Goal: Book appointment/travel/reservation

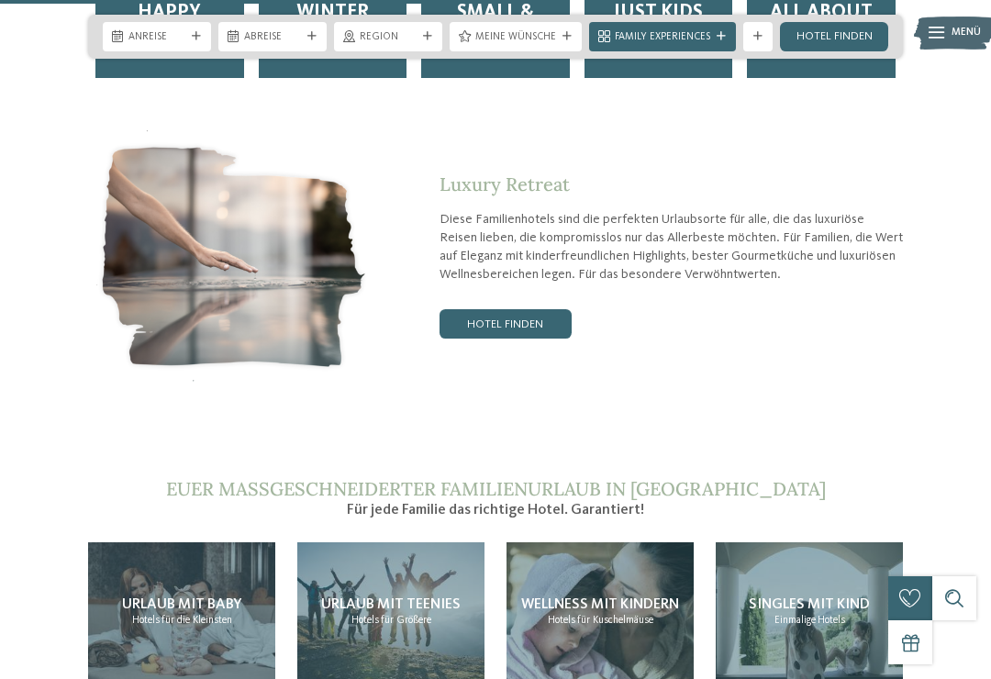
scroll to position [2795, 0]
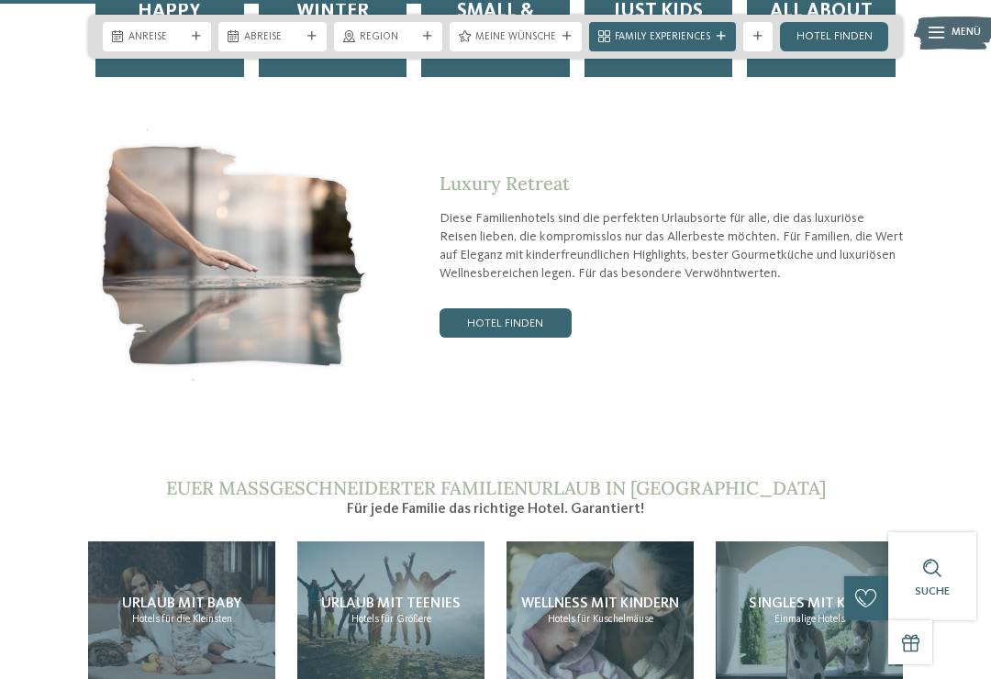
click at [539, 308] on link "Hotel finden" at bounding box center [506, 322] width 132 height 29
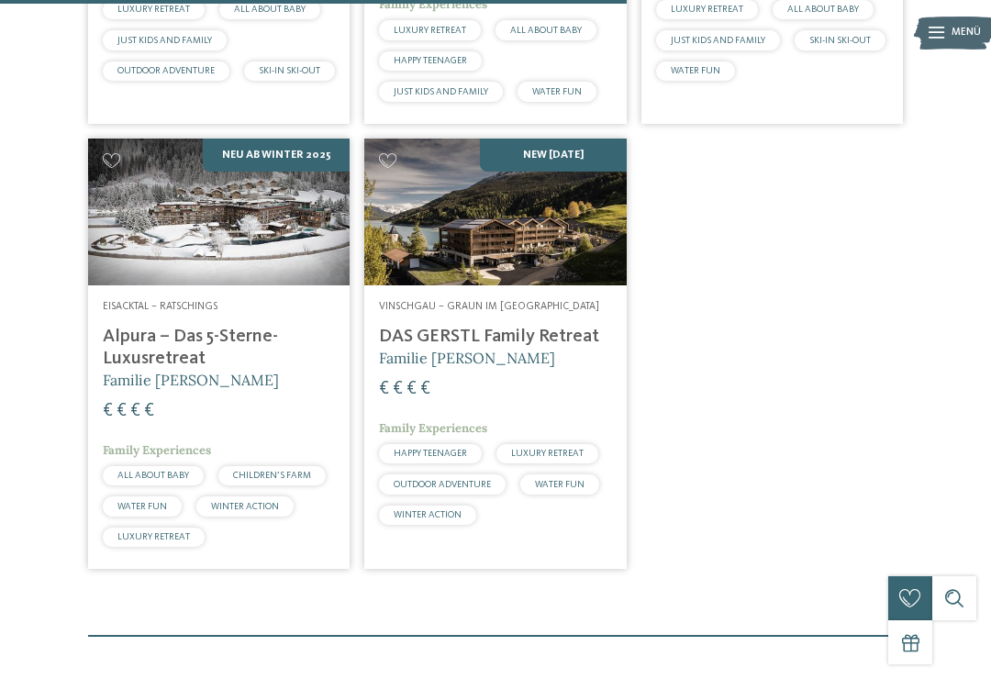
scroll to position [1301, 0]
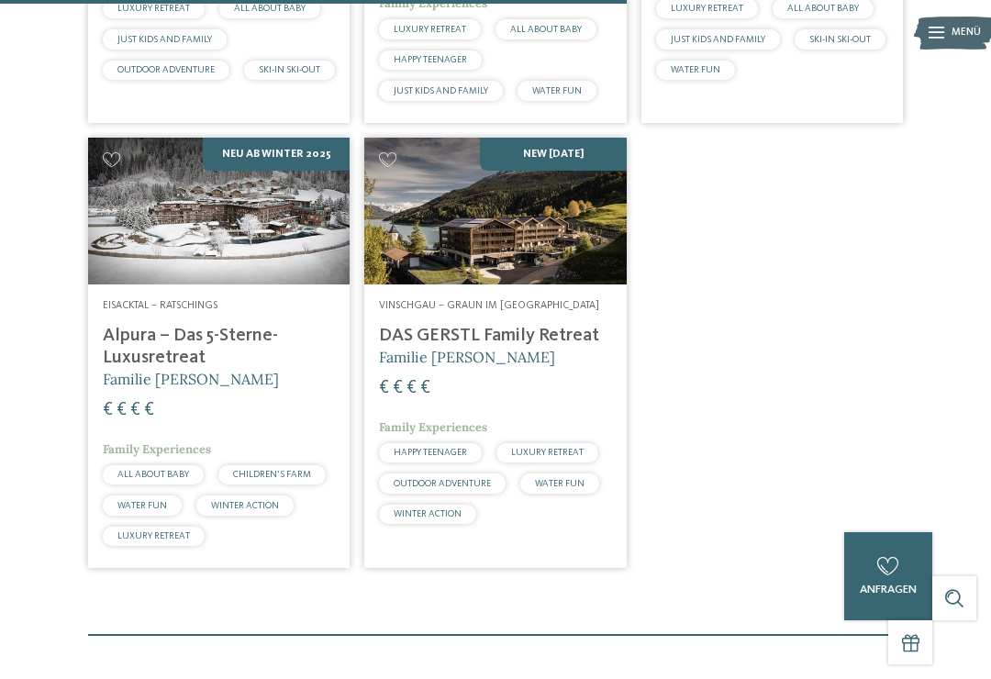
click at [150, 362] on h4 "Alpura – Das 5-Sterne-Luxusretreat" at bounding box center [219, 347] width 232 height 44
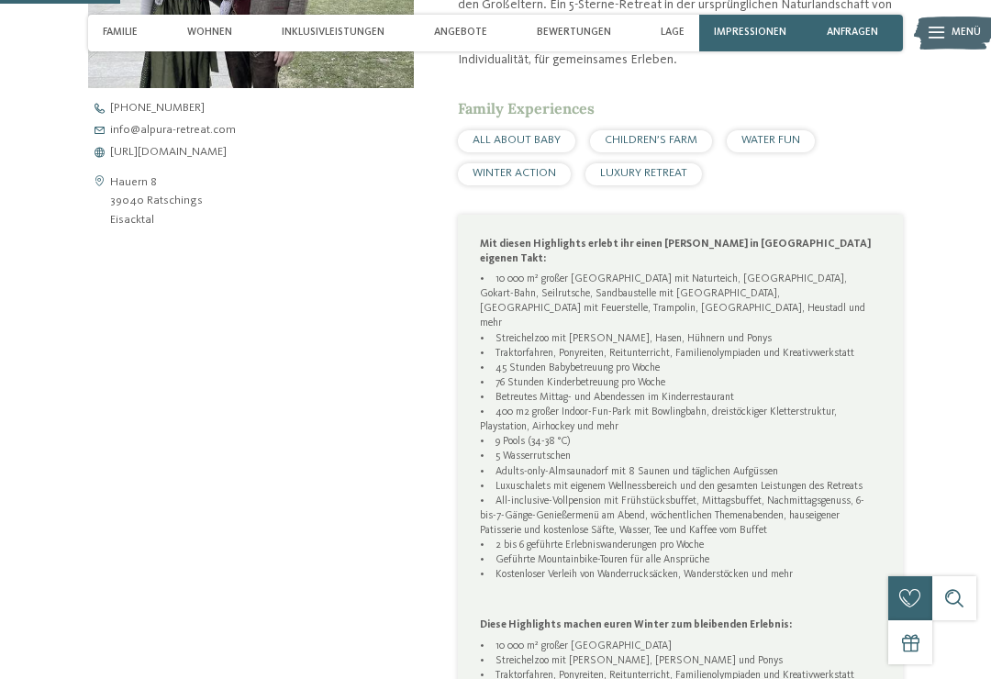
scroll to position [658, 0]
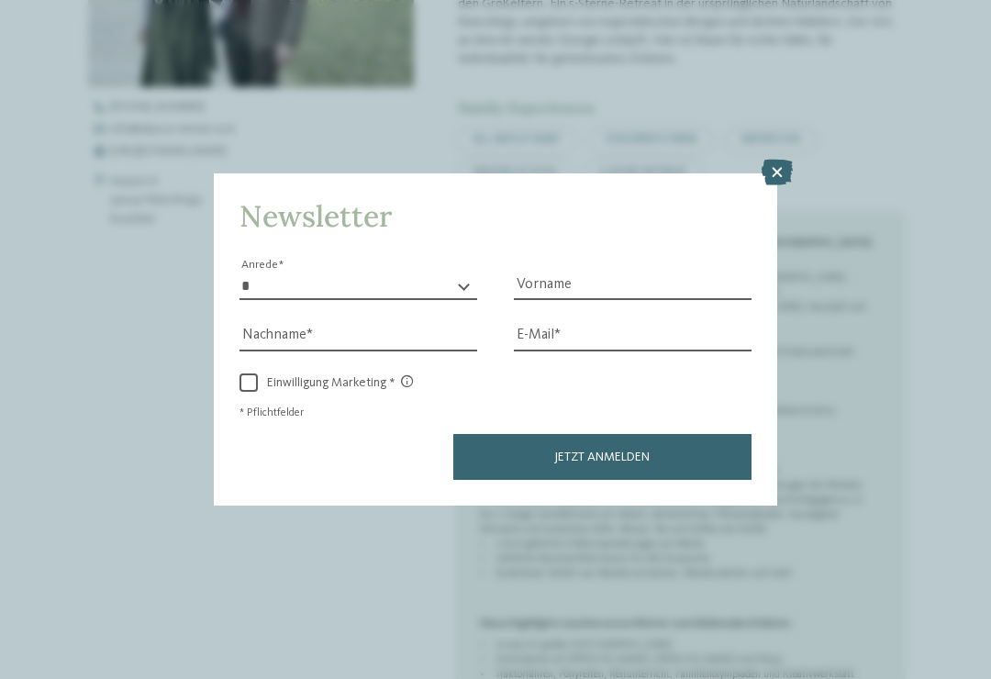
click at [783, 160] on icon at bounding box center [777, 173] width 31 height 26
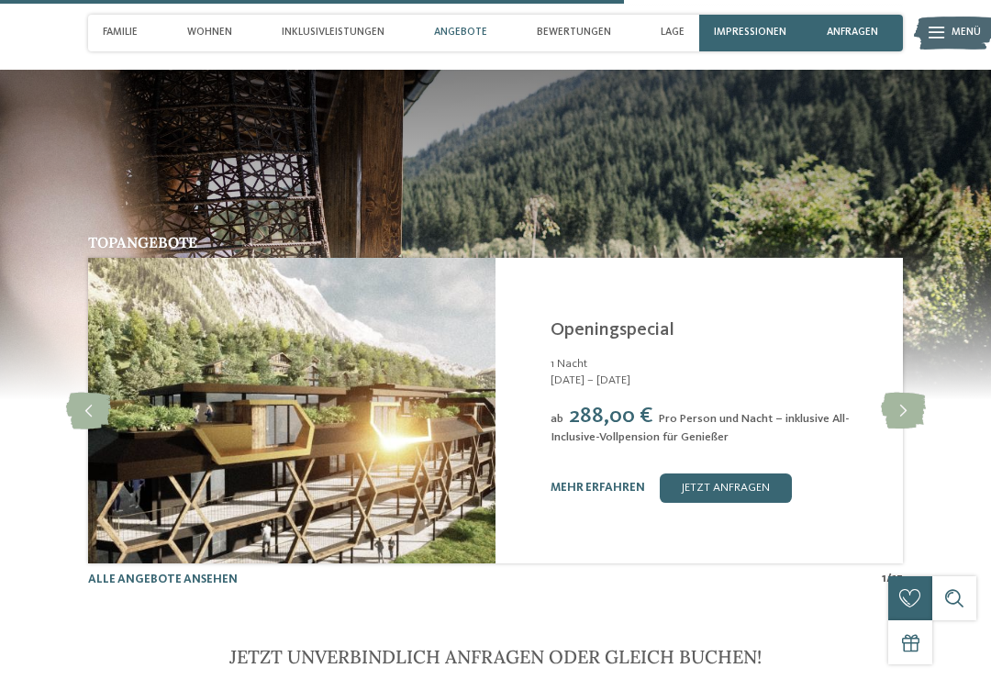
scroll to position [3499, 0]
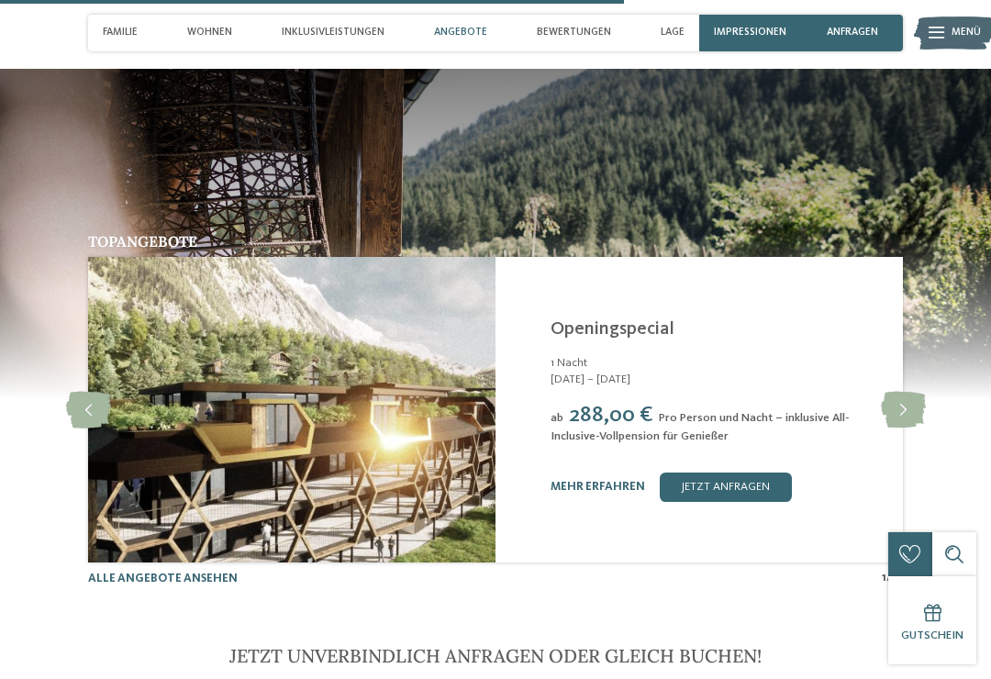
click at [766, 473] on link "jetzt anfragen" at bounding box center [726, 487] width 132 height 29
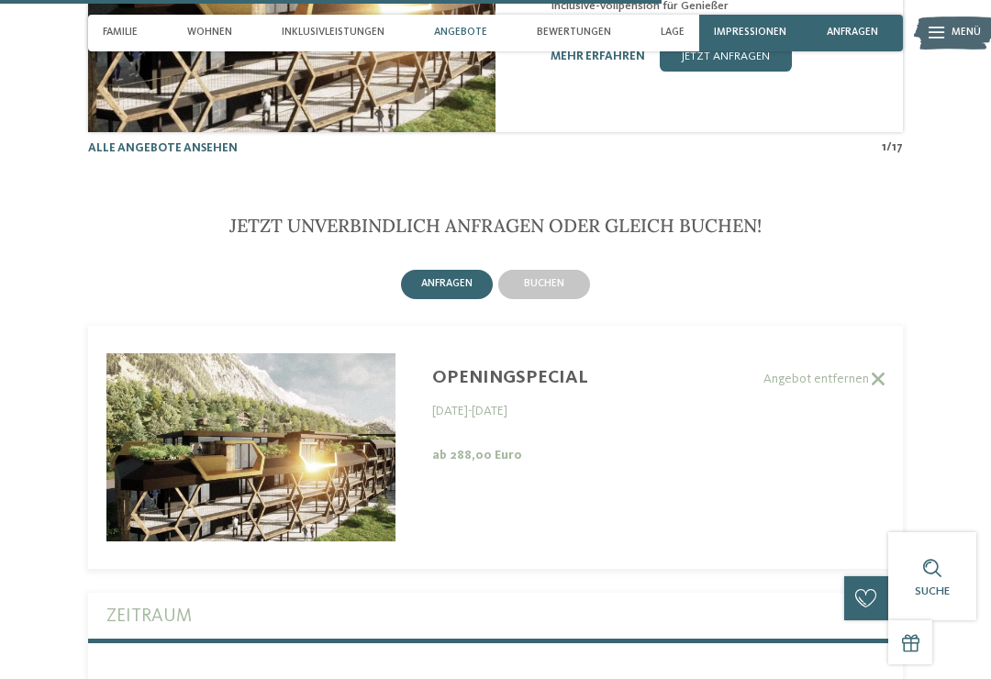
scroll to position [3910, 0]
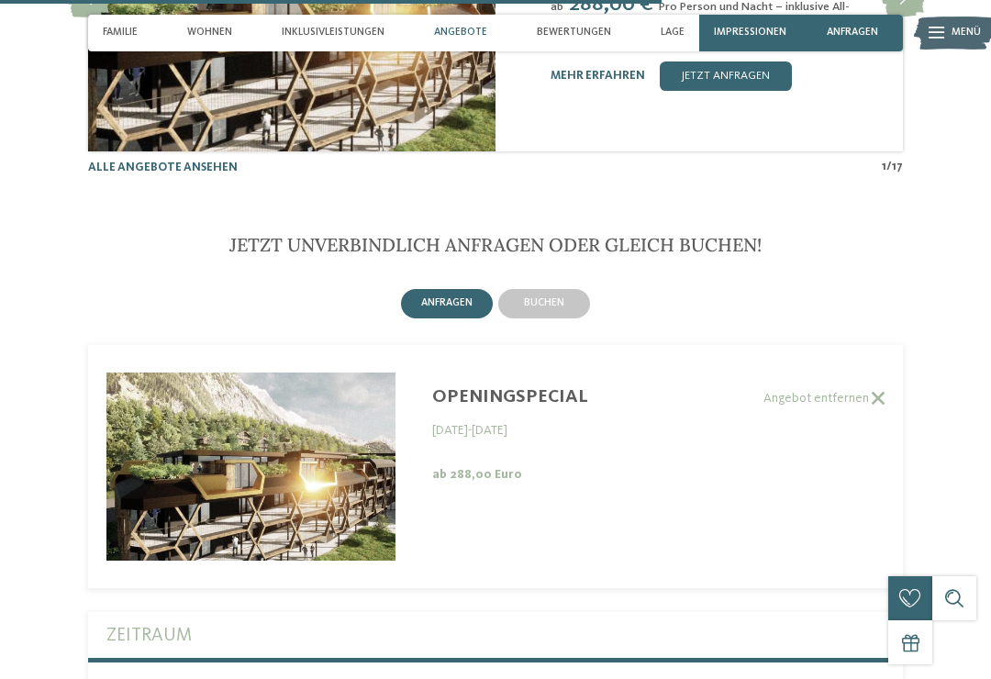
click at [562, 297] on span "buchen" at bounding box center [544, 302] width 40 height 11
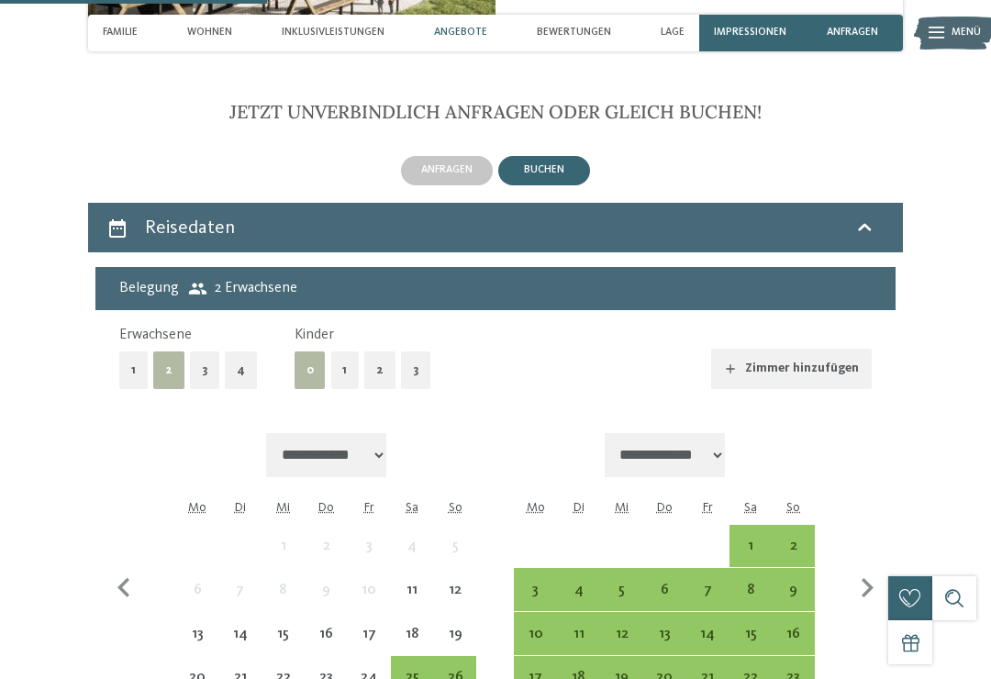
scroll to position [4064, 0]
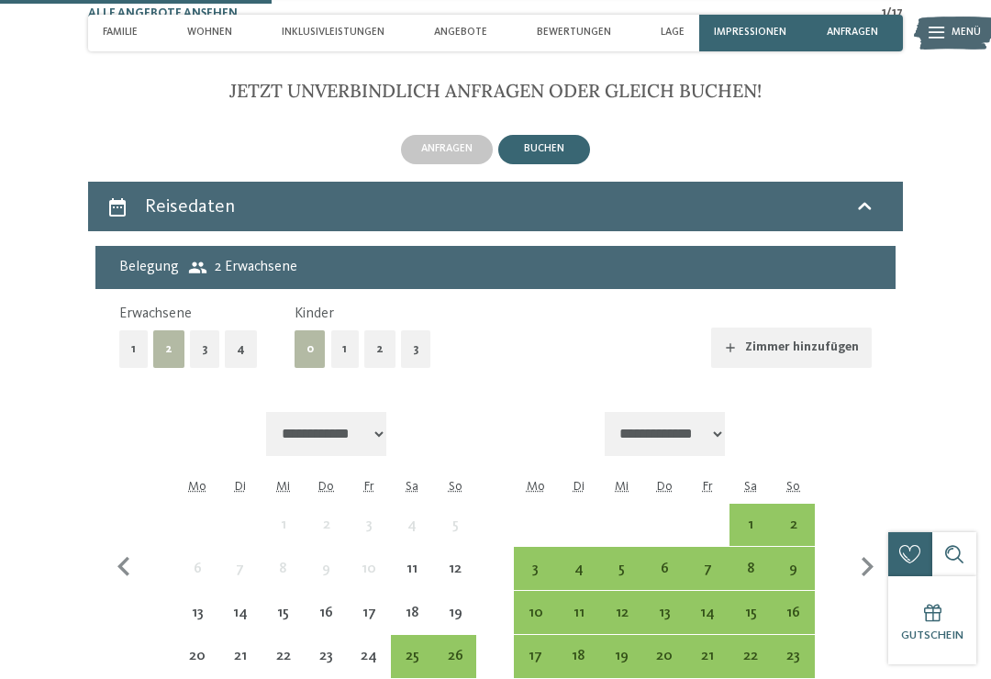
click at [375, 330] on button "2" at bounding box center [379, 349] width 31 height 38
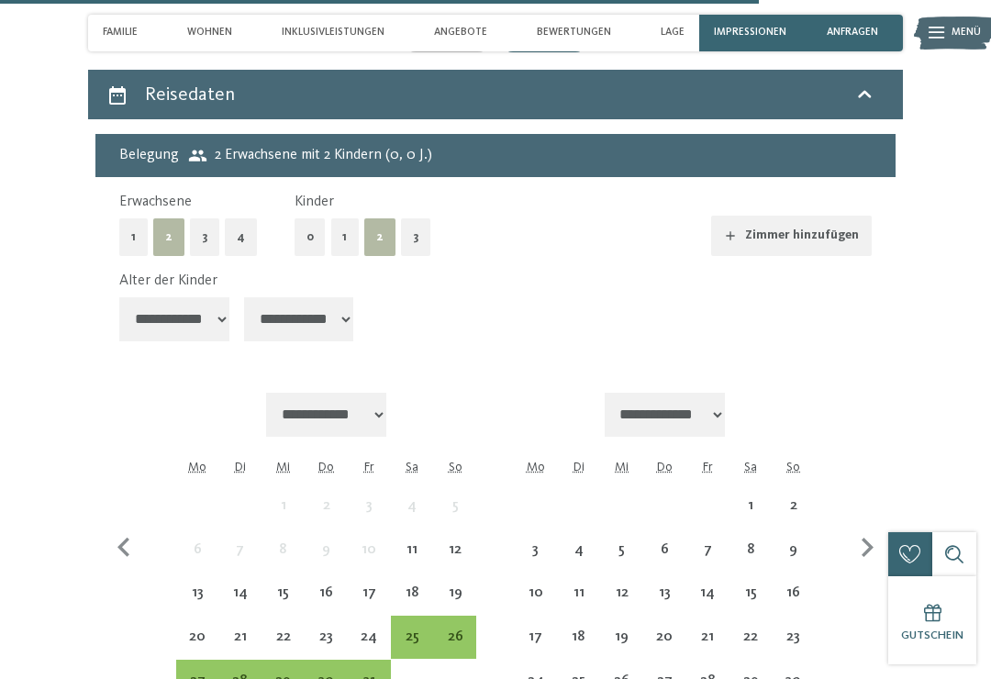
scroll to position [4178, 0]
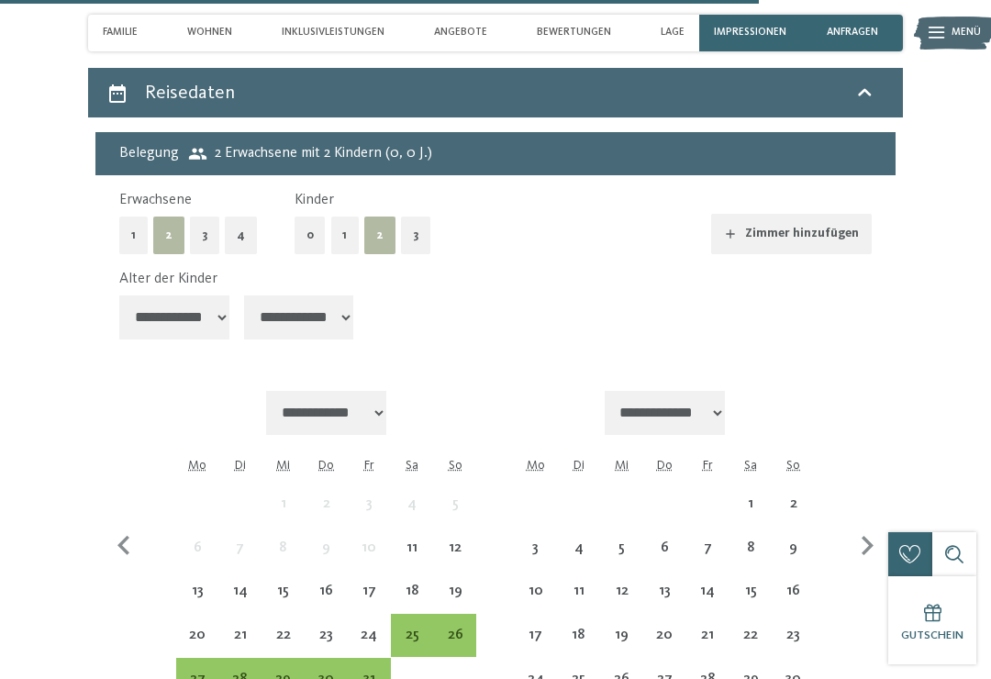
click at [195, 295] on select "**********" at bounding box center [174, 317] width 110 height 44
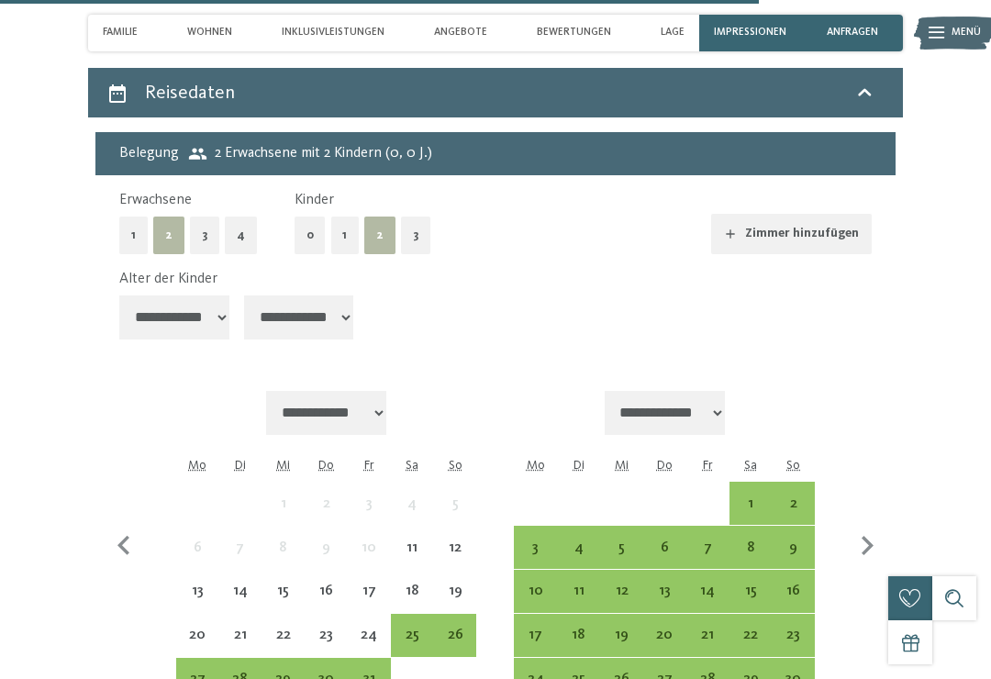
select select "**"
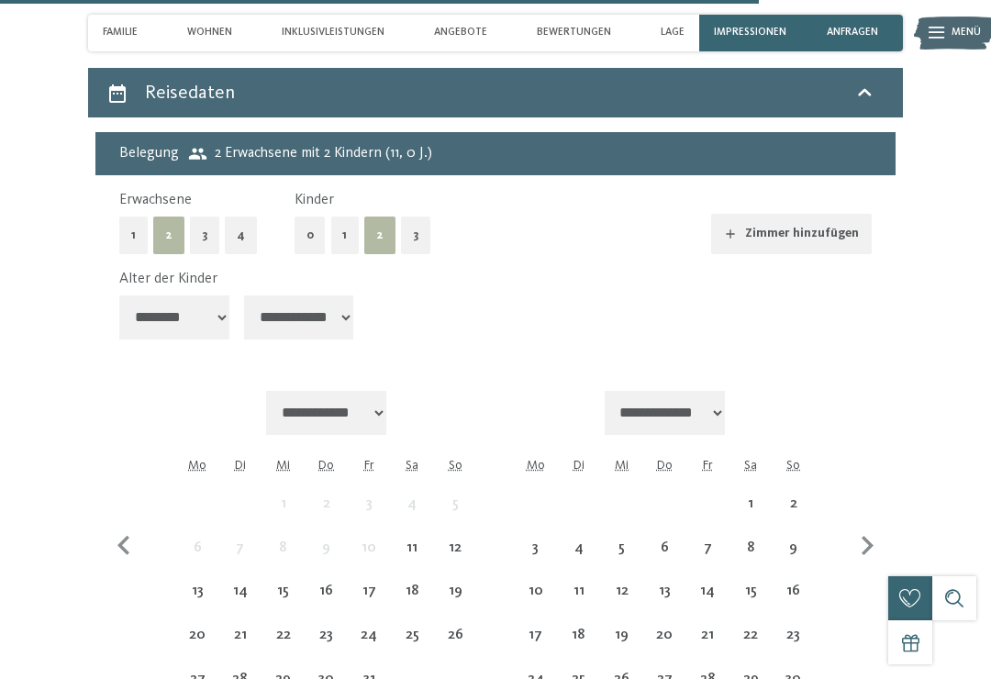
click at [311, 295] on select "**********" at bounding box center [299, 317] width 110 height 44
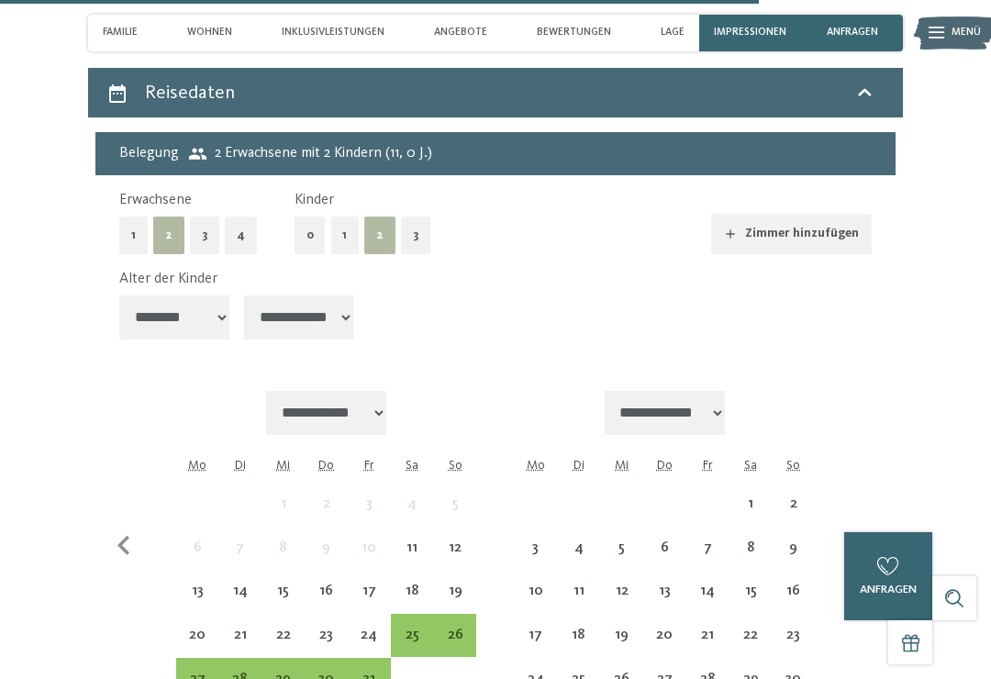
select select "*"
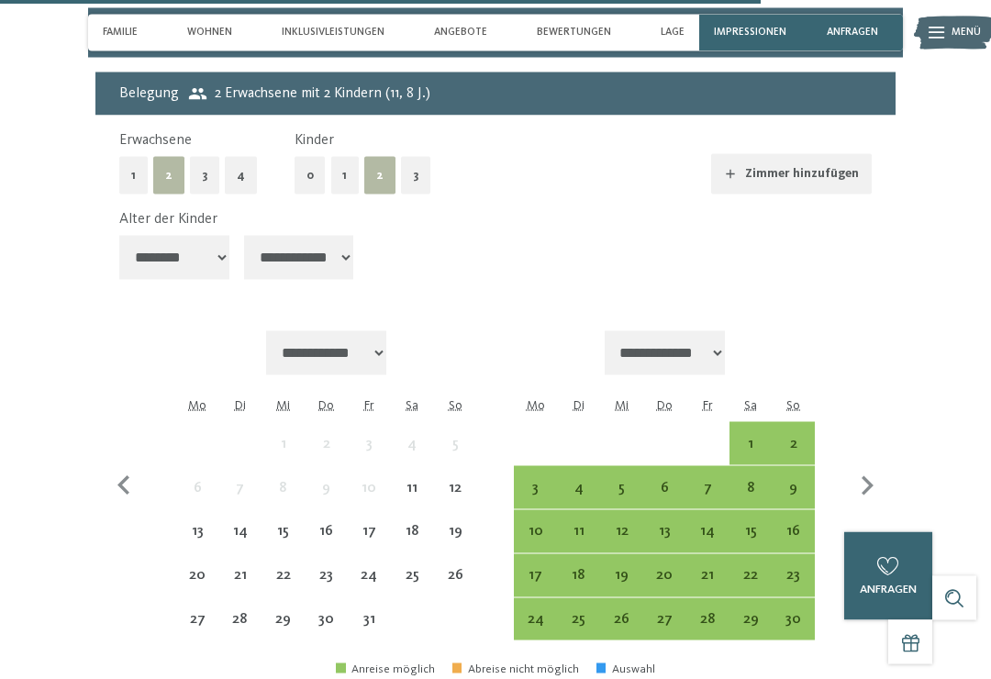
scroll to position [4328, 0]
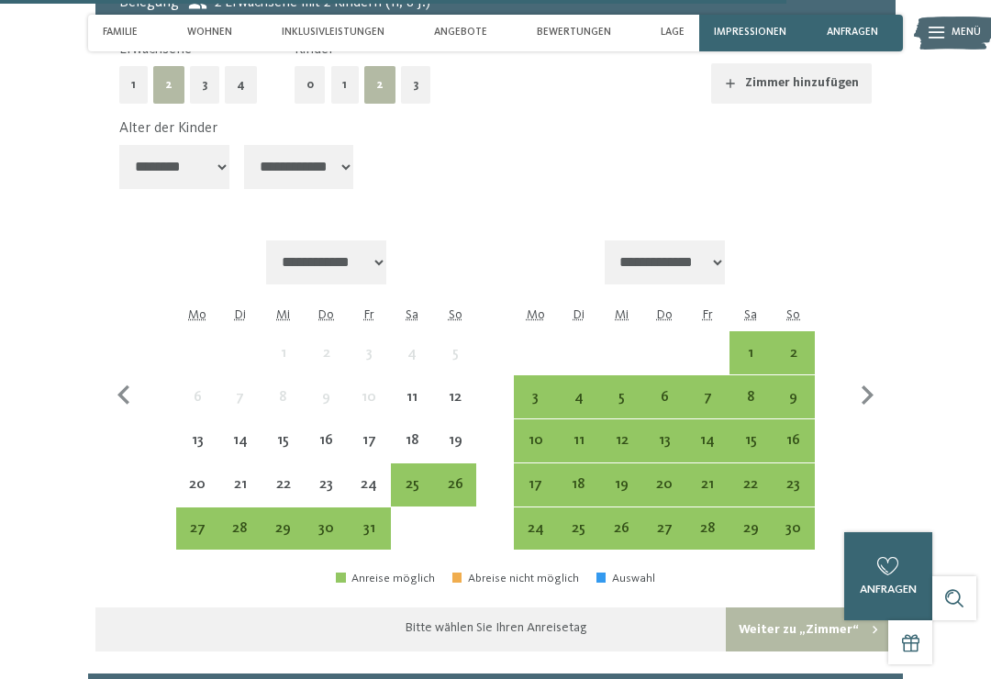
click at [860, 376] on icon "button" at bounding box center [867, 395] width 39 height 39
select select "**********"
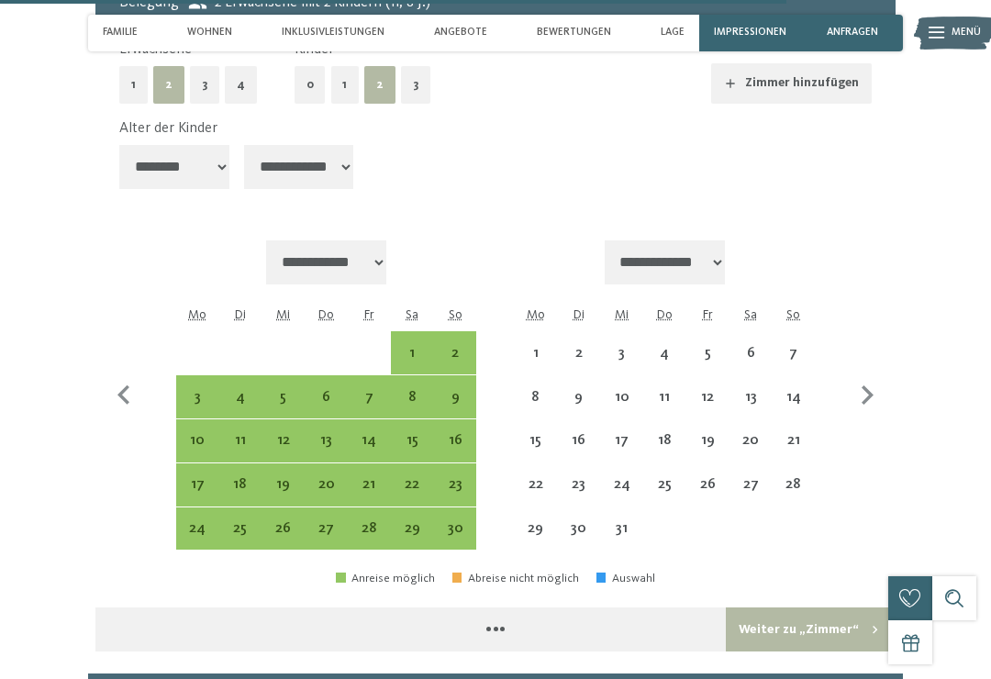
select select "**********"
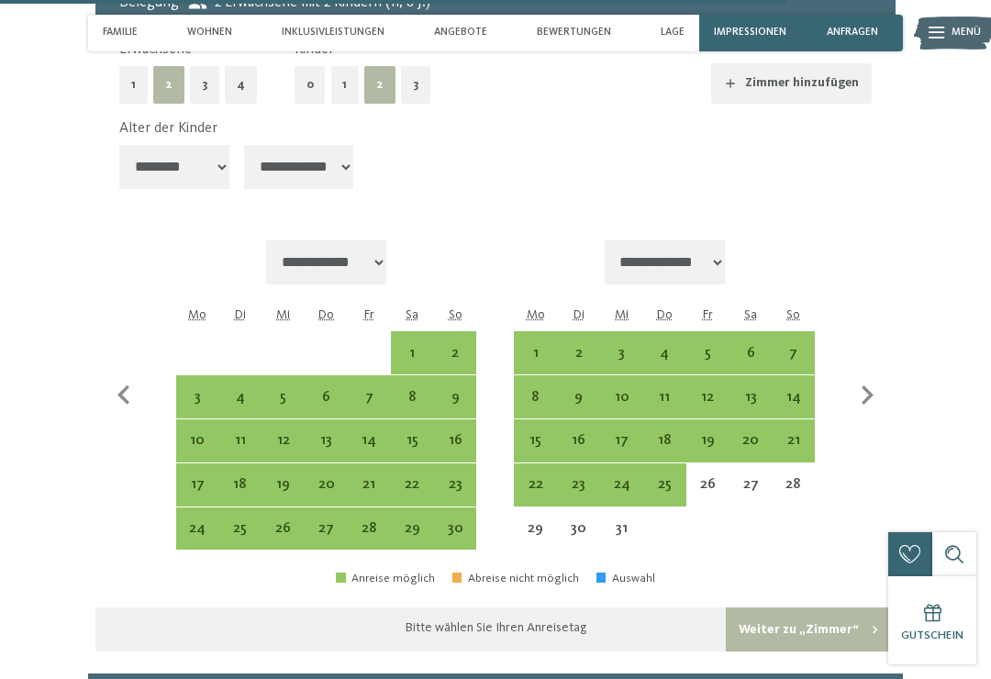
click at [664, 433] on div "18" at bounding box center [664, 452] width 39 height 39
select select "**********"
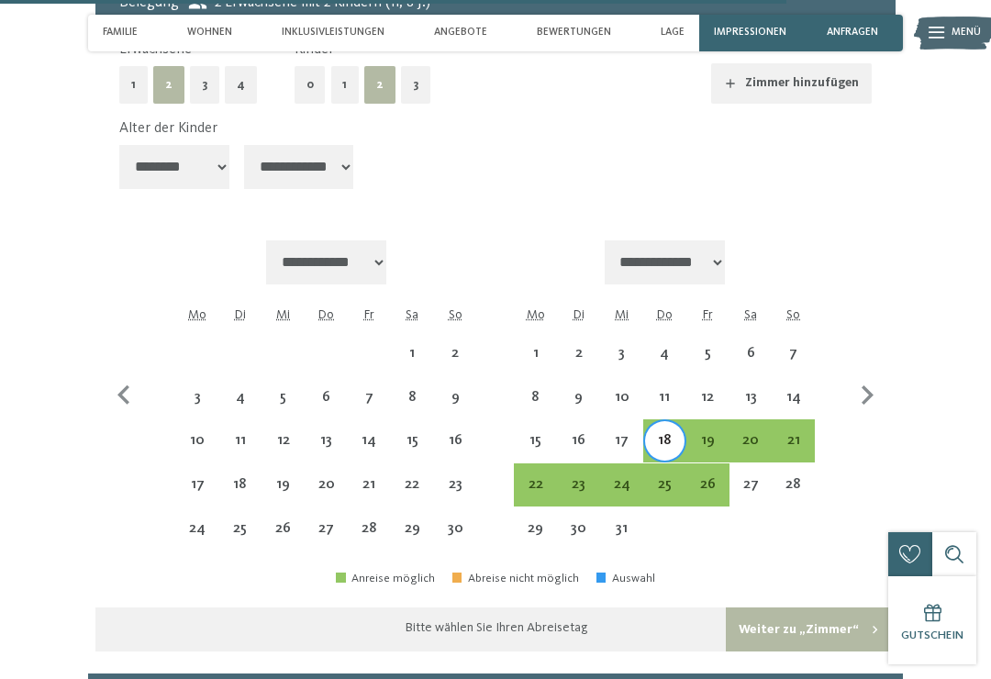
click at [583, 477] on div "23" at bounding box center [578, 496] width 39 height 39
select select "**********"
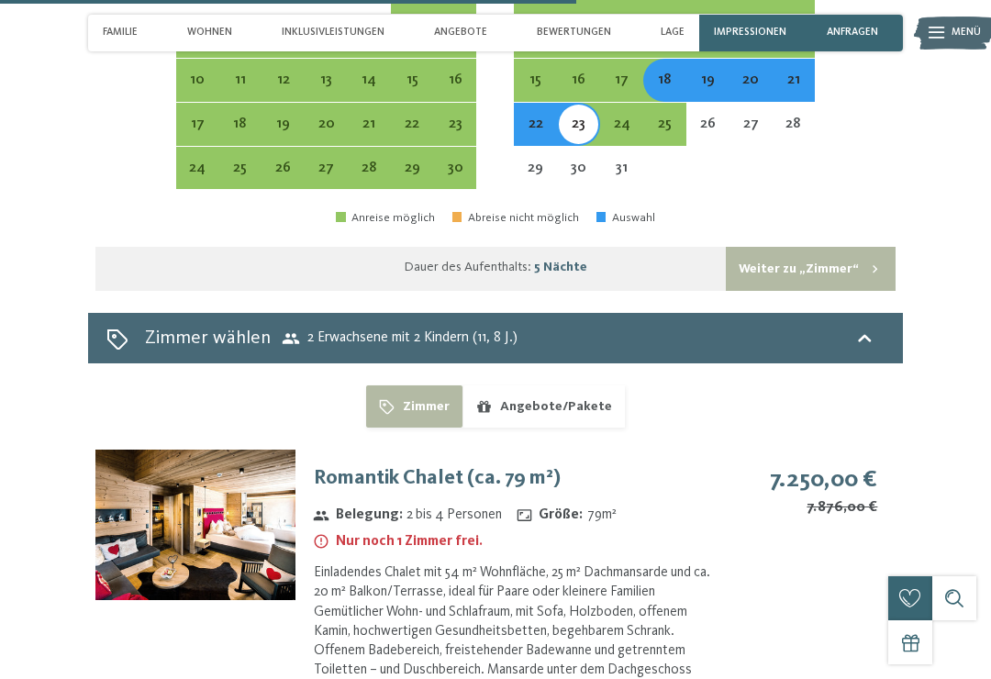
scroll to position [4690, 0]
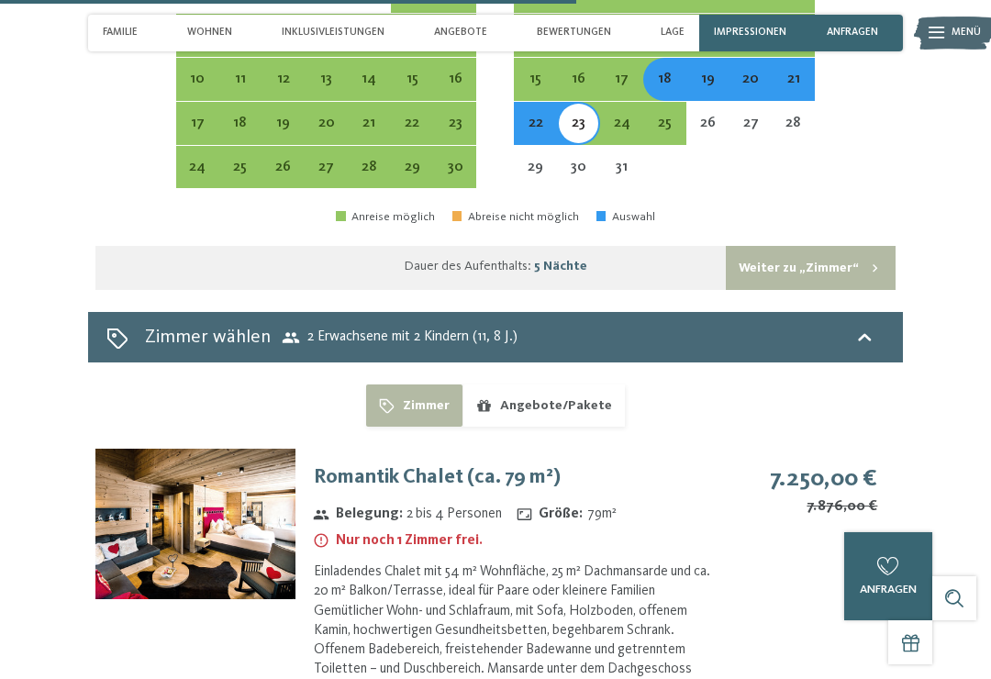
click at [850, 246] on button "Weiter zu „Zimmer“" at bounding box center [811, 268] width 170 height 44
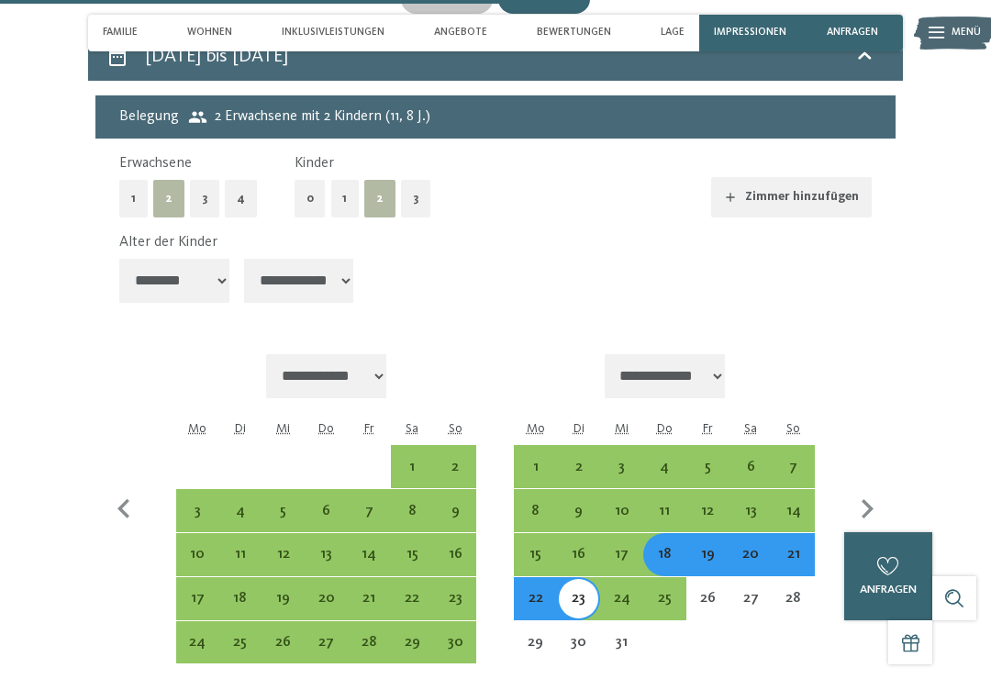
select select "**********"
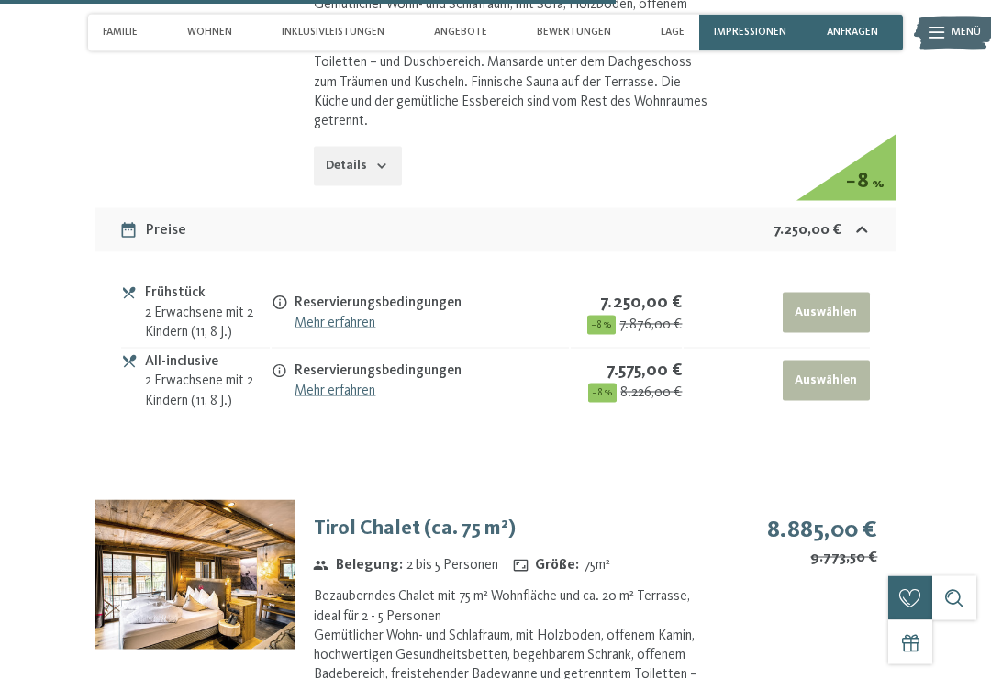
scroll to position [4613, 0]
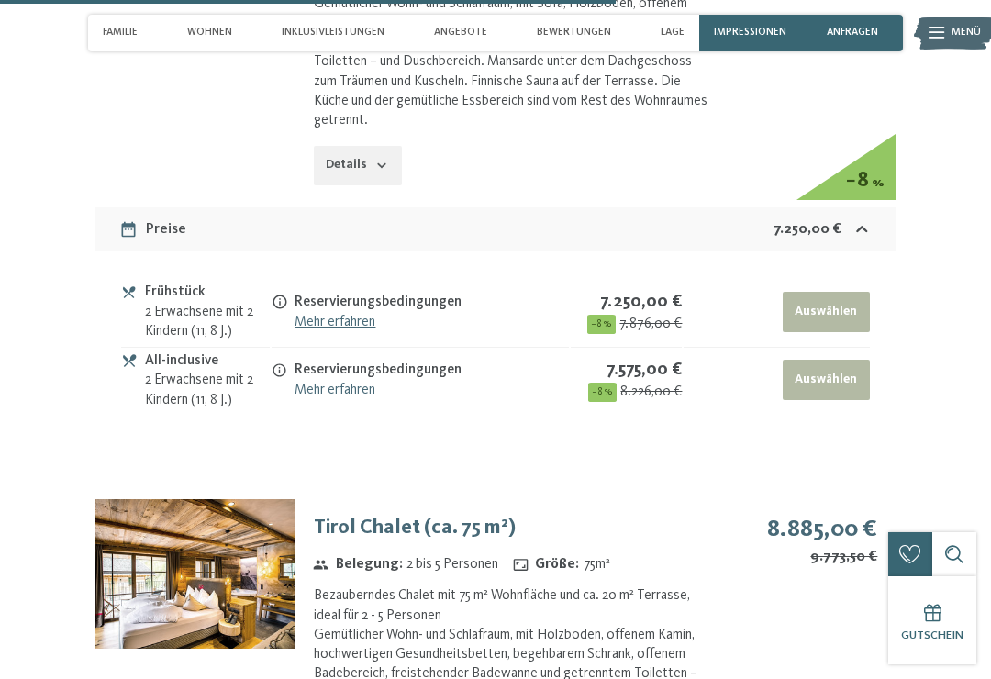
click at [340, 383] on link "Mehr erfahren" at bounding box center [335, 390] width 81 height 15
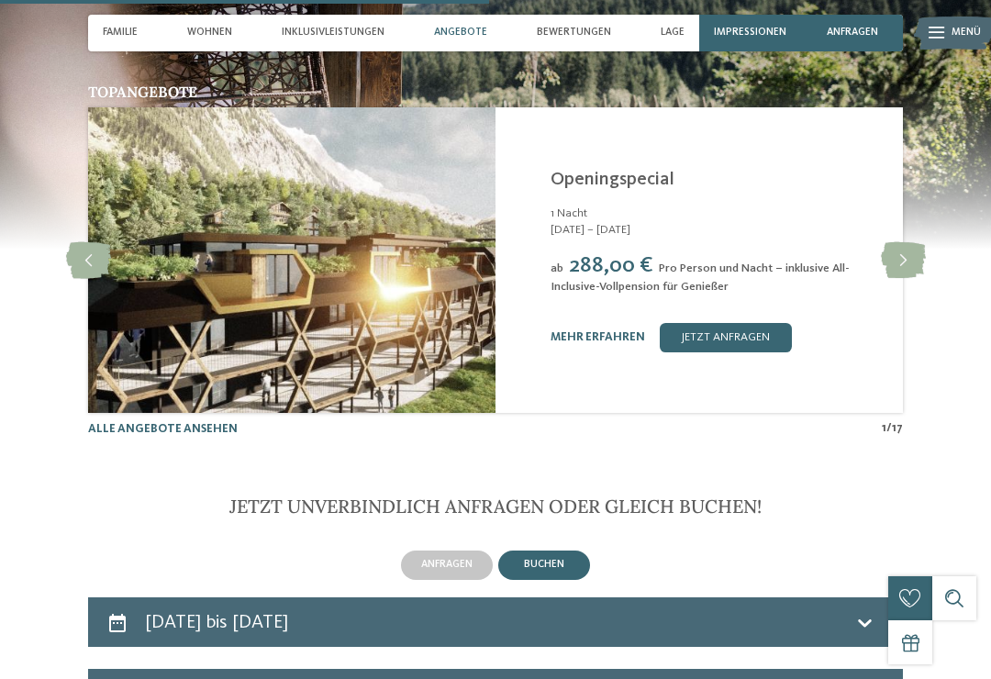
scroll to position [3666, 0]
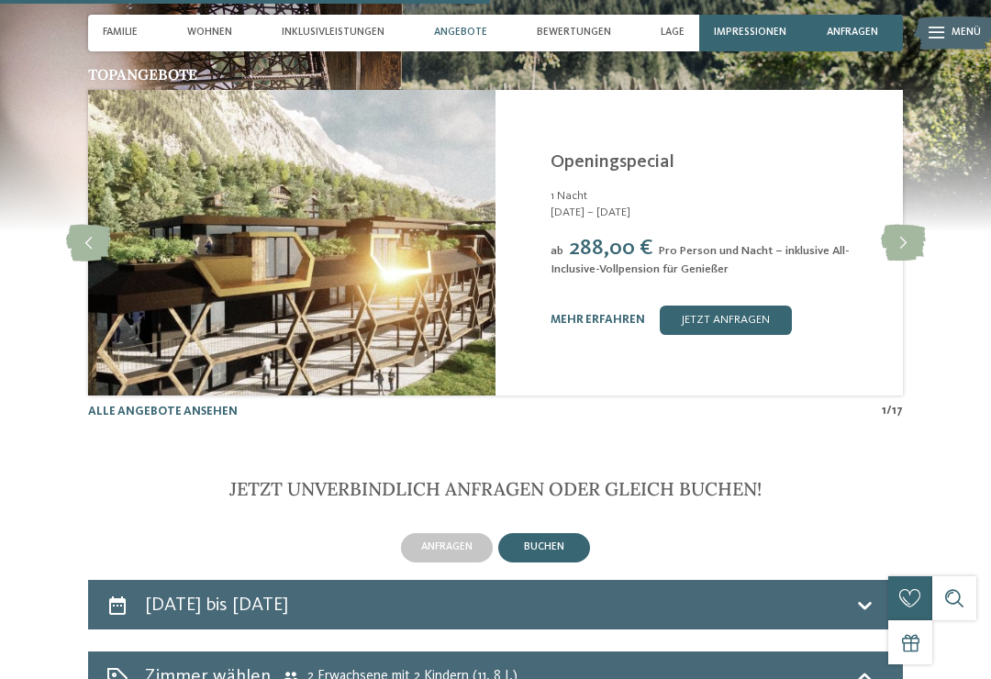
click at [595, 314] on link "mehr erfahren" at bounding box center [598, 320] width 95 height 12
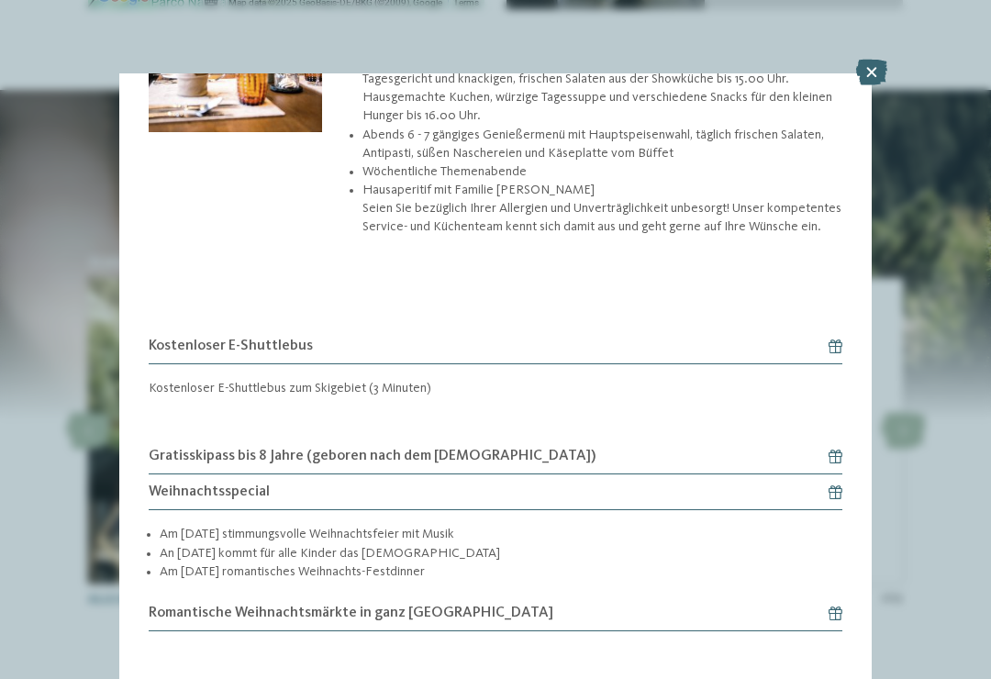
scroll to position [3477, 0]
click at [874, 73] on icon at bounding box center [871, 73] width 31 height 26
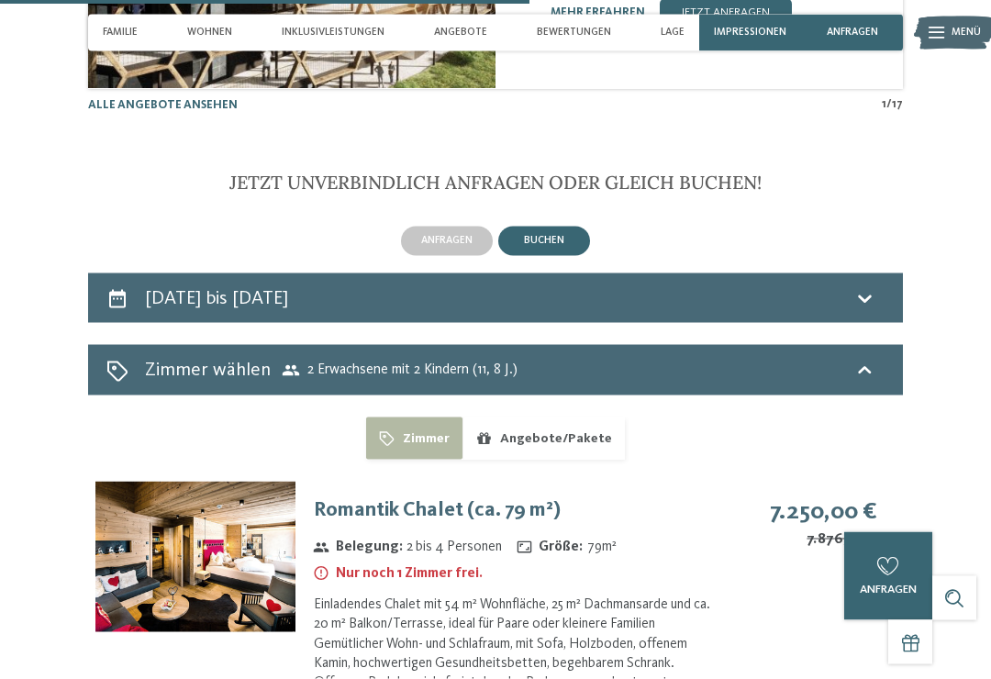
scroll to position [4009, 0]
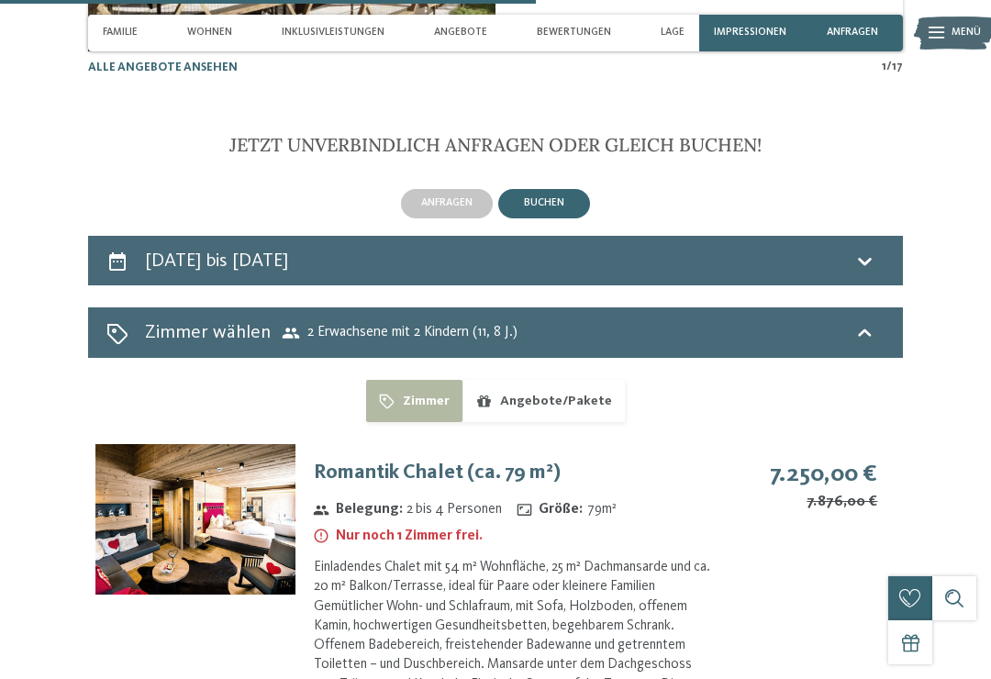
click at [585, 248] on div "18. Dezember bis 23. Dezember 2025" at bounding box center [495, 261] width 778 height 27
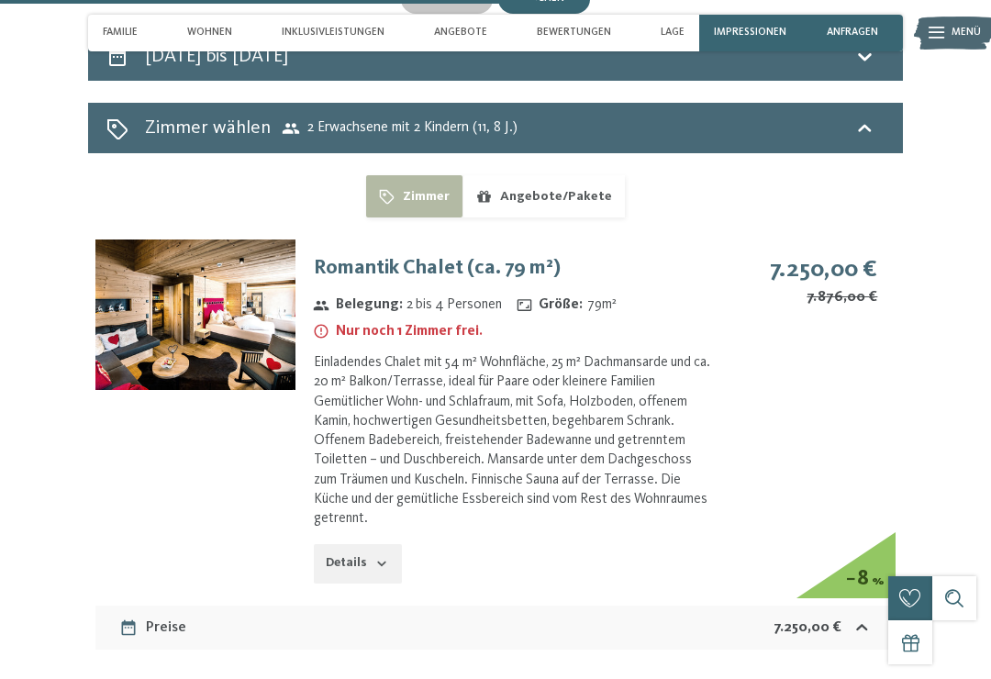
select select "**"
select select "*"
select select "**********"
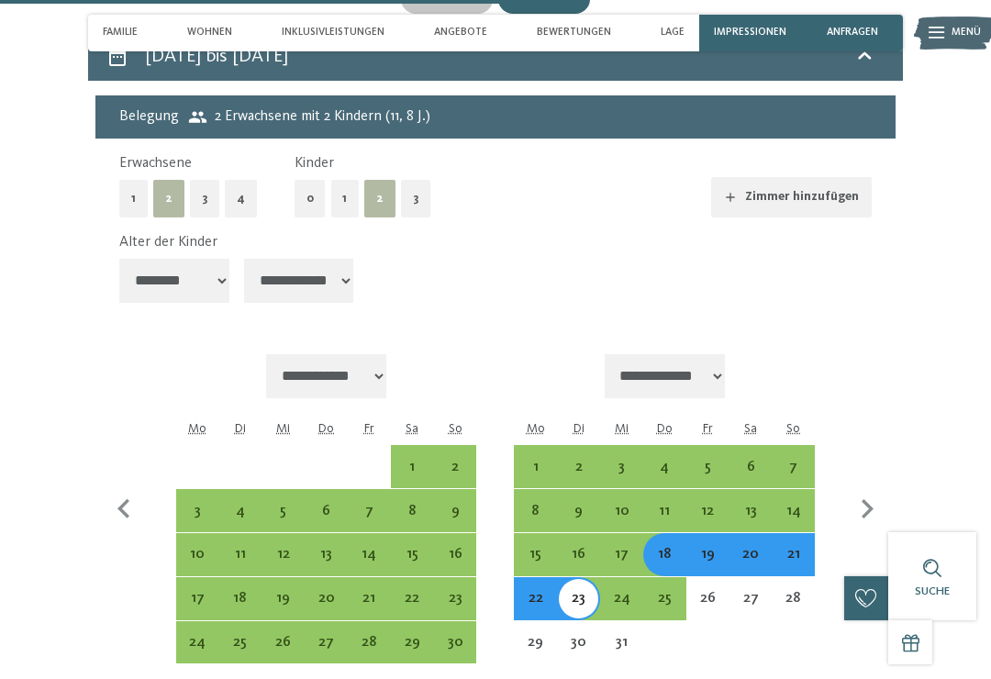
click at [665, 547] on div "18" at bounding box center [664, 566] width 39 height 39
select select "**********"
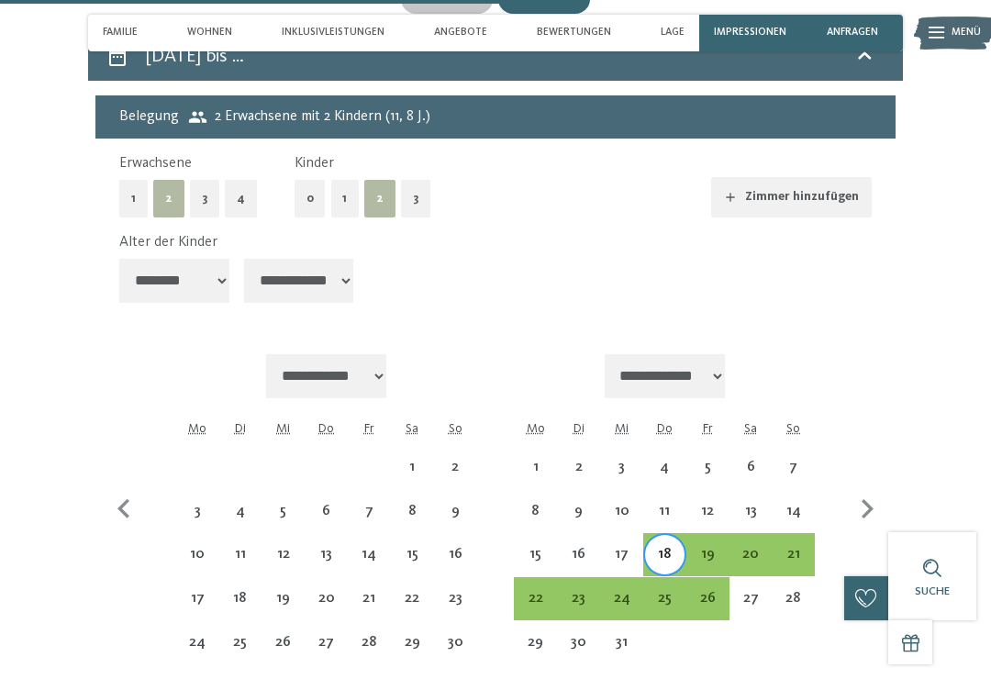
click at [742, 504] on div "13" at bounding box center [750, 523] width 39 height 39
select select "**********"
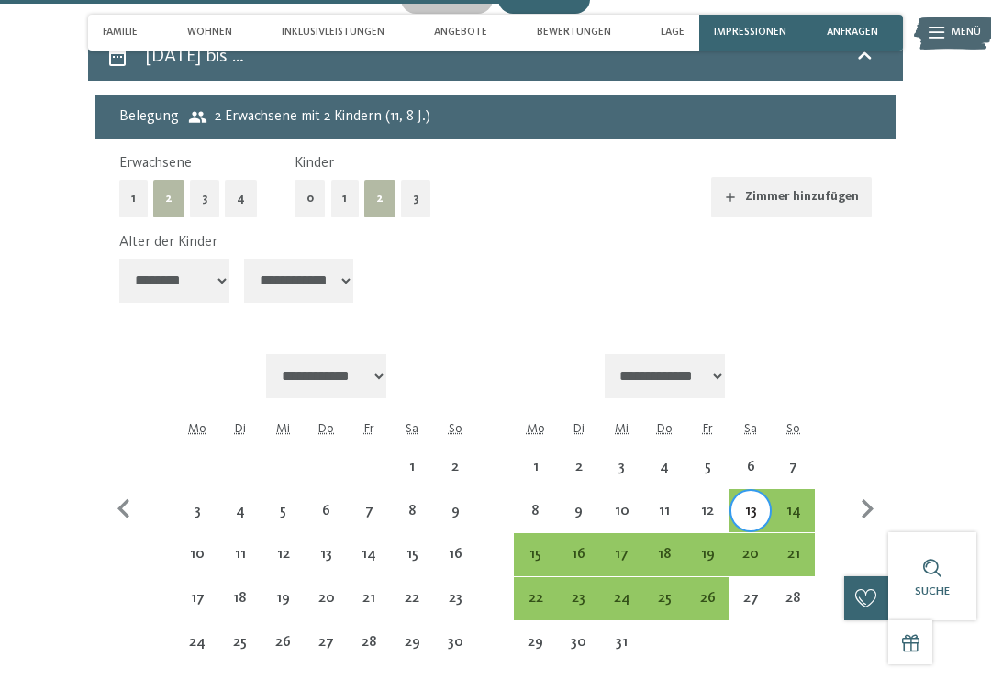
click at [660, 547] on div "18" at bounding box center [664, 566] width 39 height 39
select select "**********"
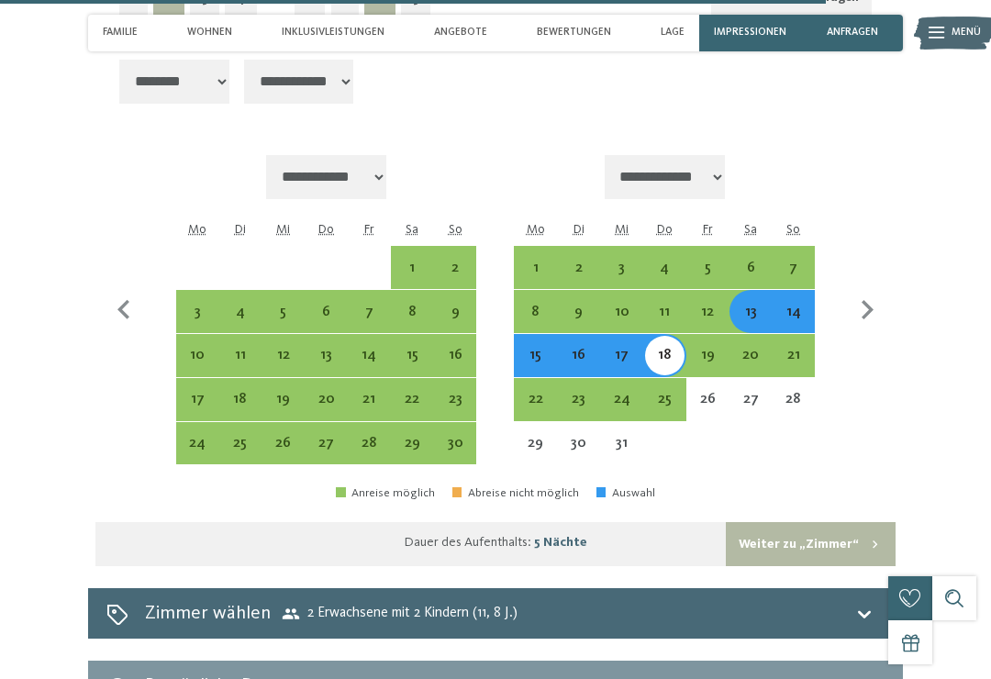
scroll to position [4421, 0]
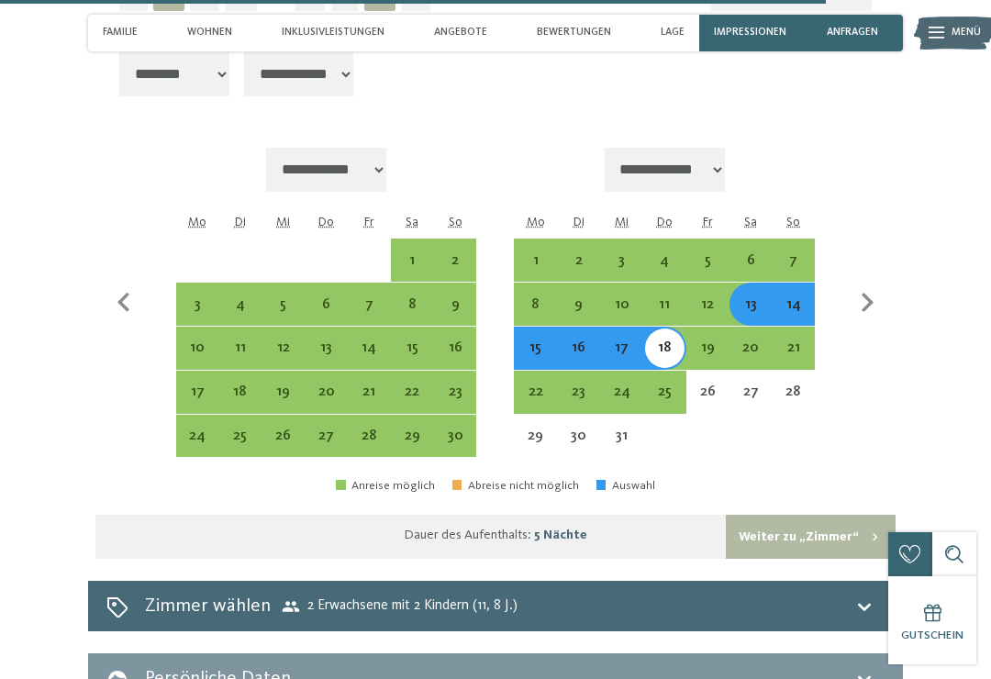
click at [752, 297] on div "13" at bounding box center [750, 316] width 39 height 39
select select "**********"
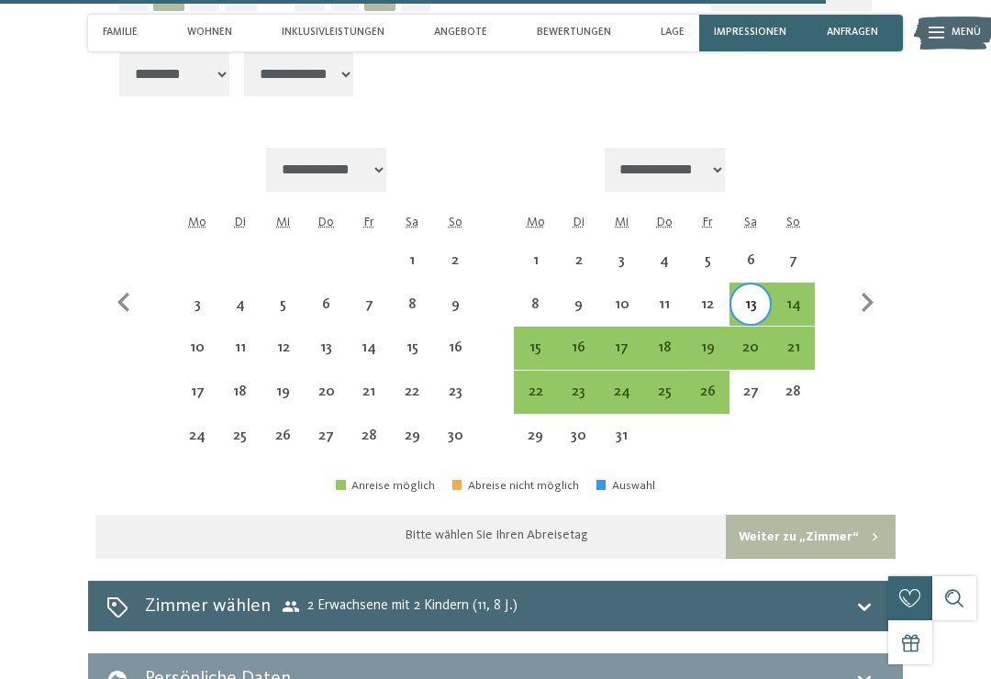
click at [663, 340] on div "18" at bounding box center [664, 359] width 39 height 39
select select "**********"
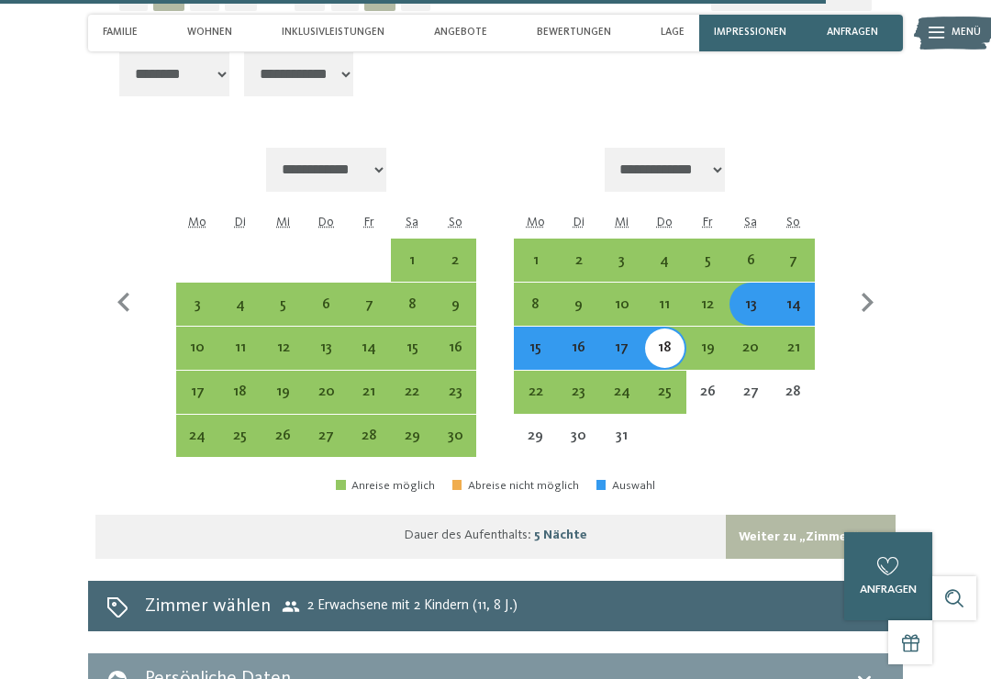
click at [807, 515] on button "Weiter zu „Zimmer“" at bounding box center [811, 537] width 170 height 44
select select "**********"
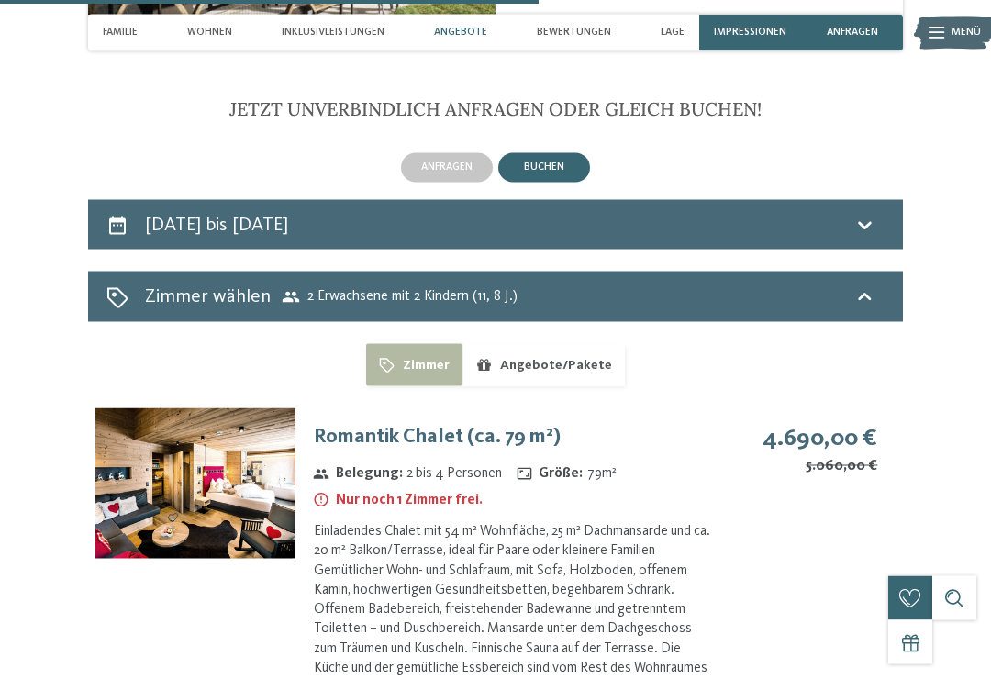
scroll to position [4052, 0]
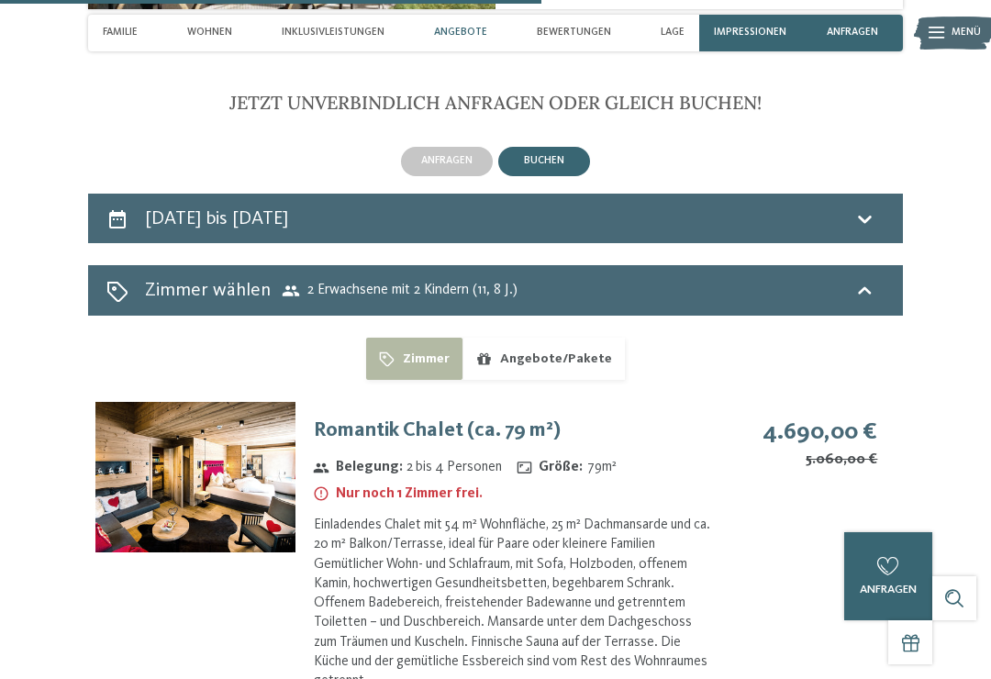
click at [579, 338] on button "Angebote/Pakete" at bounding box center [543, 359] width 162 height 42
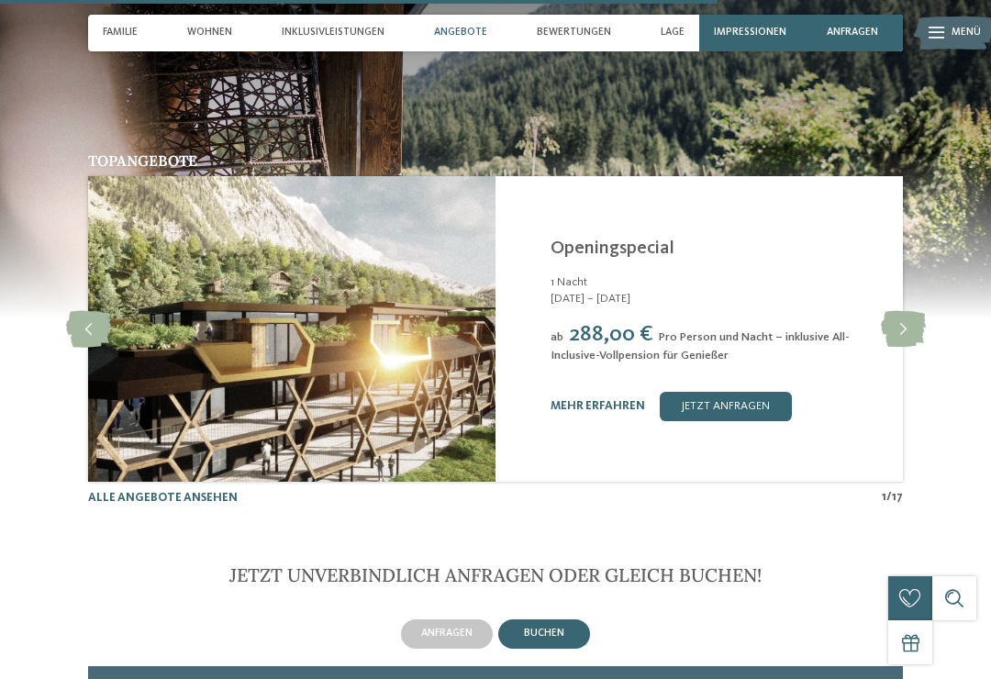
scroll to position [3578, 0]
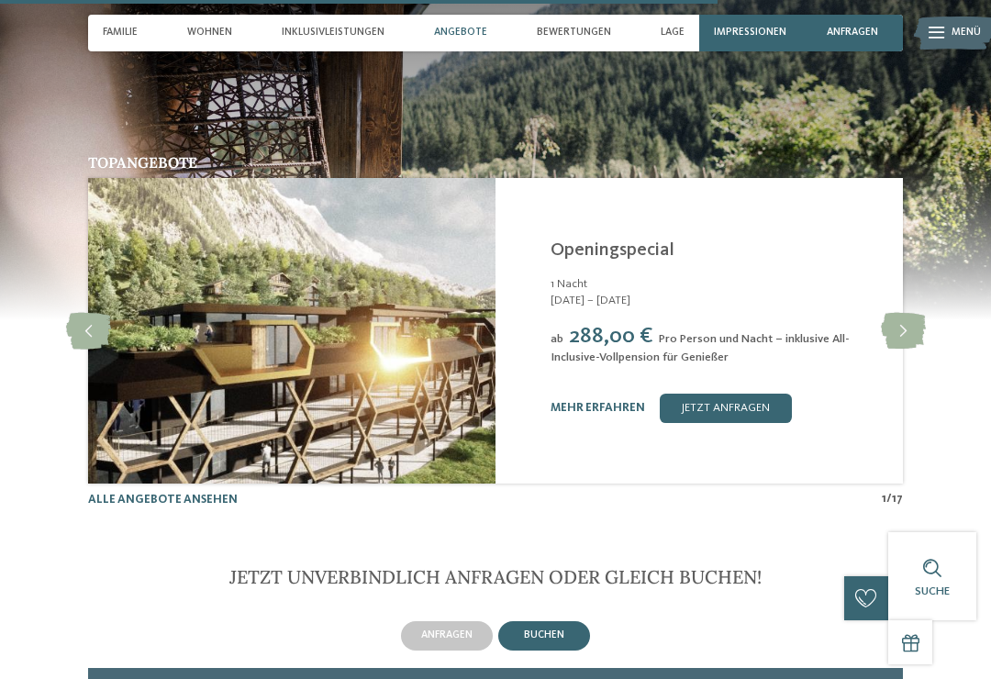
click at [946, 32] on img at bounding box center [954, 33] width 81 height 40
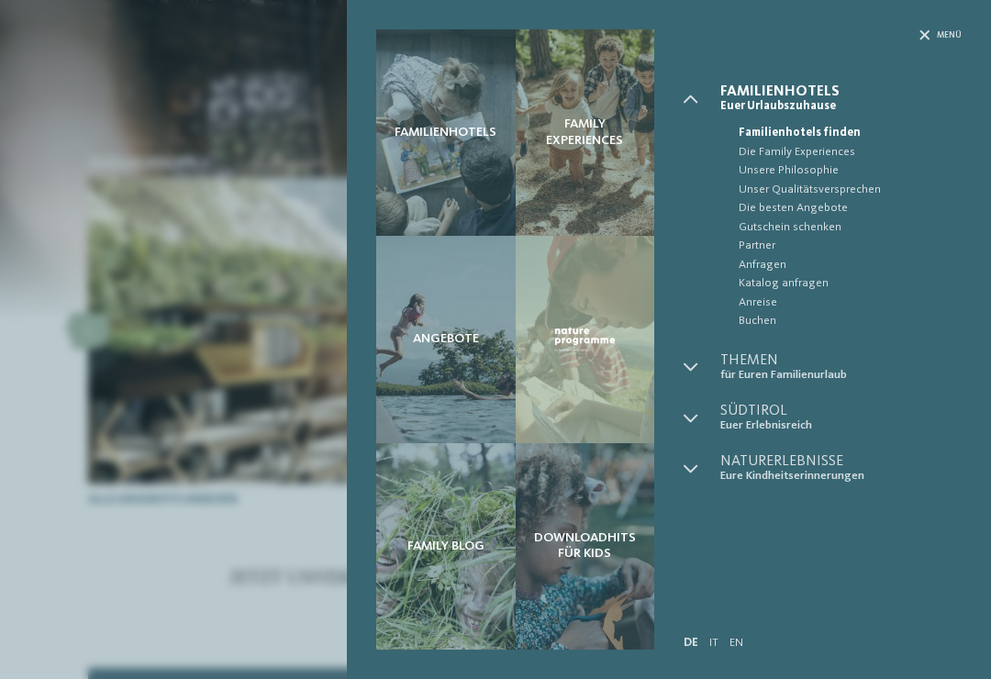
click at [736, 640] on link "EN" at bounding box center [737, 643] width 14 height 12
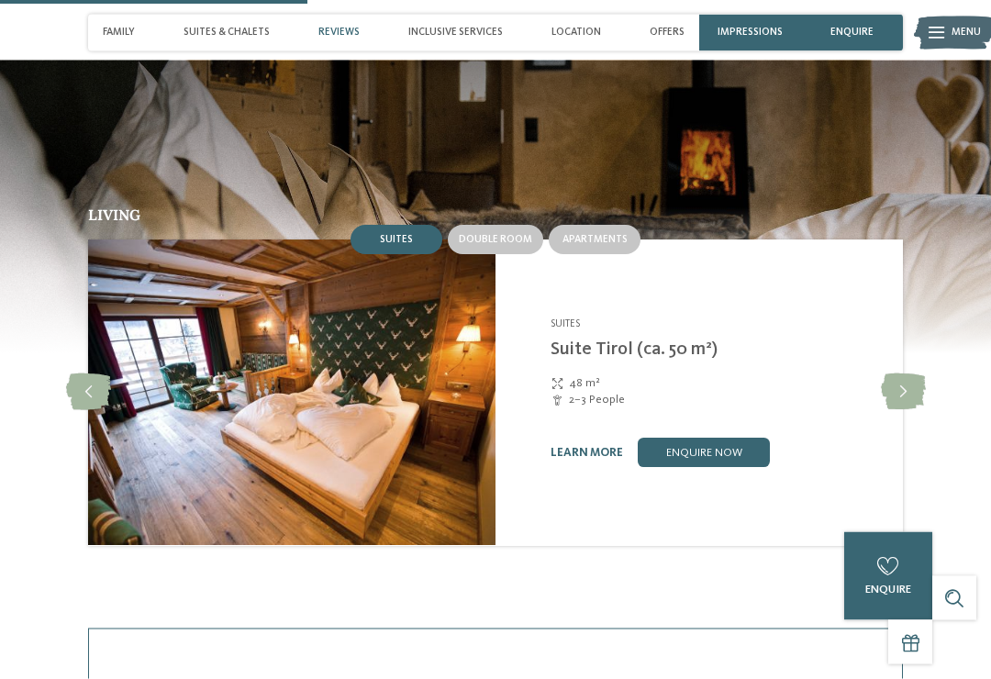
scroll to position [1446, 0]
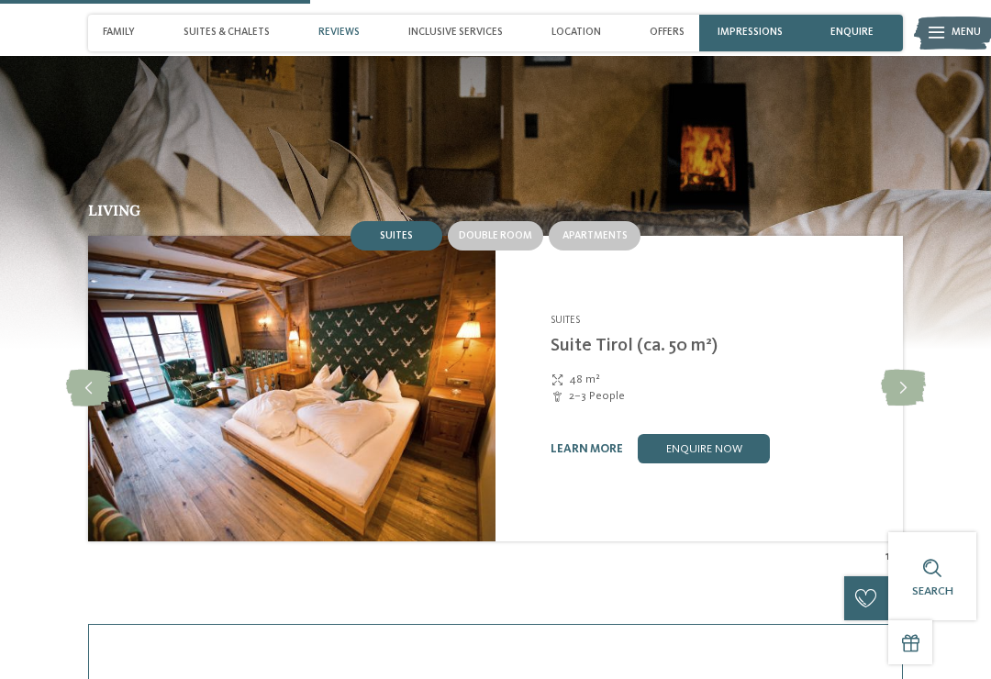
click at [918, 370] on icon at bounding box center [903, 388] width 45 height 37
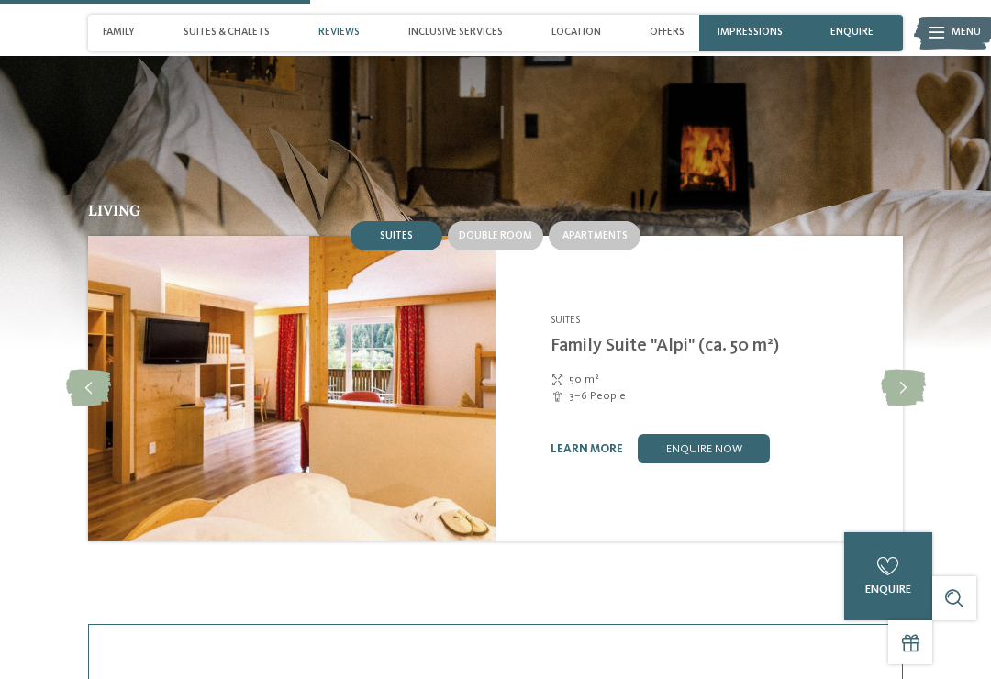
click at [915, 373] on icon at bounding box center [903, 388] width 45 height 37
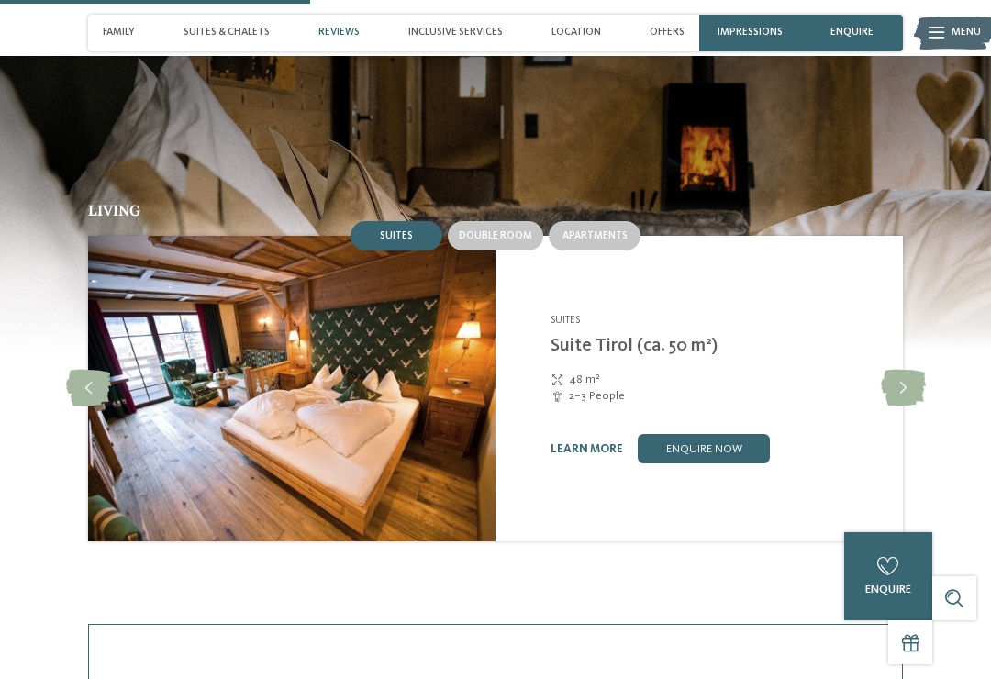
click at [917, 370] on icon at bounding box center [903, 388] width 45 height 37
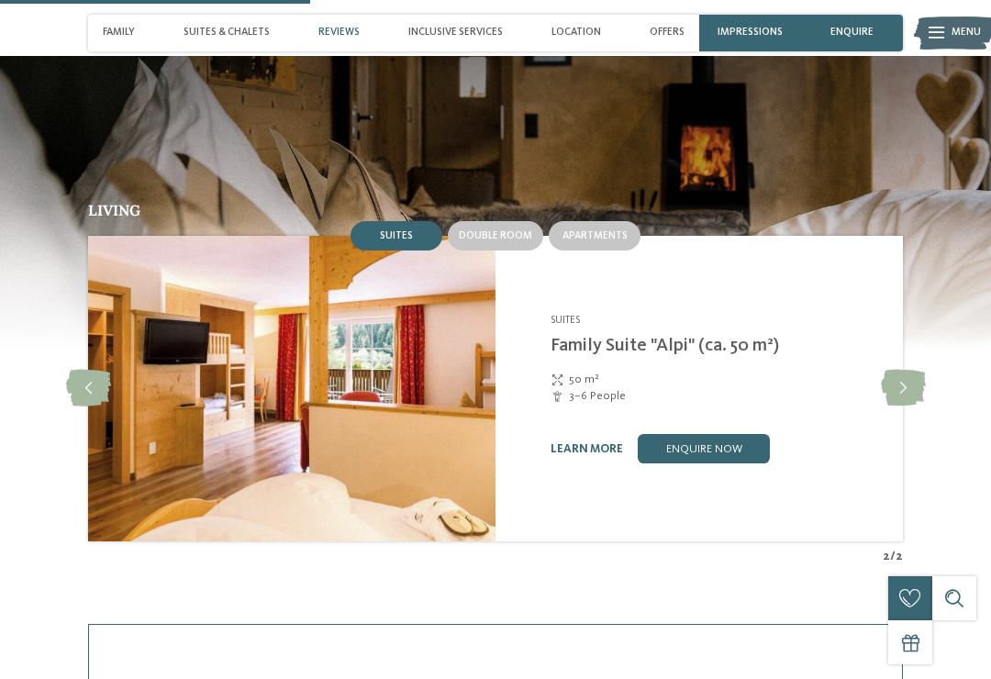
click at [914, 370] on icon at bounding box center [903, 388] width 45 height 37
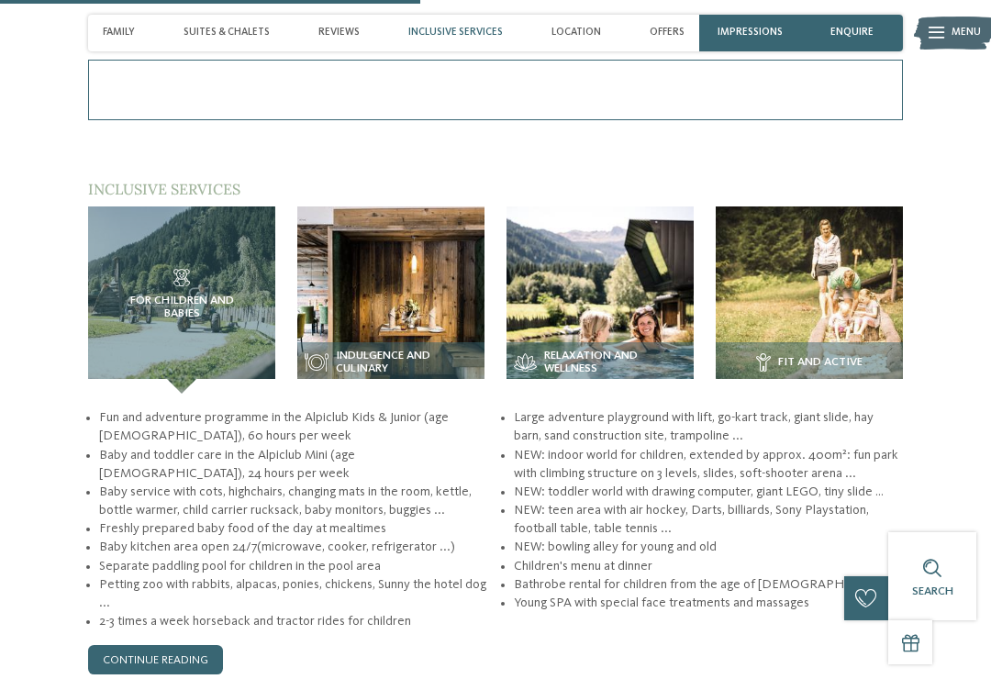
scroll to position [2011, 0]
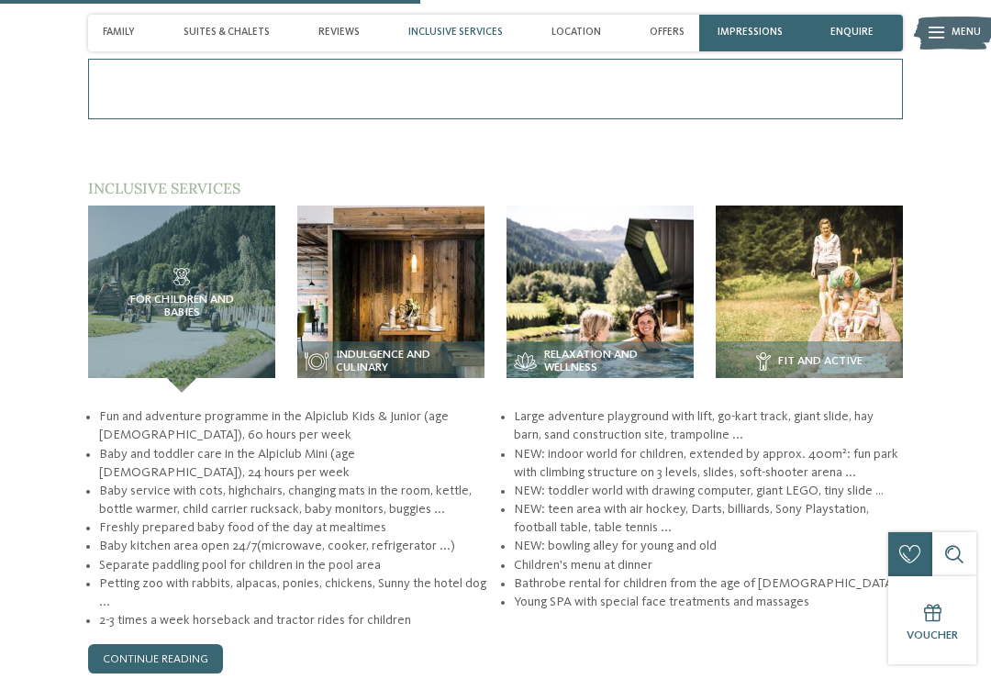
click at [625, 349] on span "Relaxation and wellness" at bounding box center [615, 362] width 142 height 26
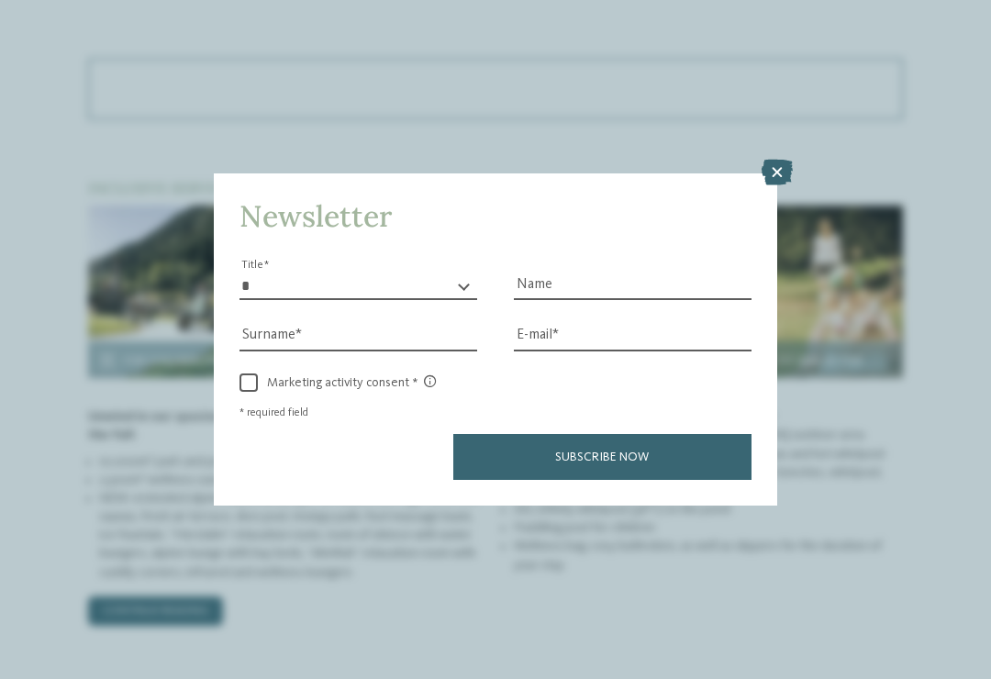
click at [777, 160] on icon at bounding box center [777, 173] width 31 height 26
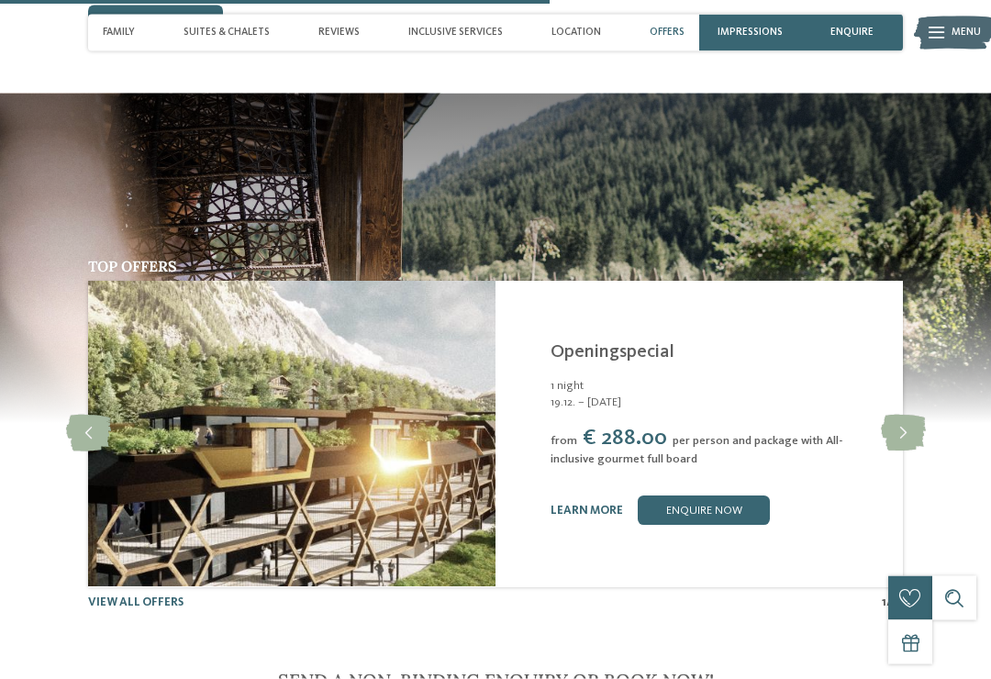
scroll to position [2614, 0]
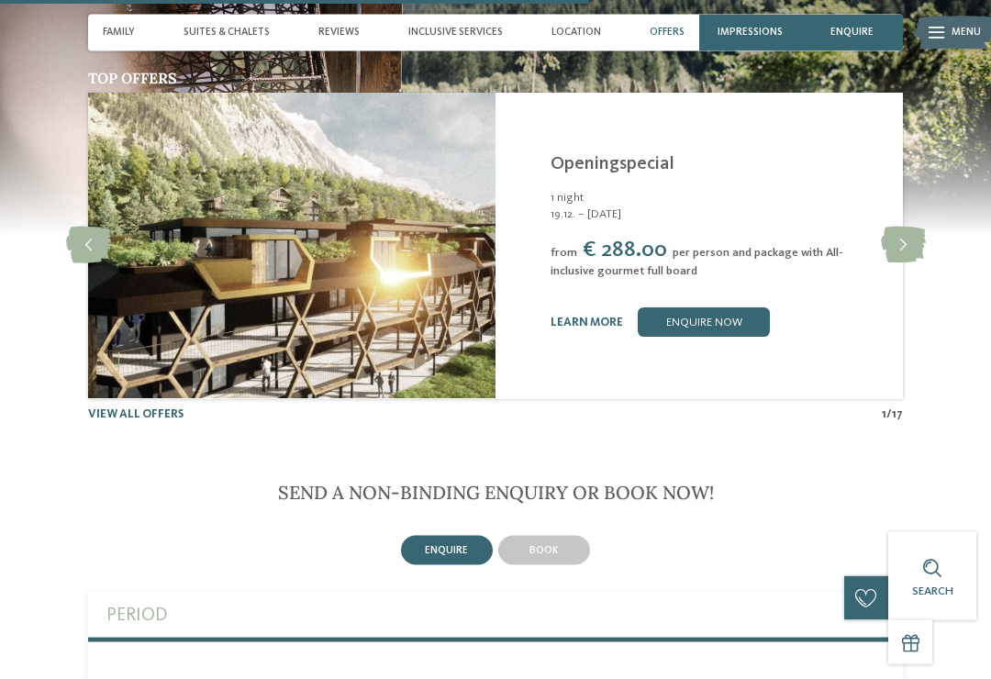
click at [594, 317] on link "learn more" at bounding box center [587, 323] width 72 height 12
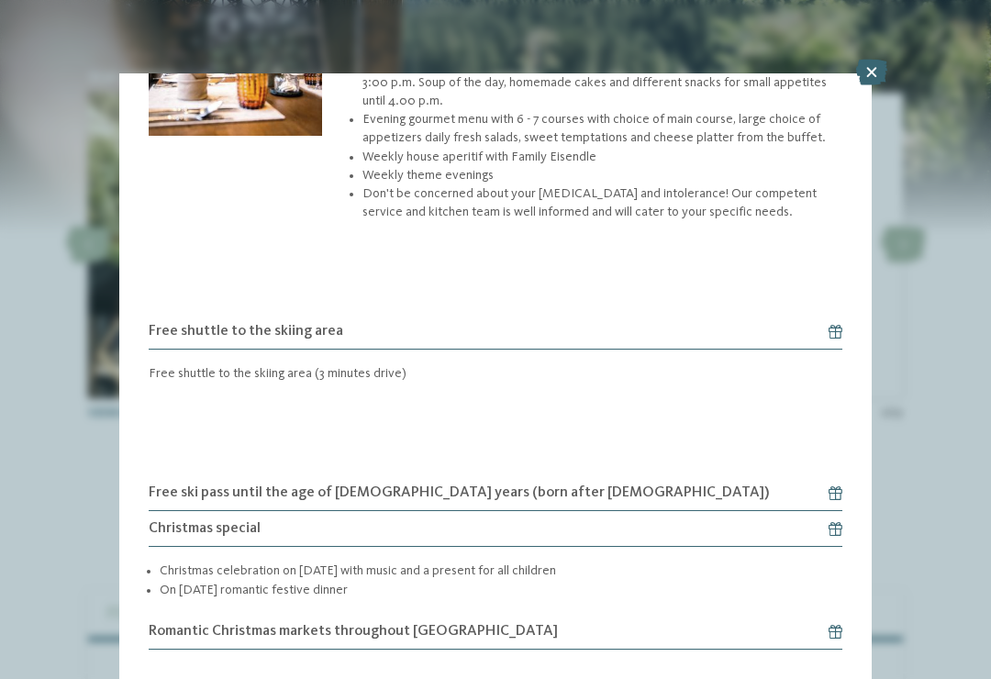
scroll to position [1309, 0]
click at [880, 70] on icon at bounding box center [871, 73] width 31 height 26
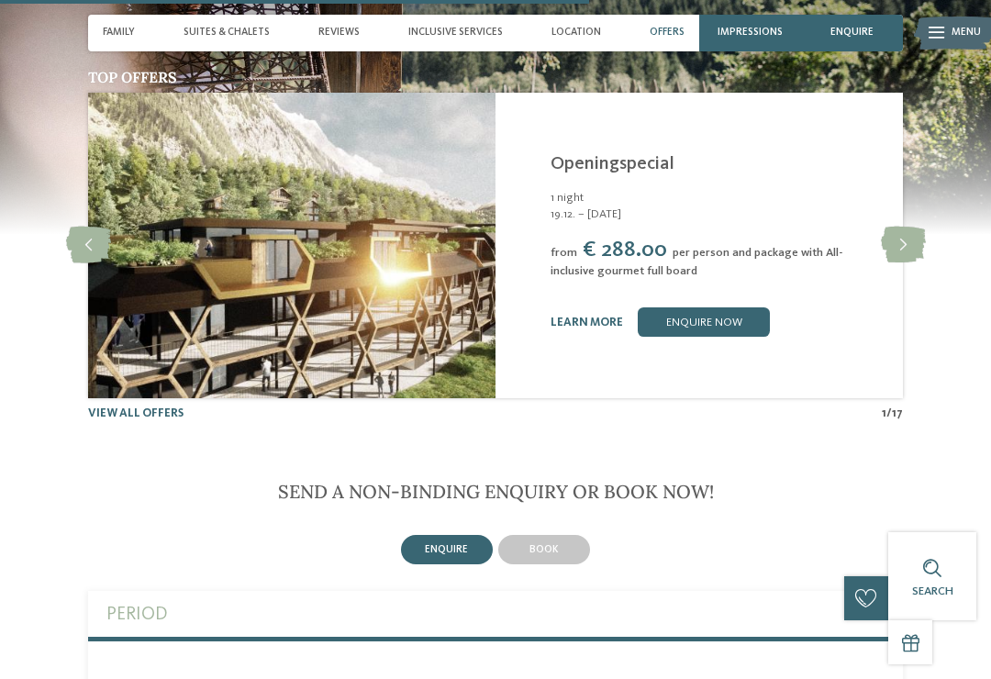
click at [904, 234] on icon at bounding box center [903, 245] width 45 height 37
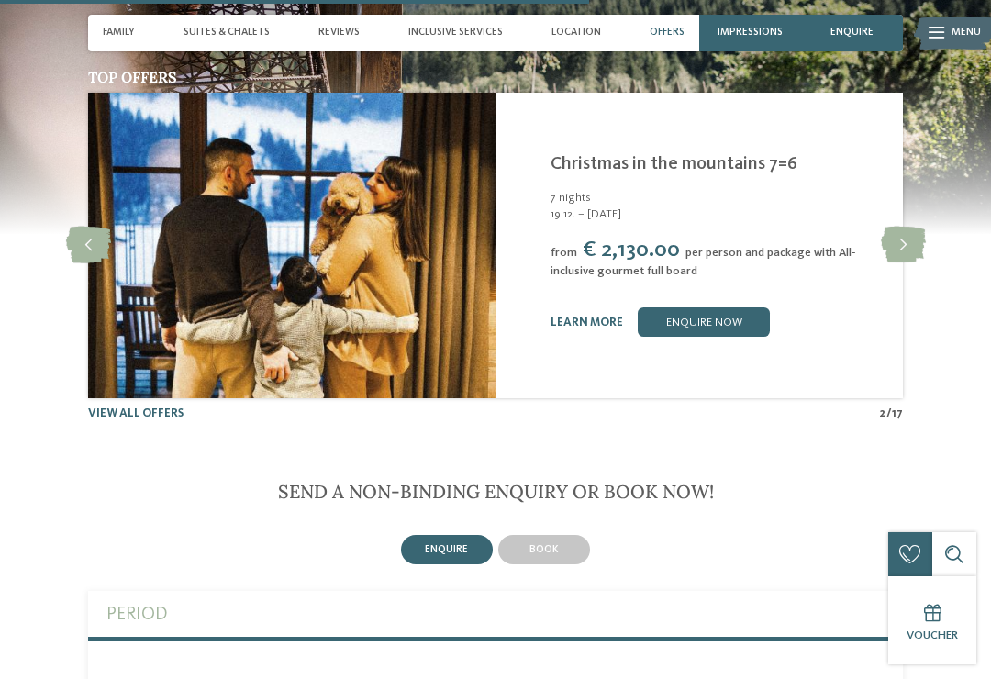
click at [904, 227] on icon at bounding box center [903, 245] width 45 height 37
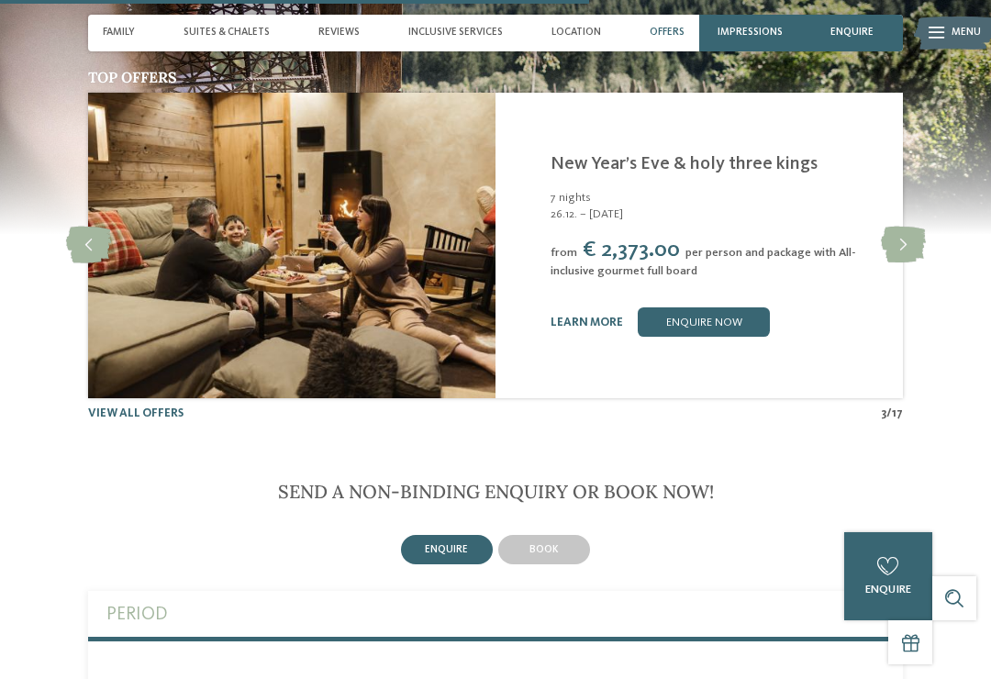
click at [909, 228] on icon at bounding box center [903, 245] width 45 height 37
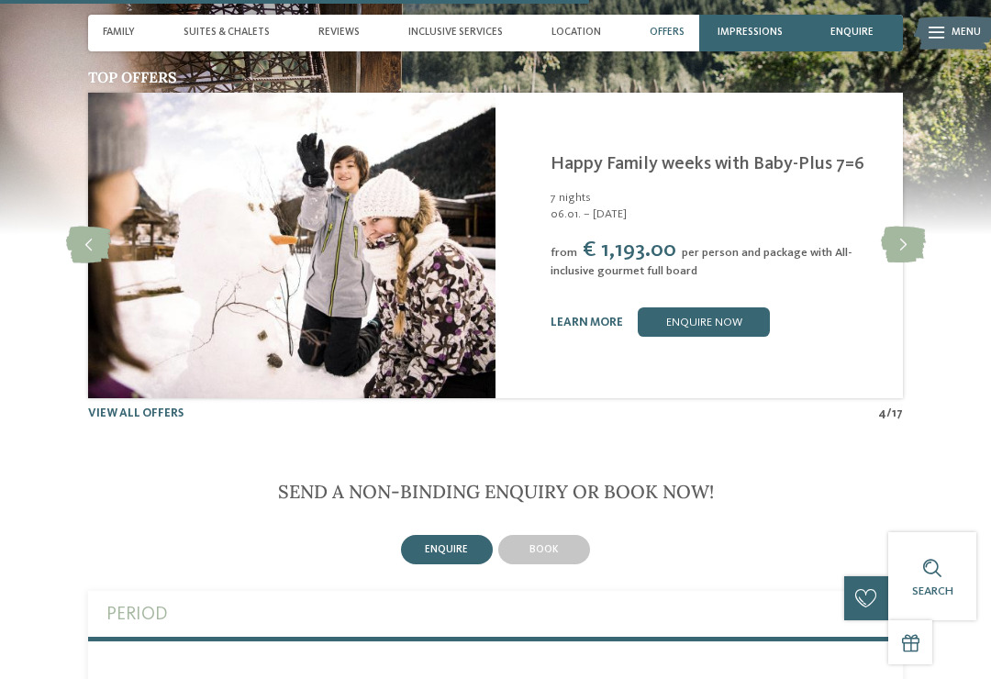
click at [907, 227] on icon at bounding box center [903, 245] width 45 height 37
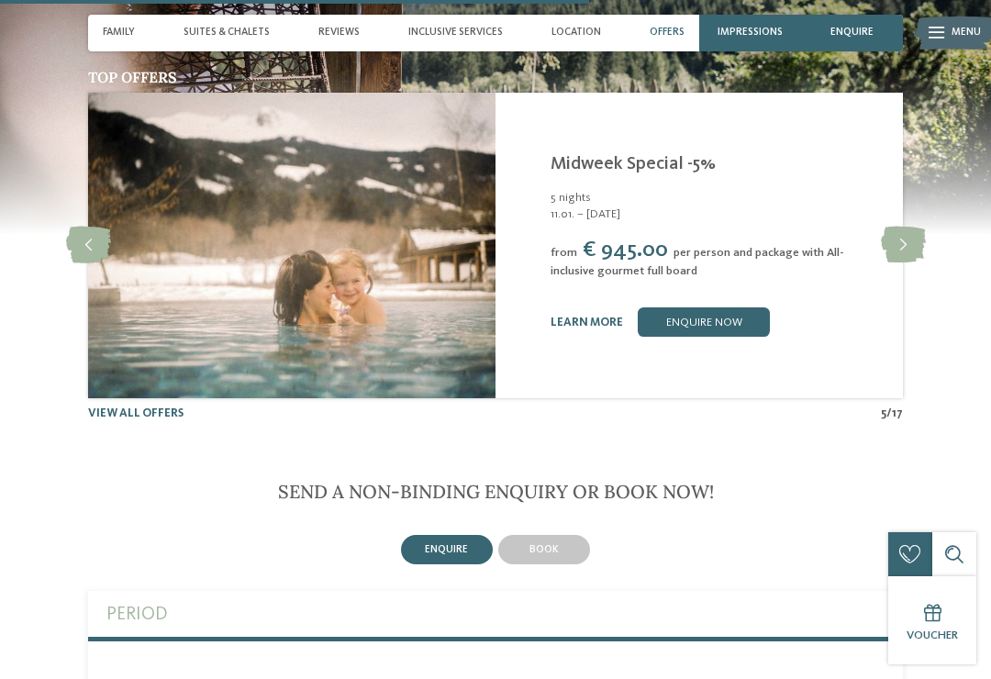
click at [908, 227] on icon at bounding box center [903, 245] width 45 height 37
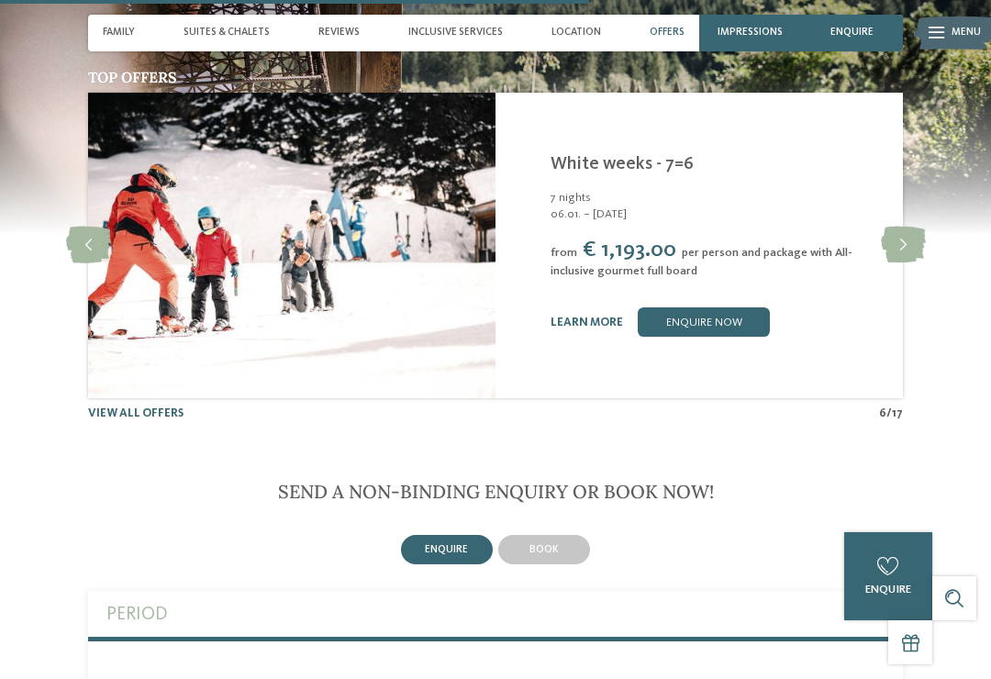
click at [907, 227] on icon at bounding box center [903, 245] width 45 height 37
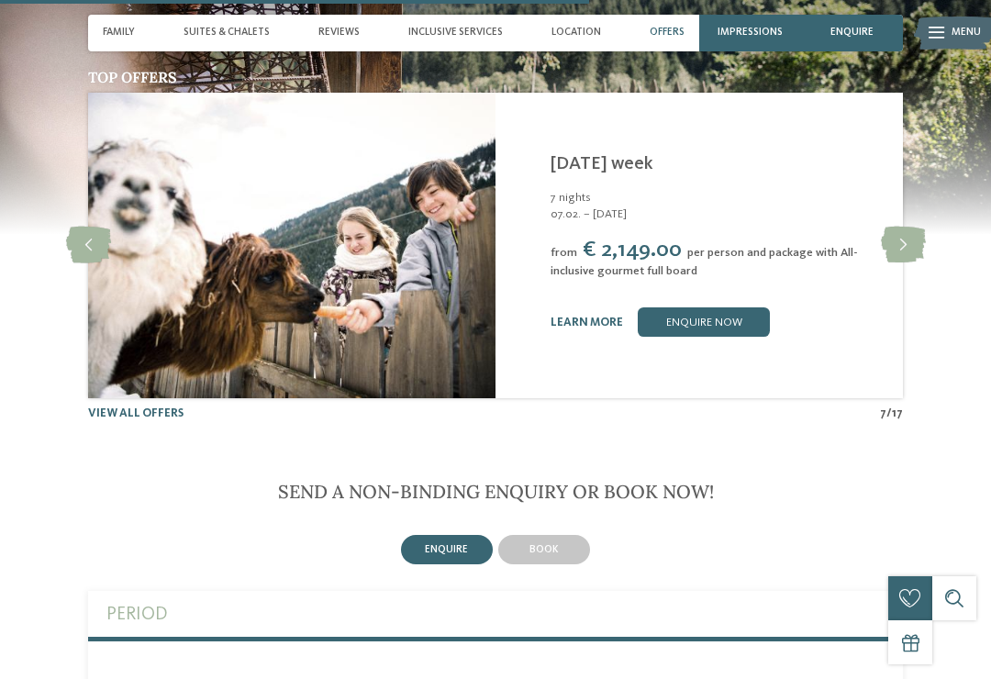
click at [909, 227] on icon at bounding box center [903, 245] width 45 height 37
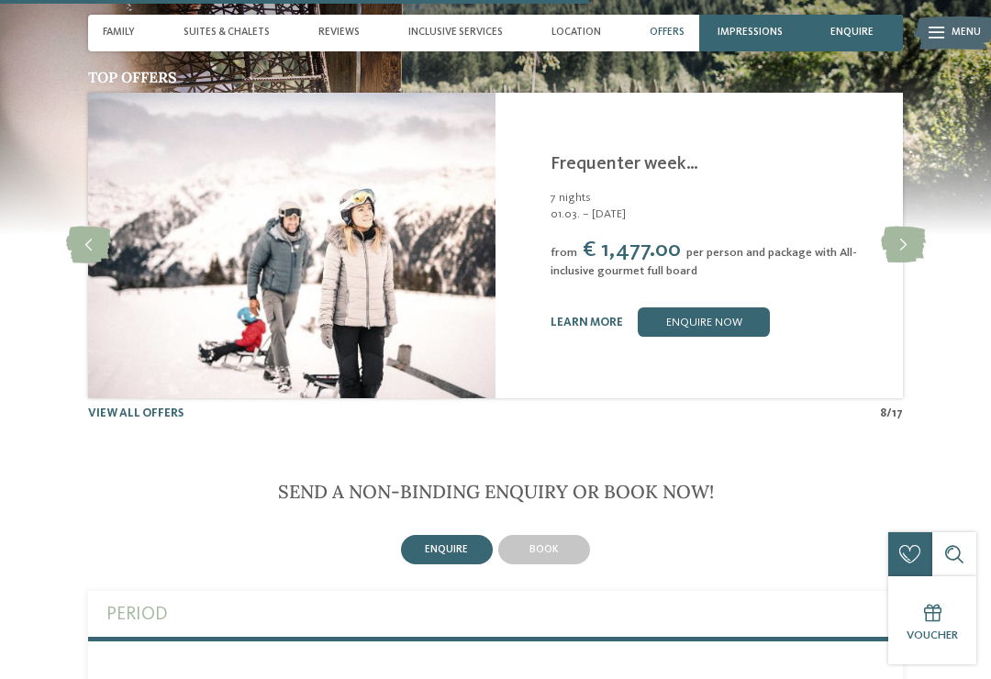
click at [906, 227] on icon at bounding box center [903, 245] width 45 height 37
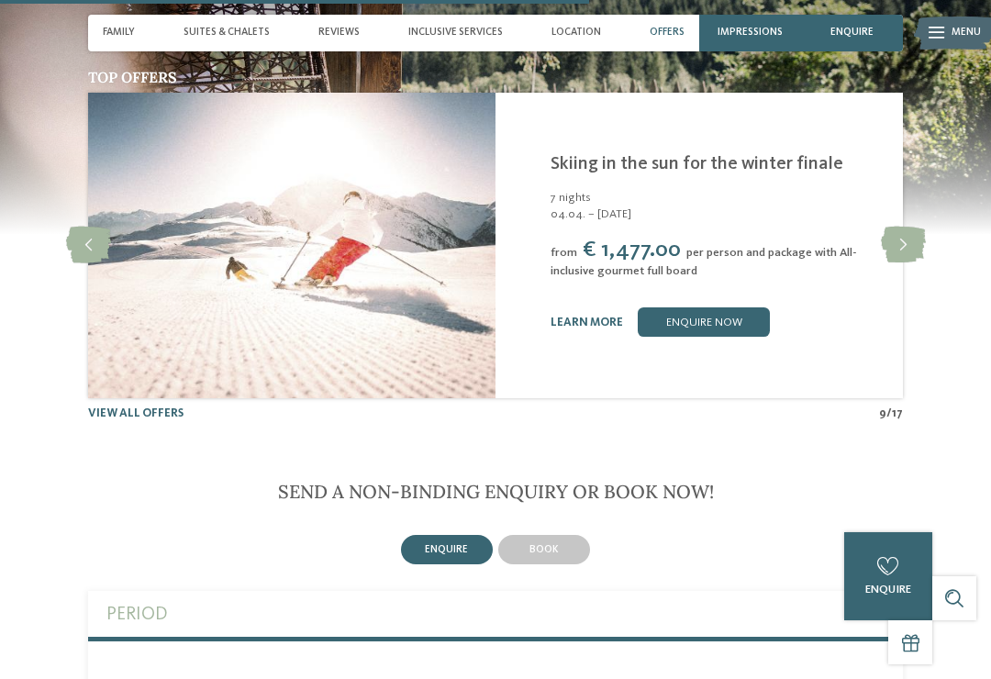
click at [912, 227] on icon at bounding box center [903, 245] width 45 height 37
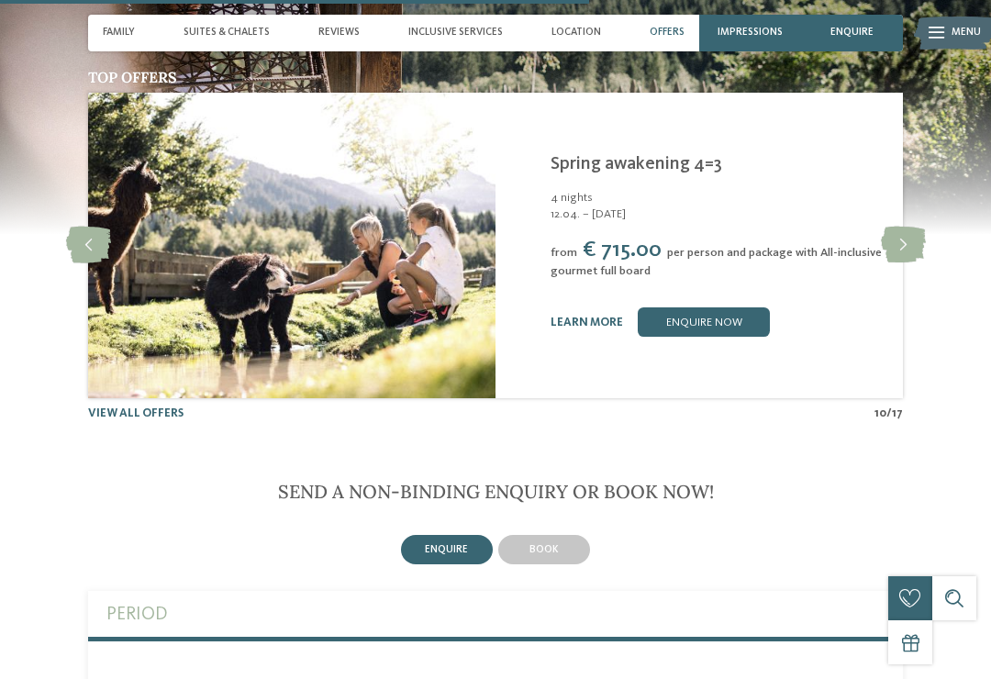
click at [911, 227] on icon at bounding box center [903, 245] width 45 height 37
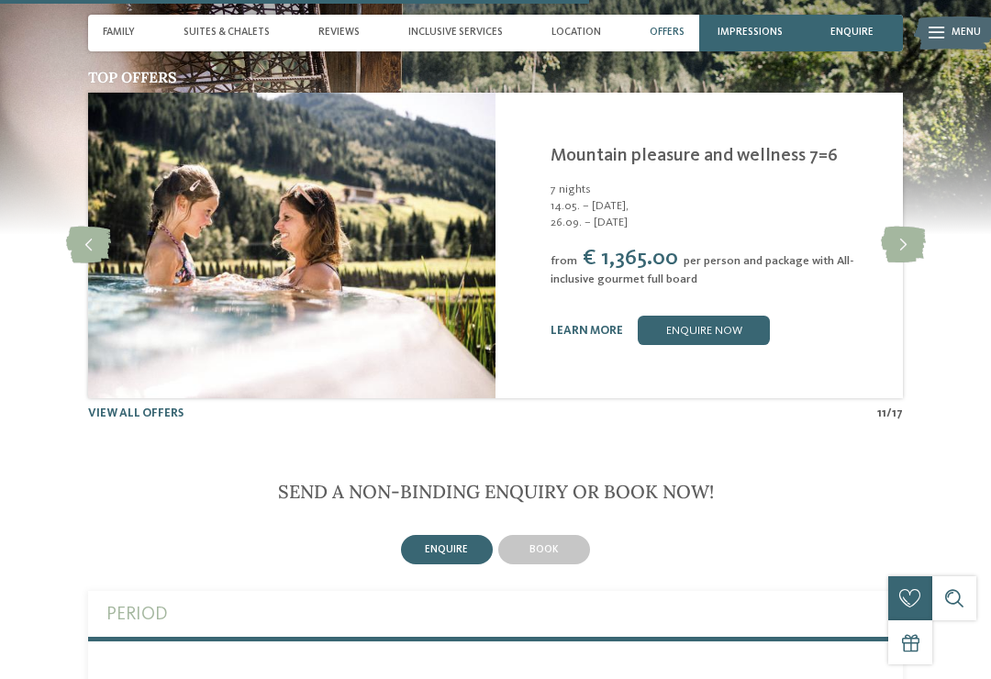
click at [910, 227] on icon at bounding box center [903, 245] width 45 height 37
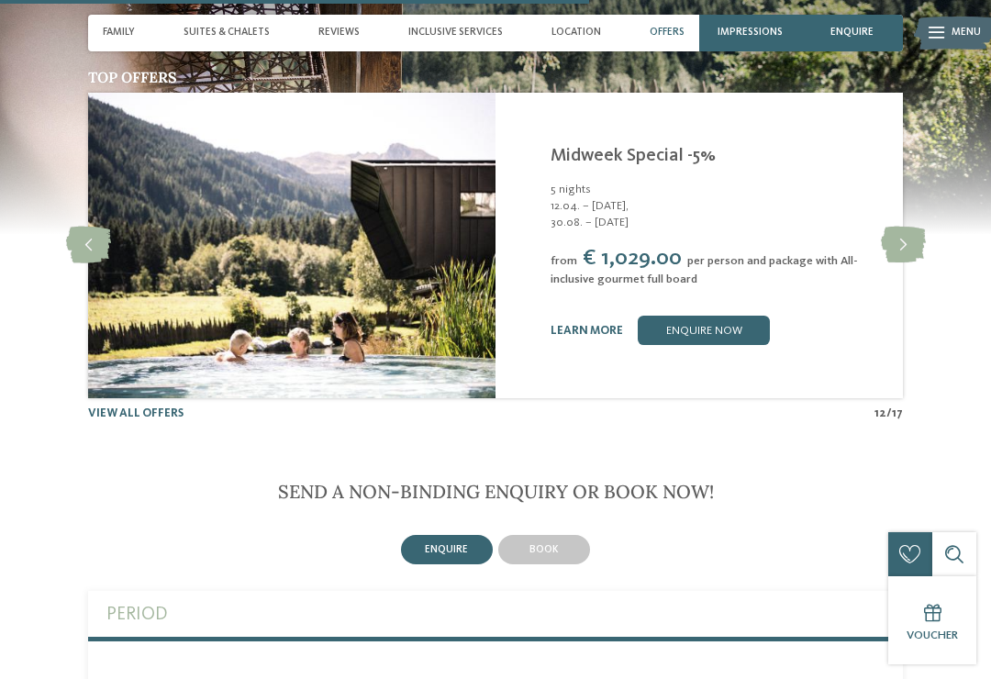
click at [910, 227] on icon at bounding box center [903, 245] width 45 height 37
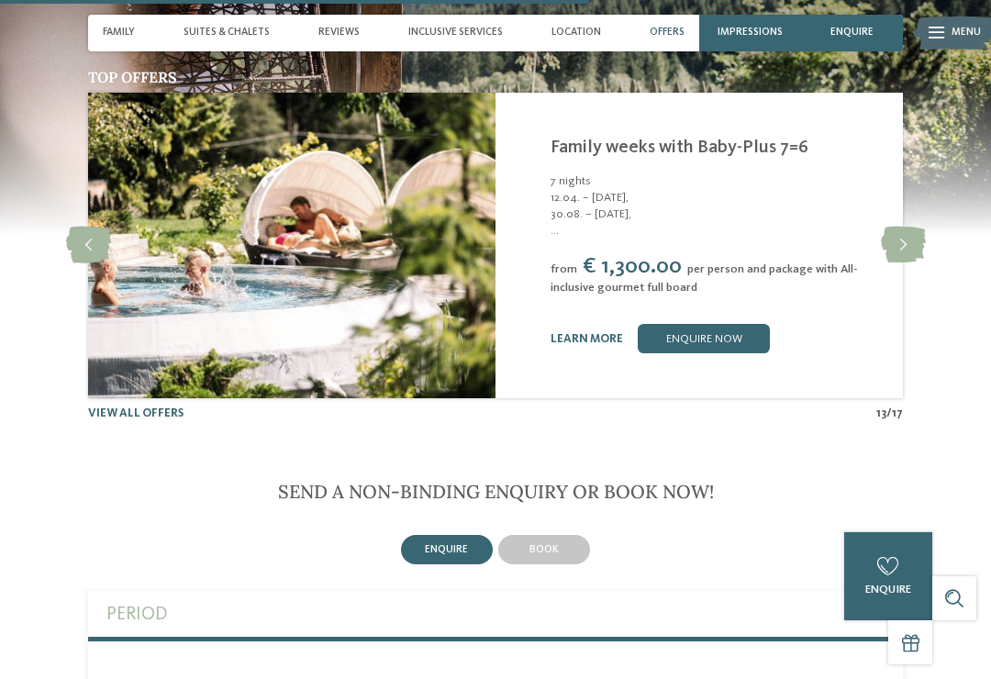
click at [904, 227] on icon at bounding box center [903, 245] width 45 height 37
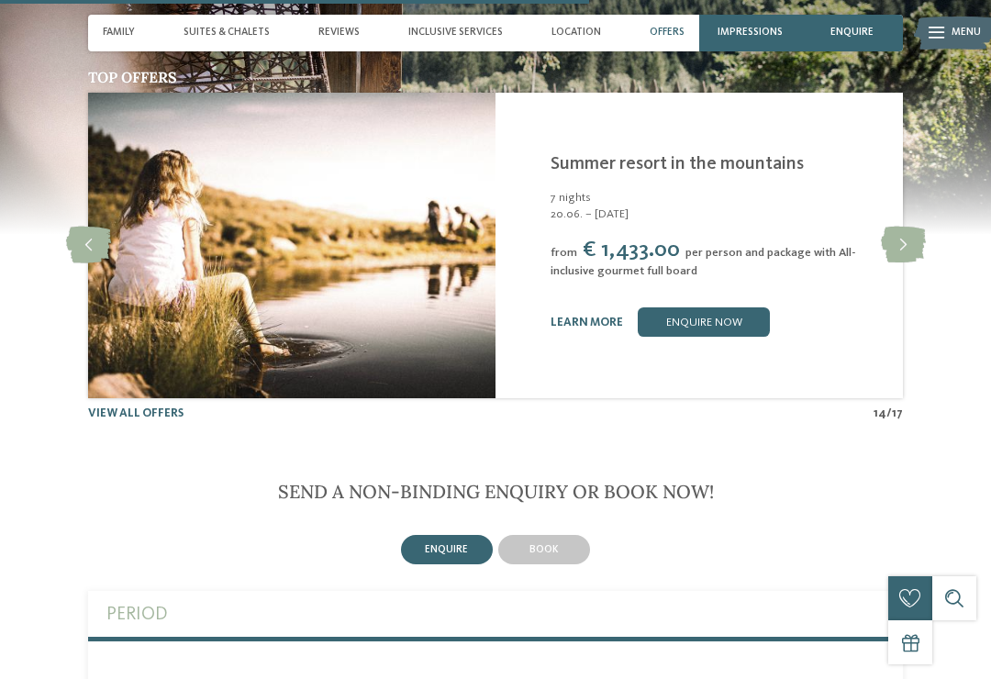
click at [908, 227] on icon at bounding box center [903, 245] width 45 height 37
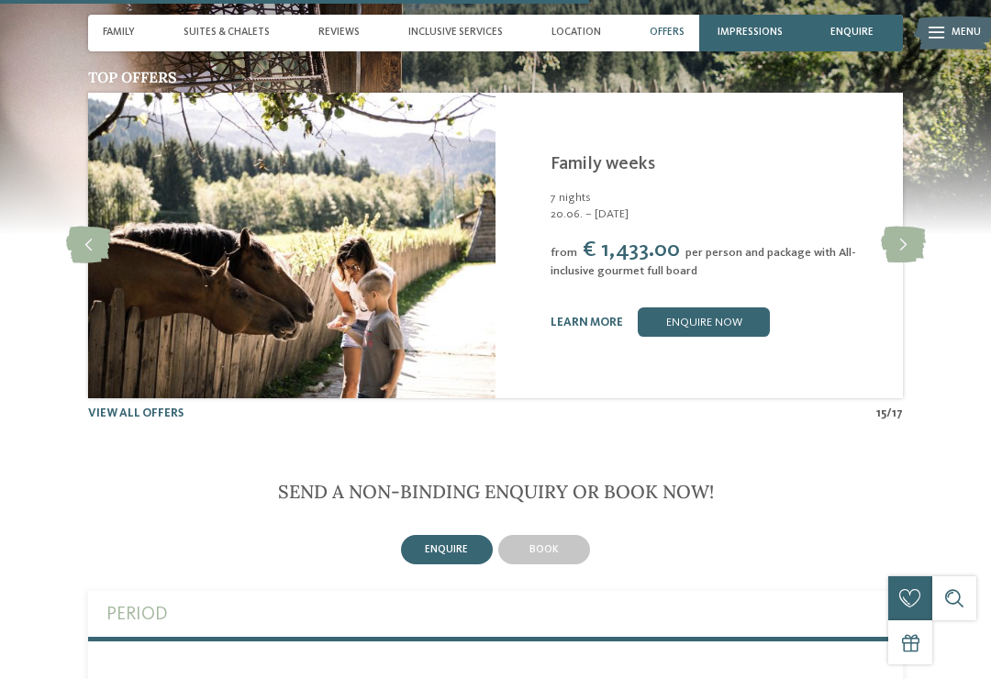
click at [906, 227] on icon at bounding box center [903, 245] width 45 height 37
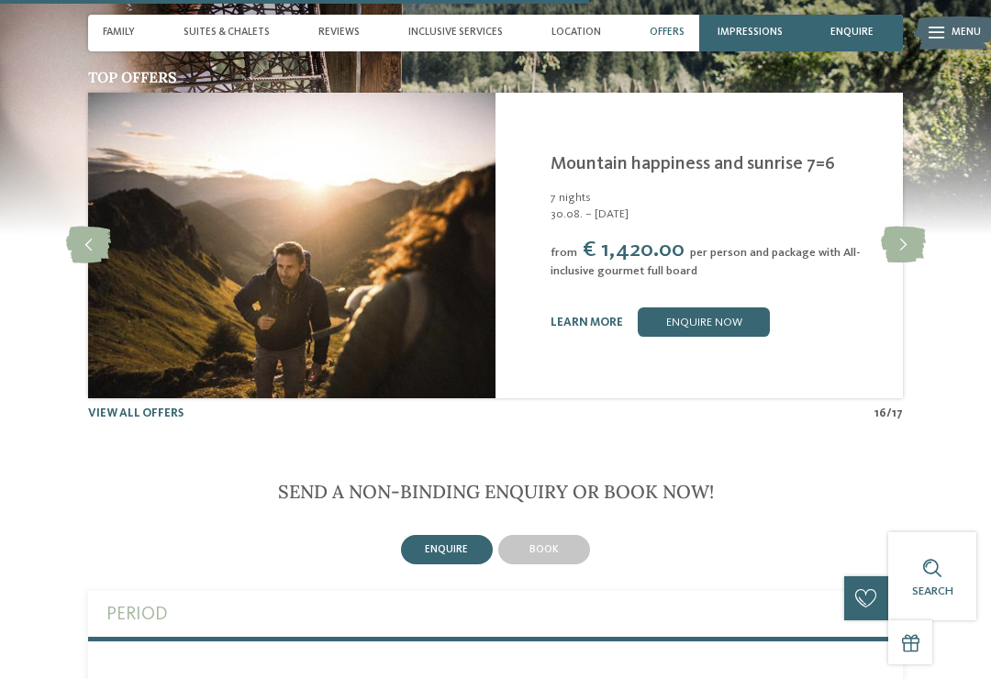
click at [907, 227] on icon at bounding box center [903, 245] width 45 height 37
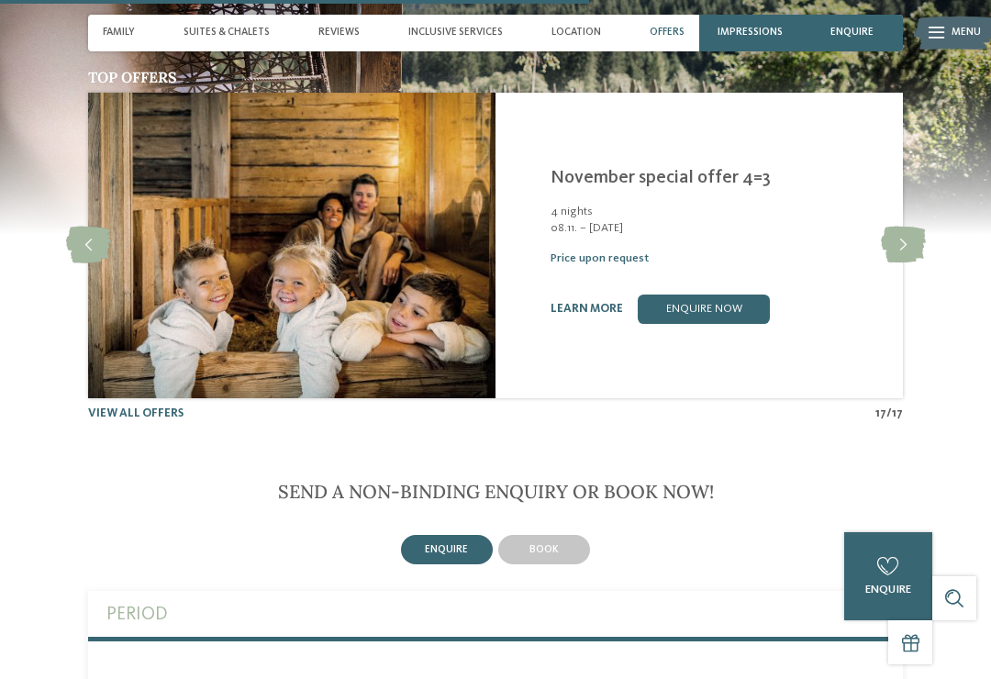
click at [904, 227] on icon at bounding box center [903, 245] width 45 height 37
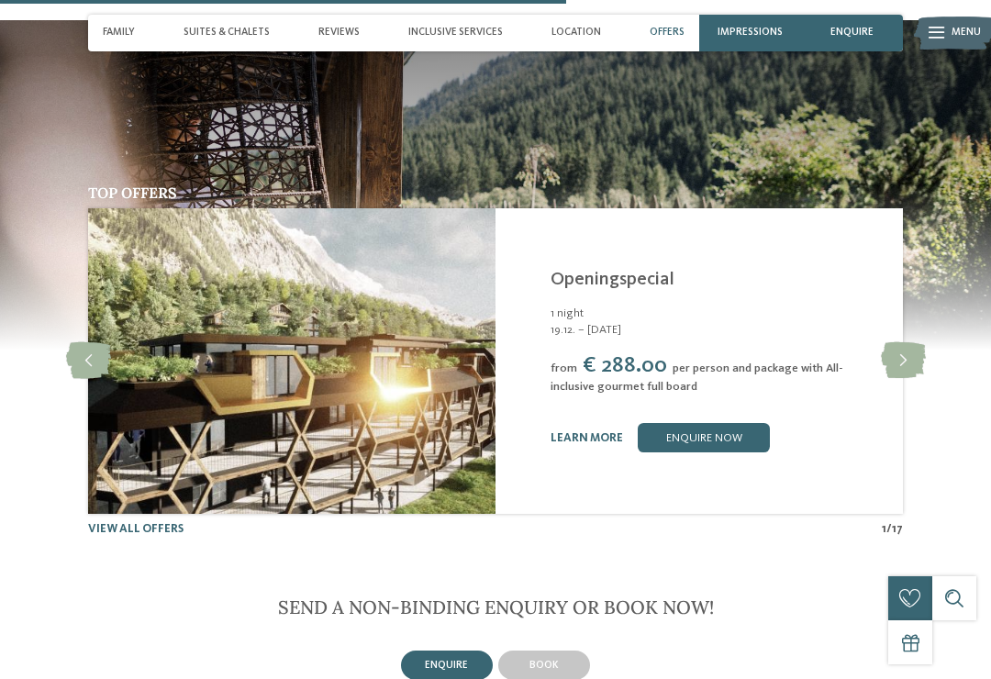
scroll to position [2675, 0]
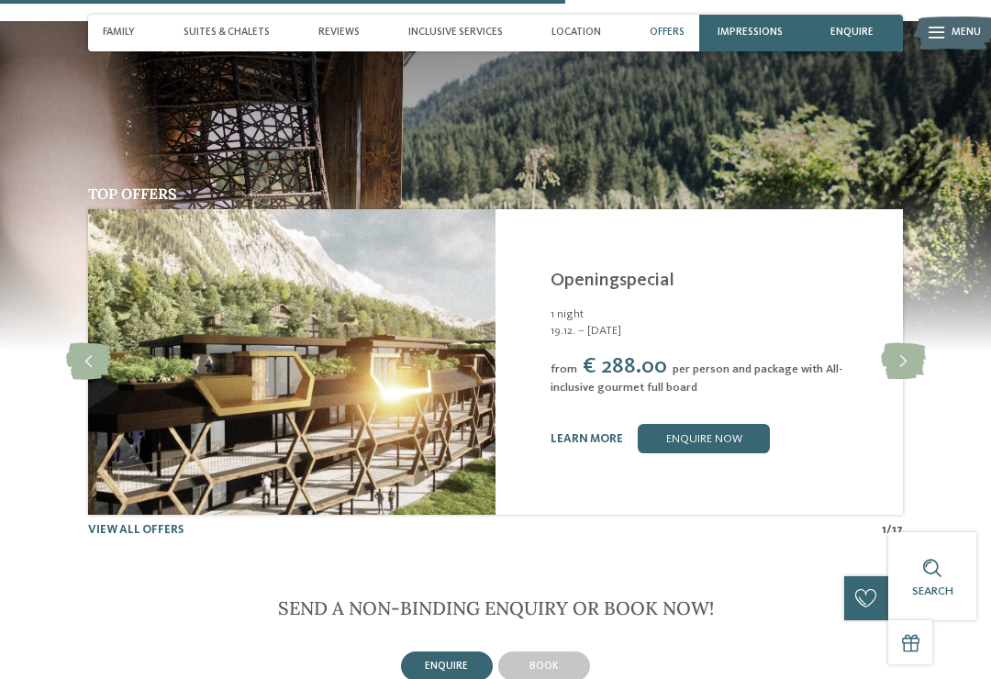
click at [125, 37] on span "Family" at bounding box center [119, 33] width 32 height 12
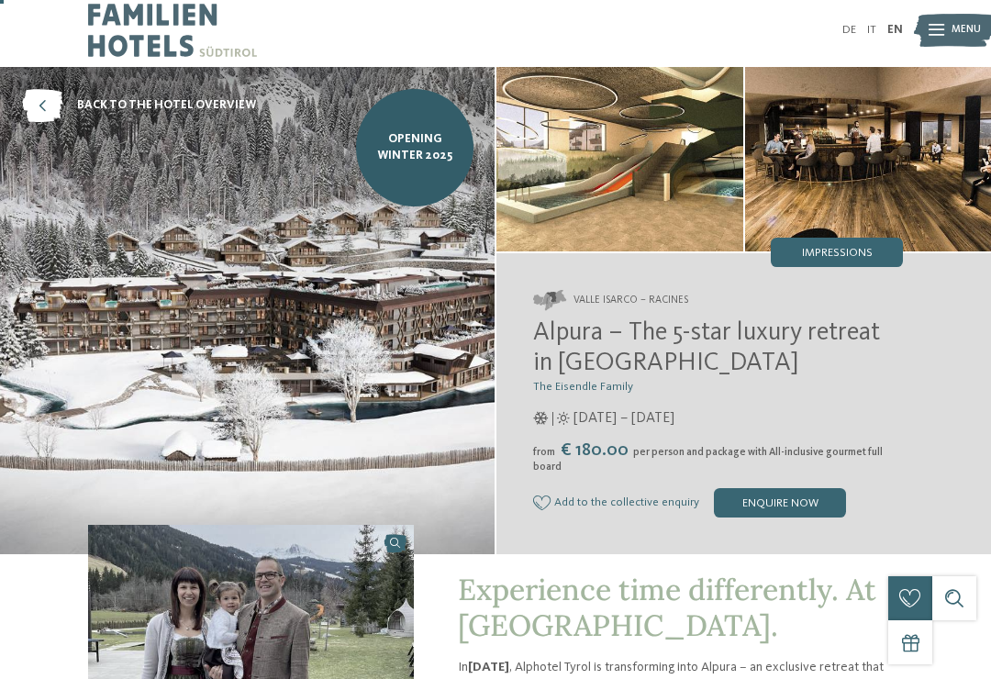
scroll to position [0, 0]
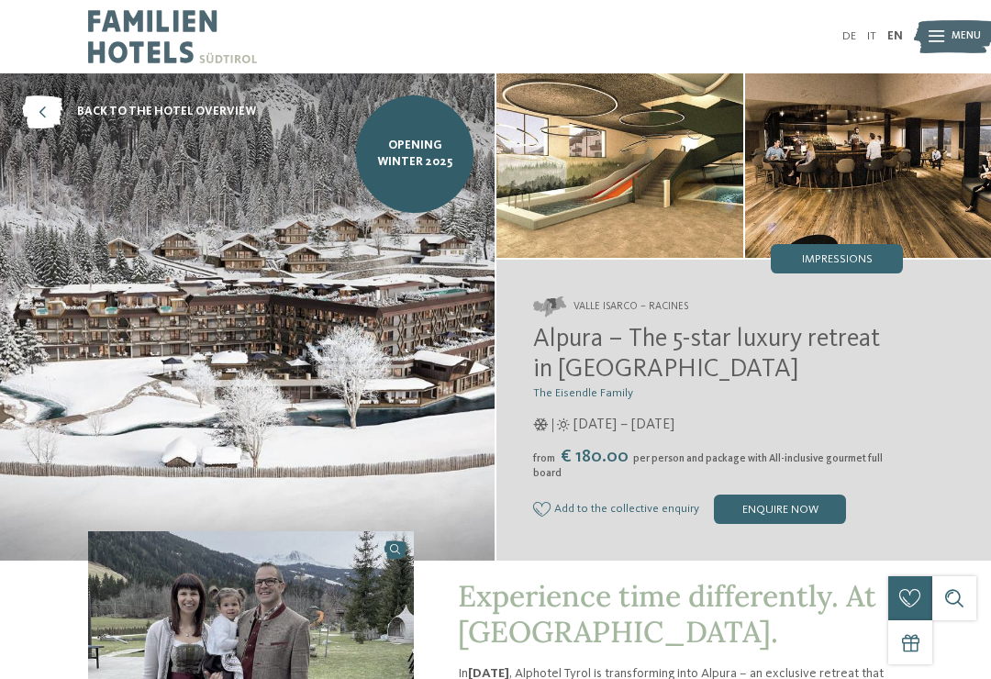
click at [203, 113] on span "back to the hotel overview" at bounding box center [166, 112] width 179 height 17
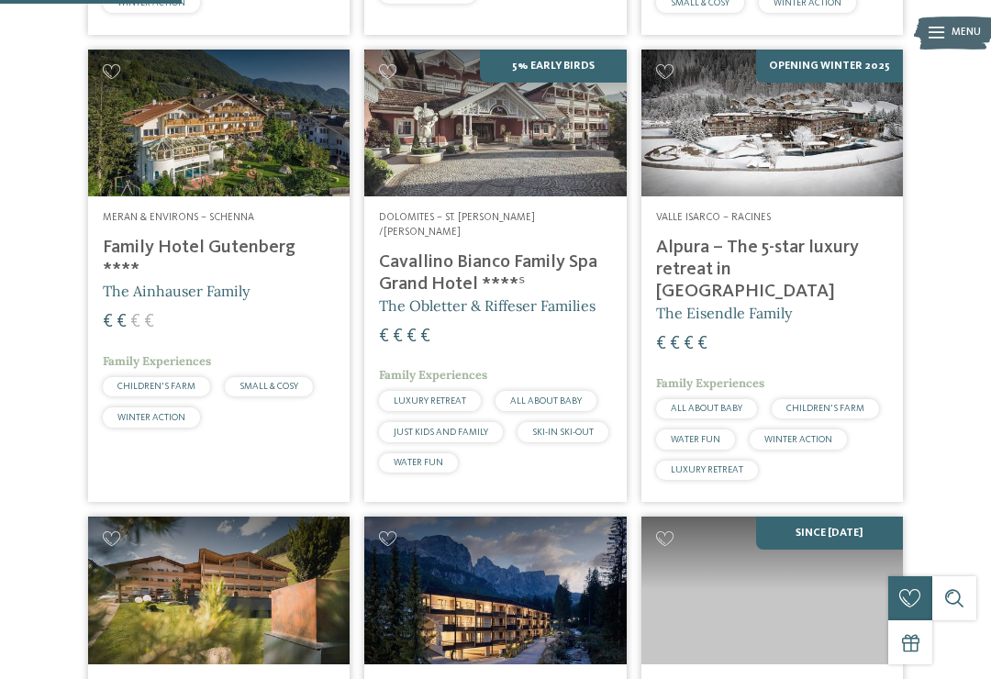
scroll to position [845, 0]
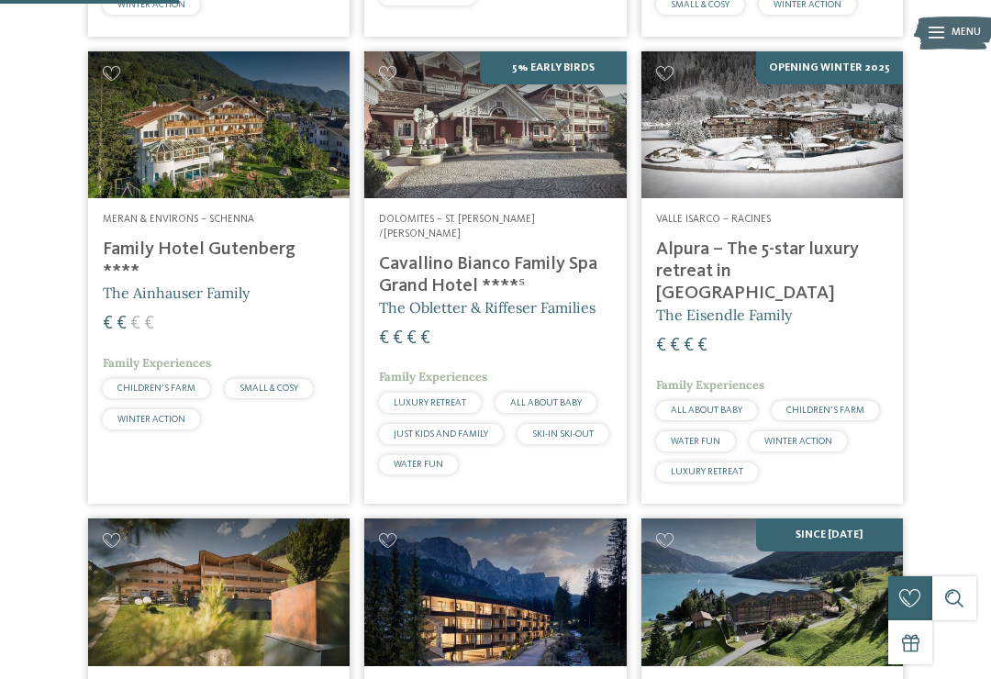
click at [780, 251] on h4 "Alpura – The 5-star luxury retreat in [GEOGRAPHIC_DATA]" at bounding box center [772, 272] width 232 height 66
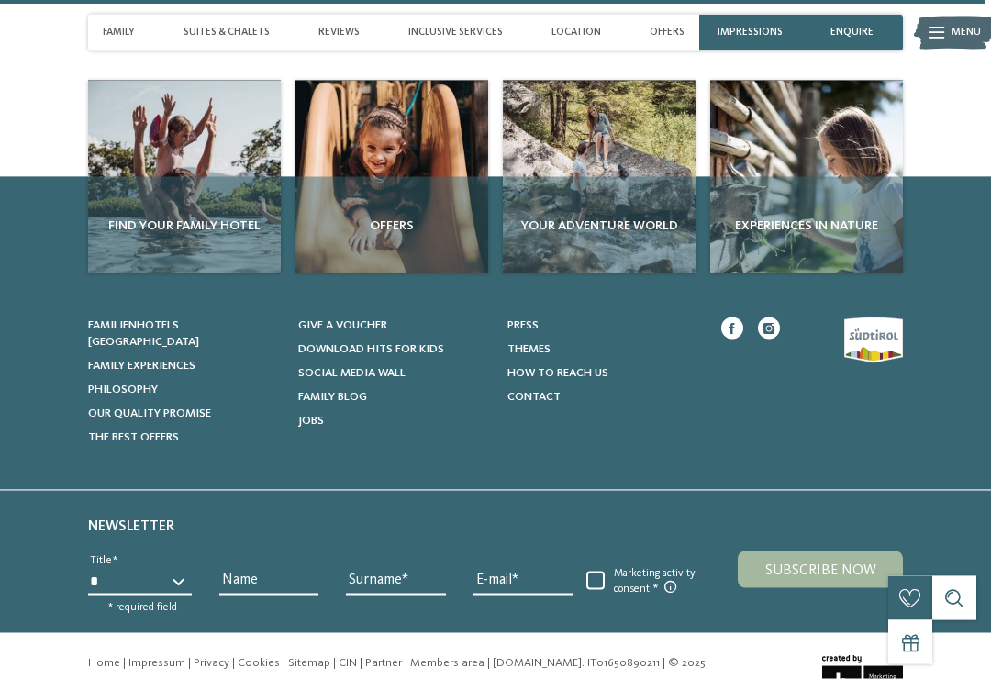
scroll to position [4775, 0]
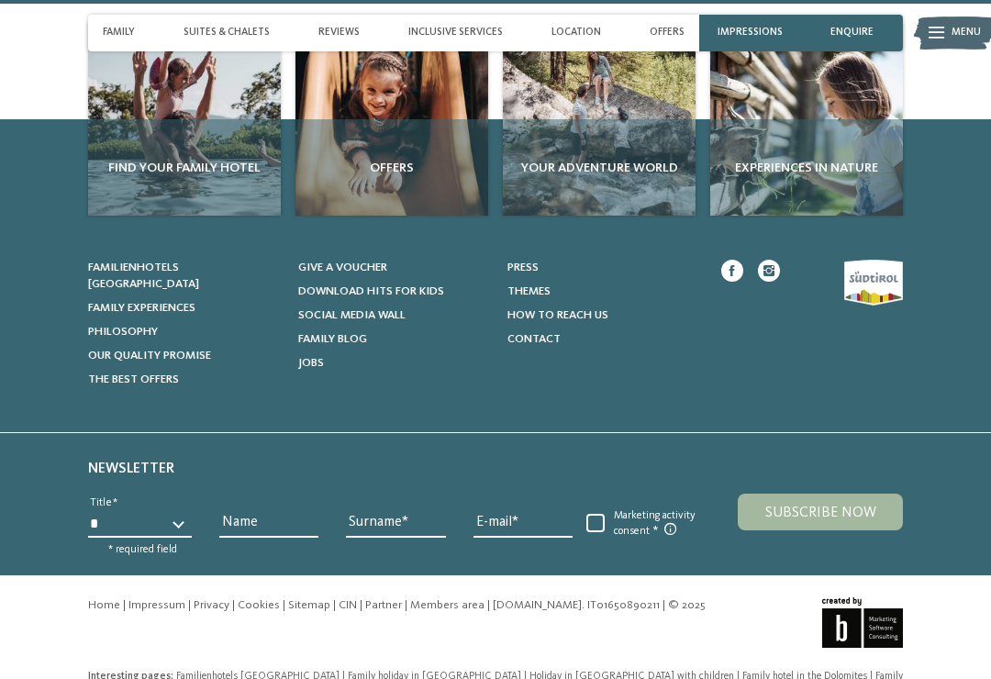
click at [590, 309] on span "How to reach us" at bounding box center [557, 315] width 101 height 12
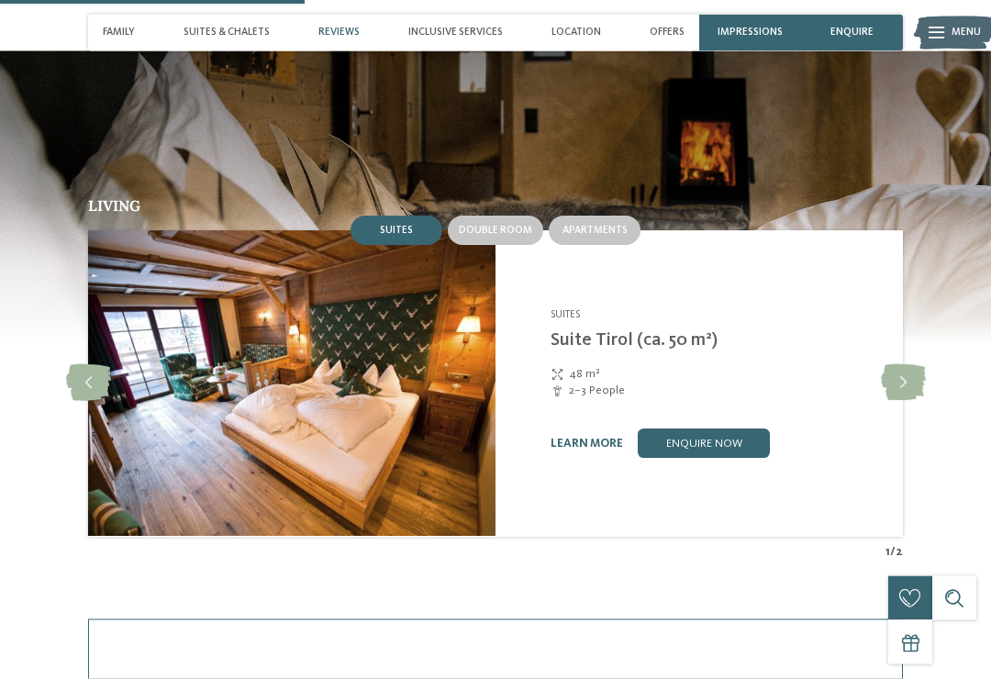
scroll to position [1442, 0]
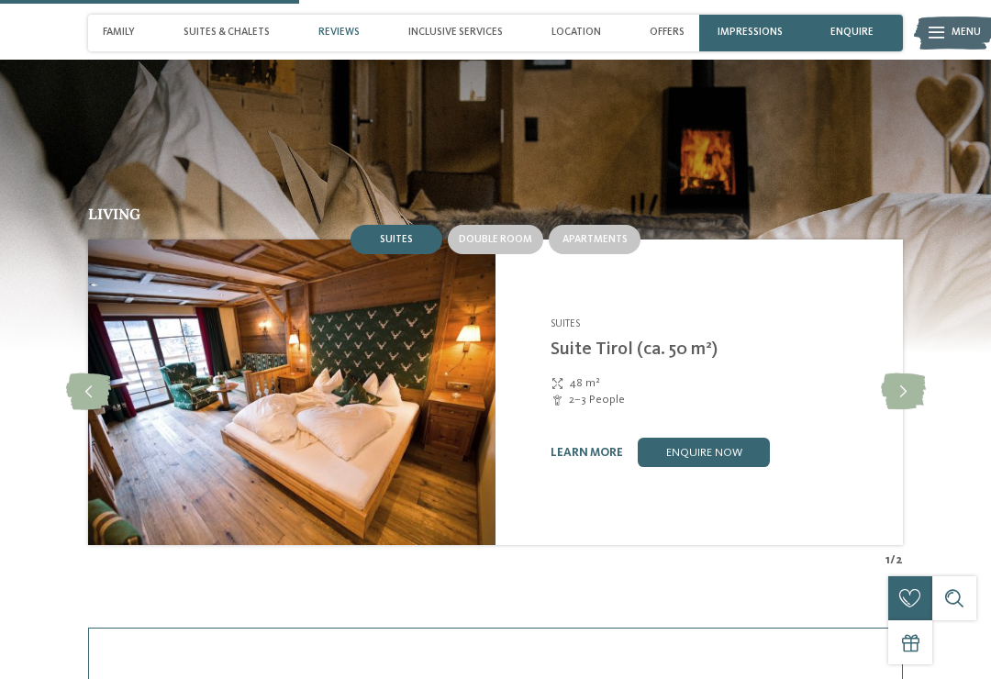
click at [366, 427] on img at bounding box center [291, 392] width 407 height 306
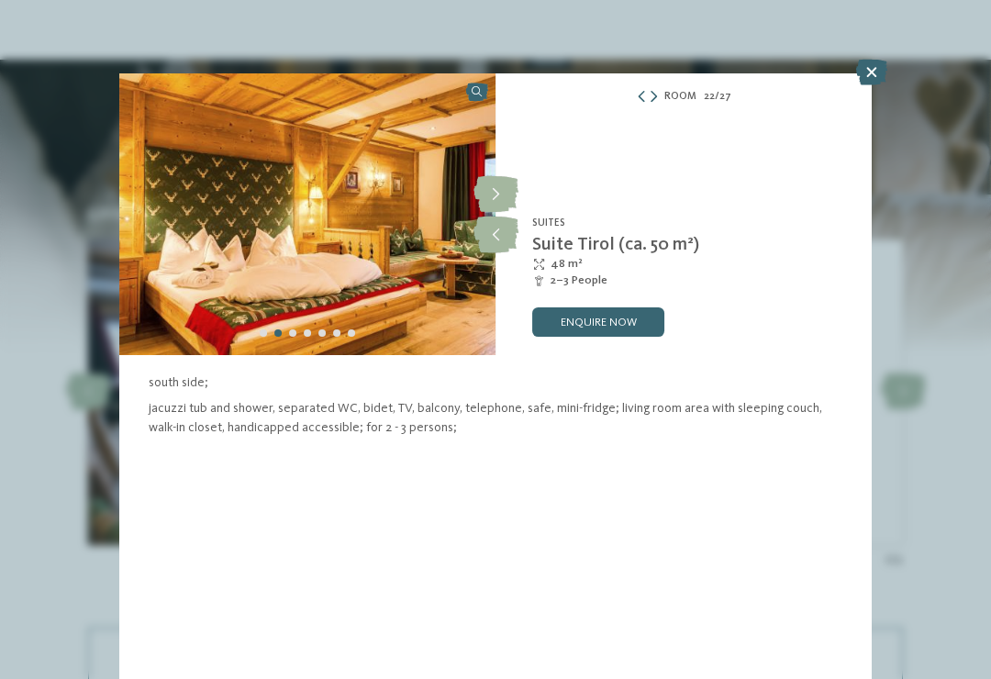
click at [493, 198] on icon at bounding box center [495, 194] width 45 height 37
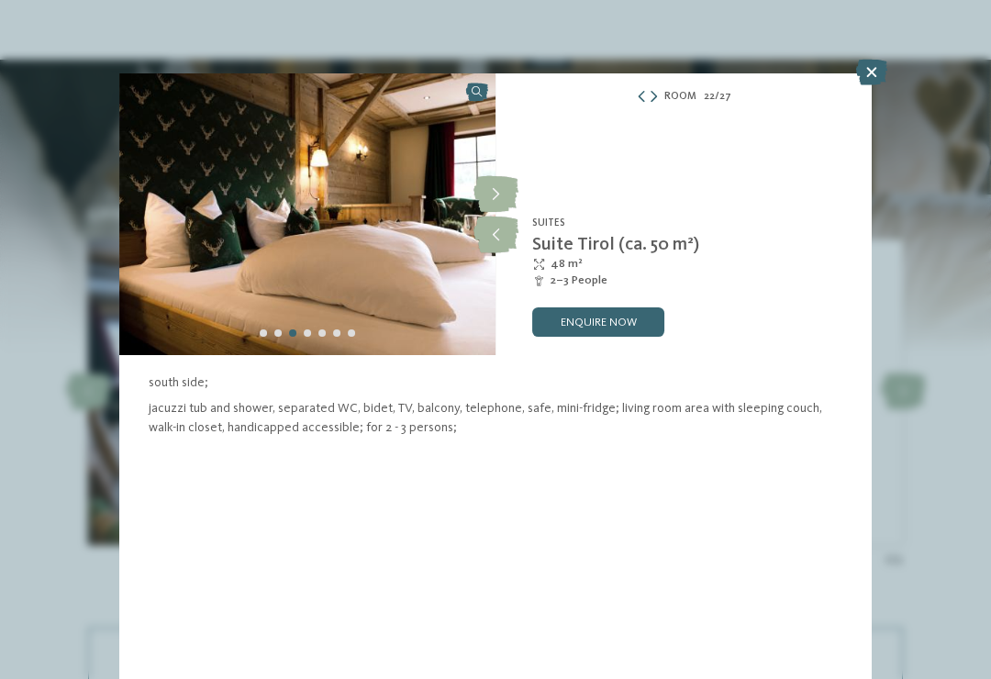
click at [492, 200] on icon at bounding box center [495, 194] width 45 height 37
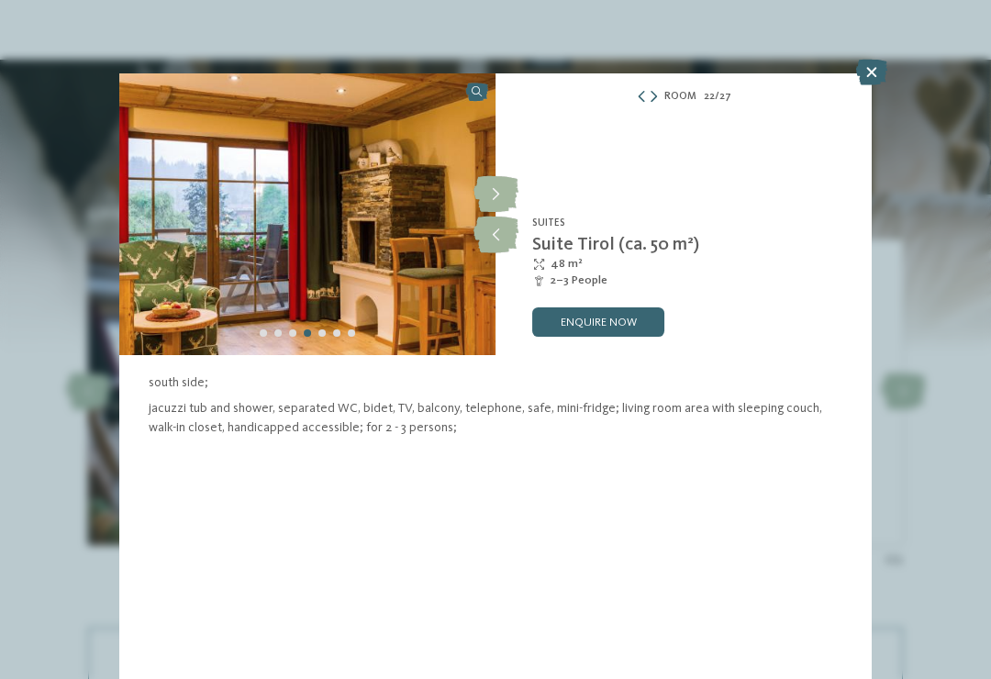
click at [492, 196] on icon at bounding box center [495, 194] width 45 height 37
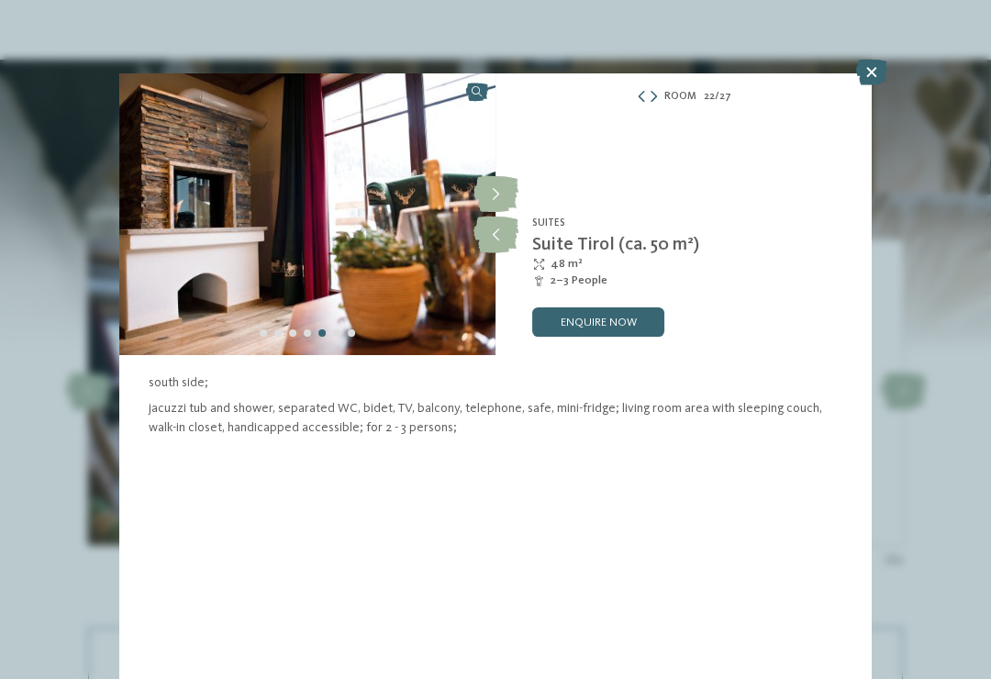
click at [492, 203] on icon at bounding box center [495, 194] width 45 height 37
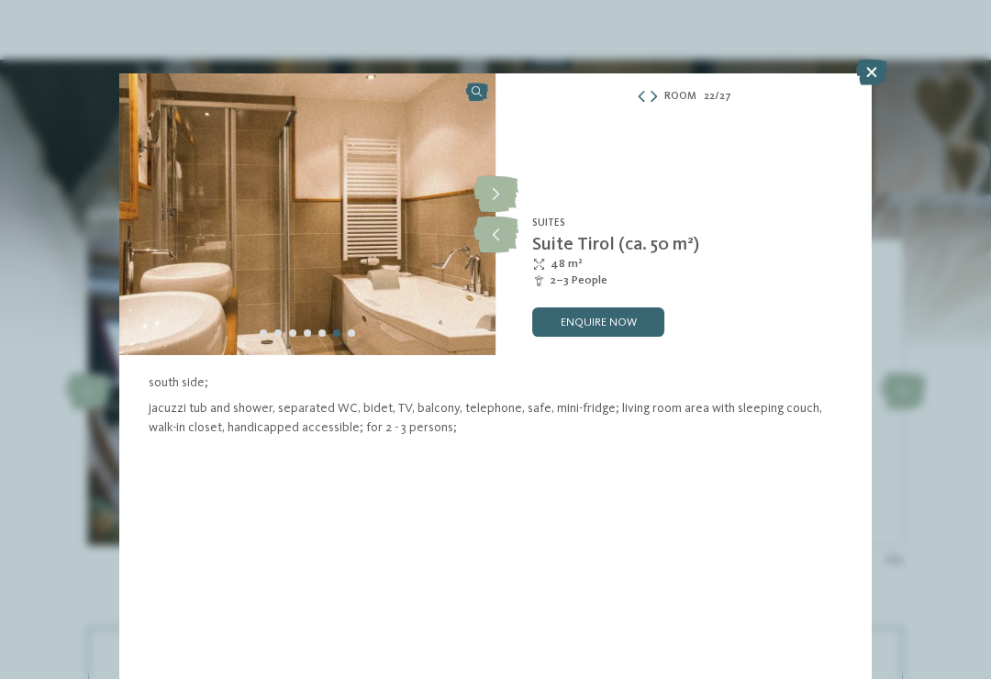
click at [496, 201] on icon at bounding box center [495, 194] width 45 height 37
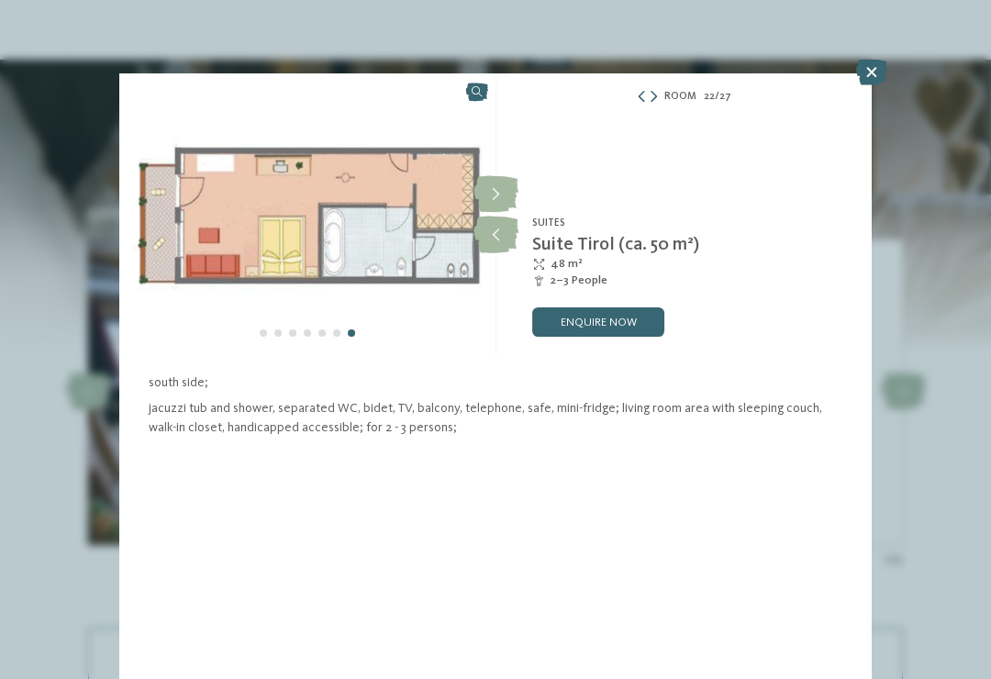
click at [492, 207] on icon at bounding box center [495, 194] width 45 height 37
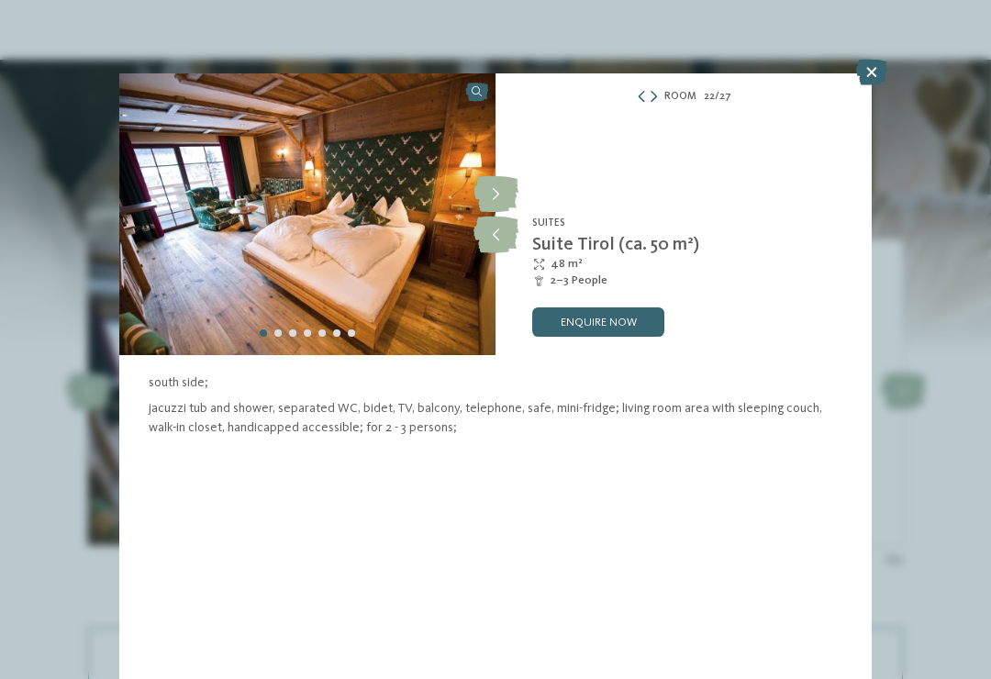
click at [499, 194] on icon at bounding box center [495, 194] width 45 height 37
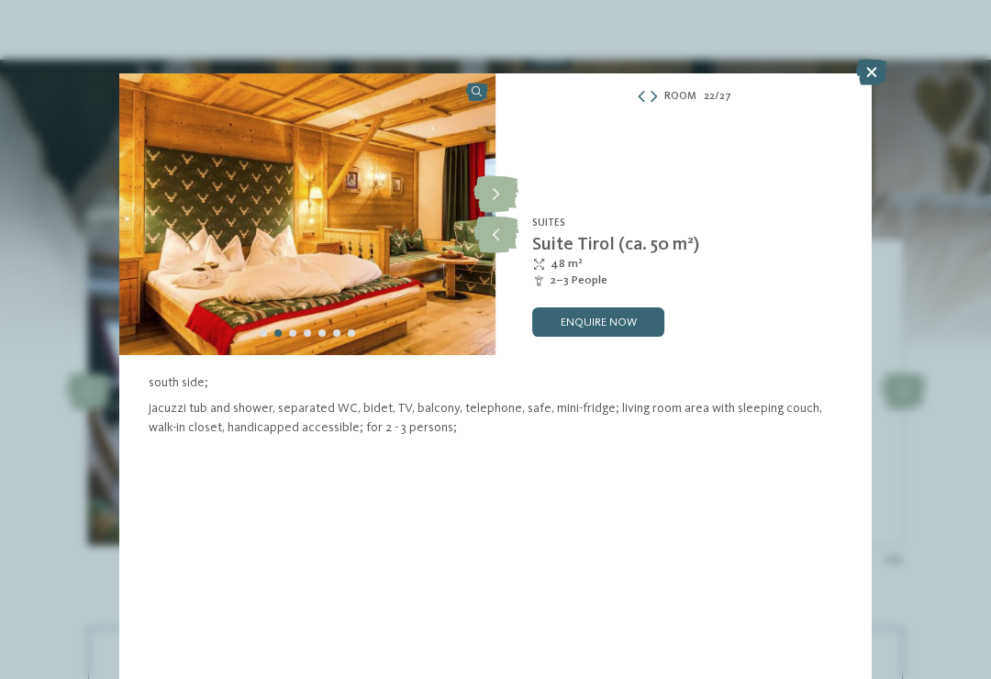
click at [496, 202] on icon at bounding box center [495, 194] width 45 height 37
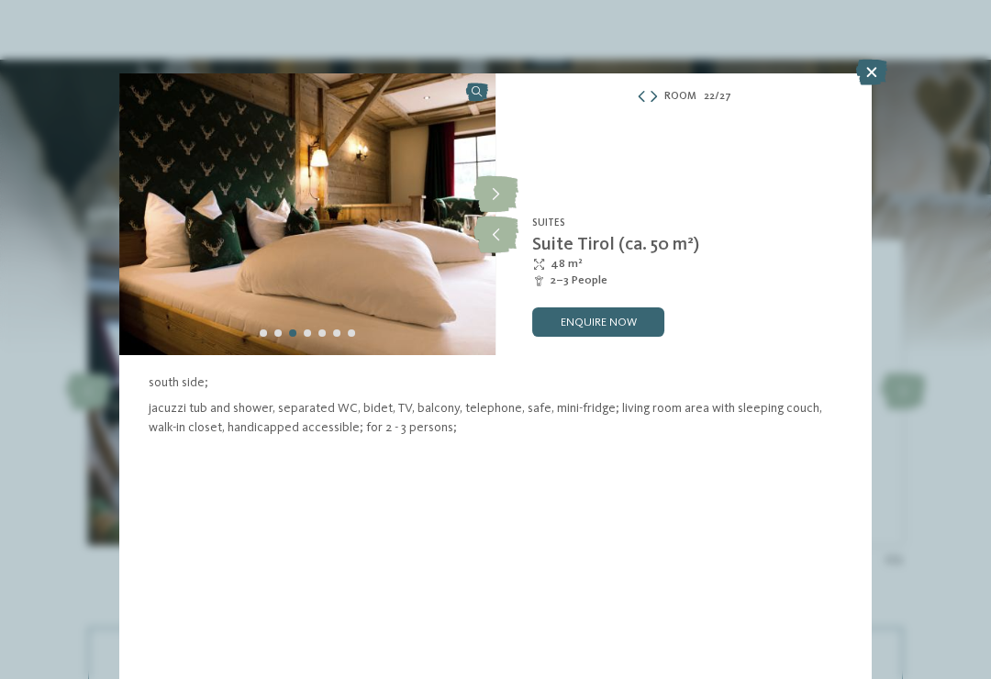
click at [864, 84] on icon at bounding box center [871, 73] width 31 height 26
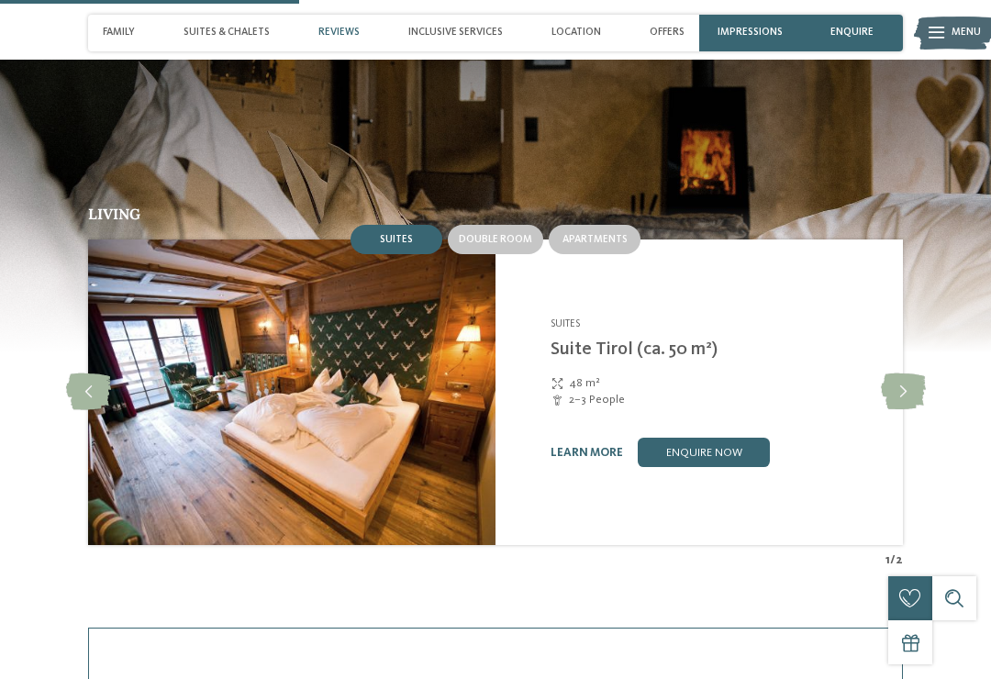
click at [524, 234] on span "Double room" at bounding box center [495, 239] width 73 height 11
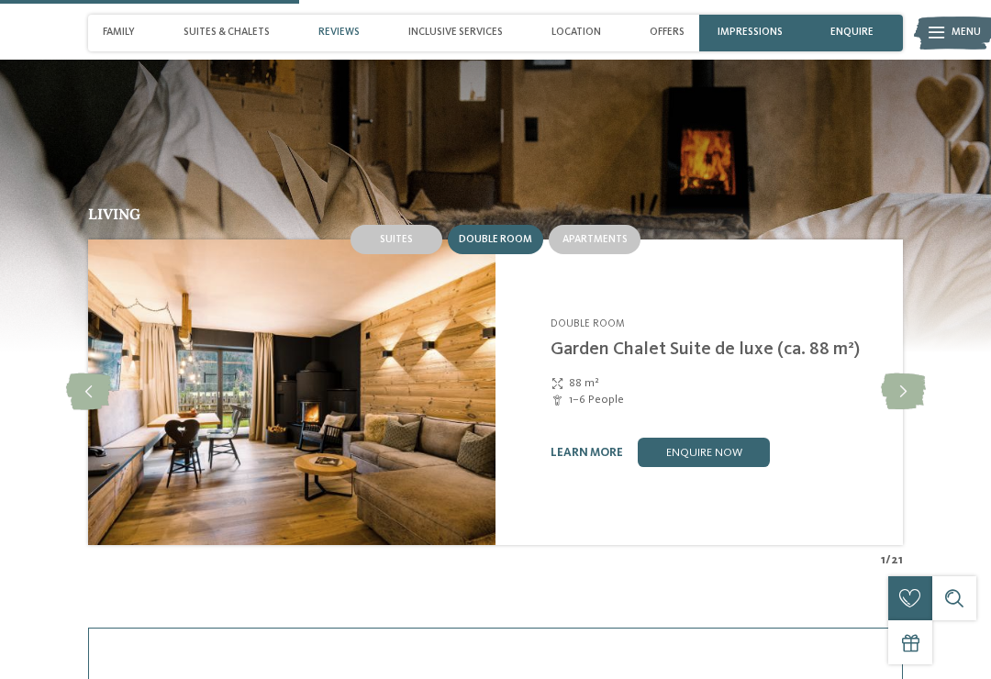
click at [387, 379] on img at bounding box center [291, 392] width 407 height 306
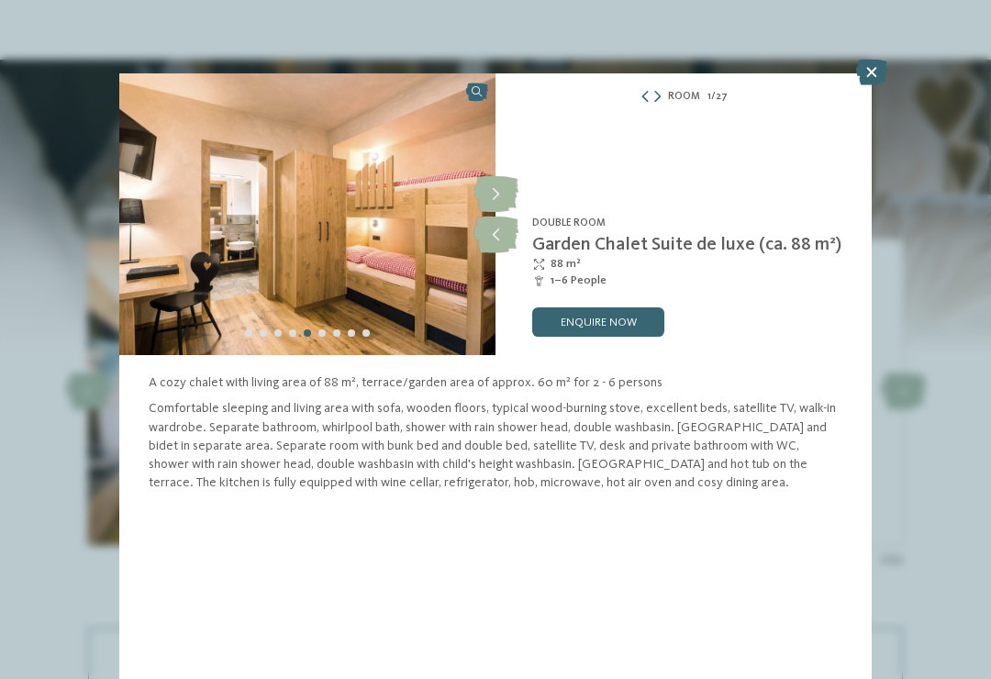
click at [500, 194] on icon at bounding box center [495, 194] width 45 height 37
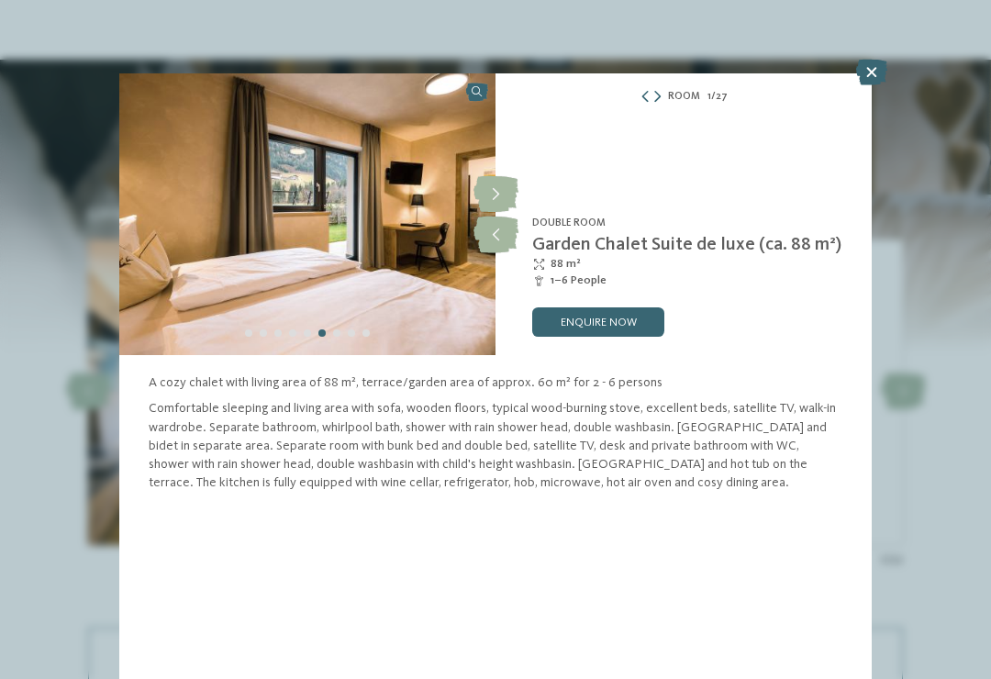
click at [494, 197] on icon at bounding box center [495, 194] width 45 height 37
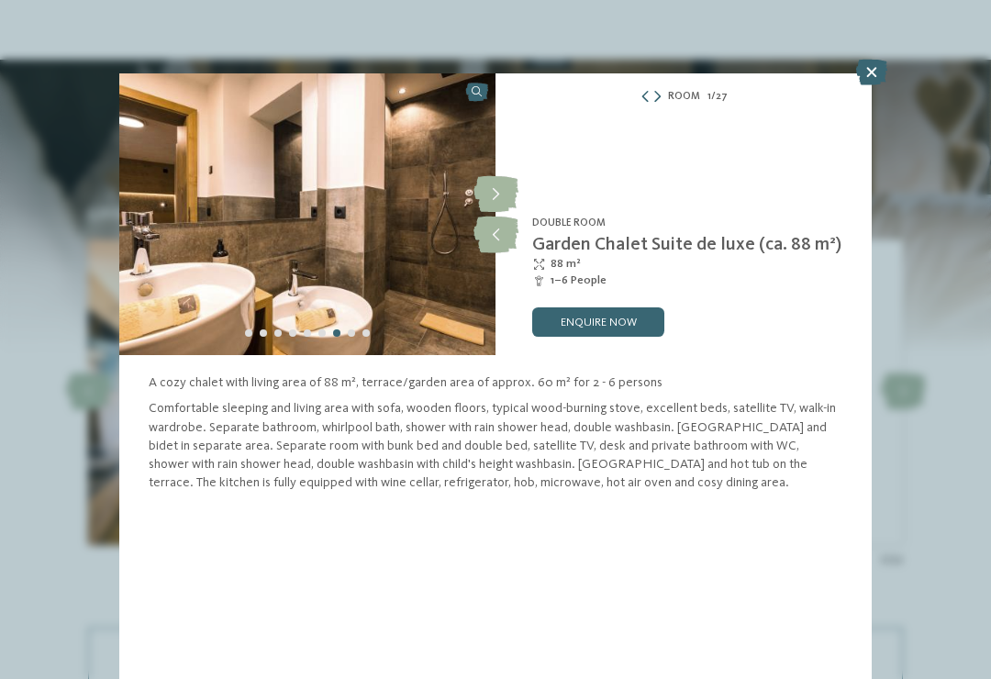
click at [500, 192] on icon at bounding box center [495, 194] width 45 height 37
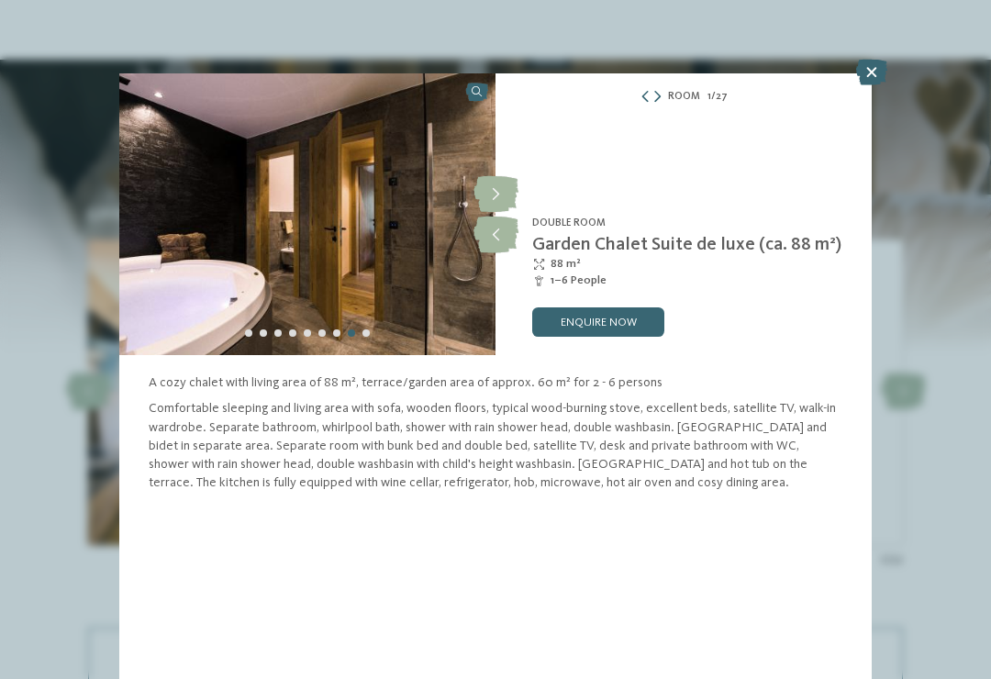
click at [493, 203] on icon at bounding box center [495, 194] width 45 height 37
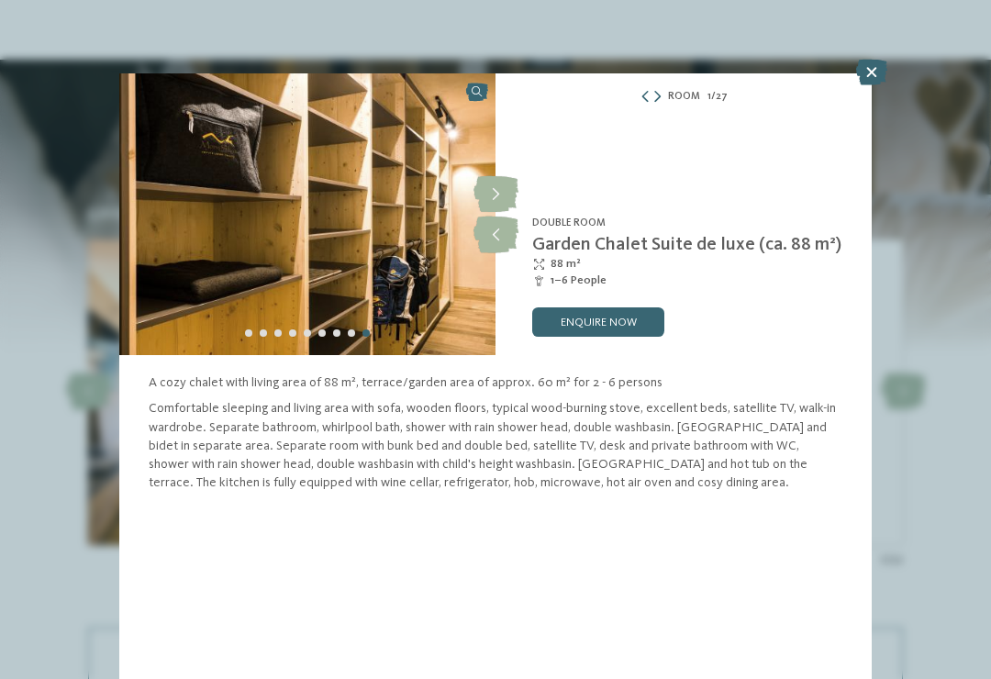
click at [493, 196] on icon at bounding box center [495, 194] width 45 height 37
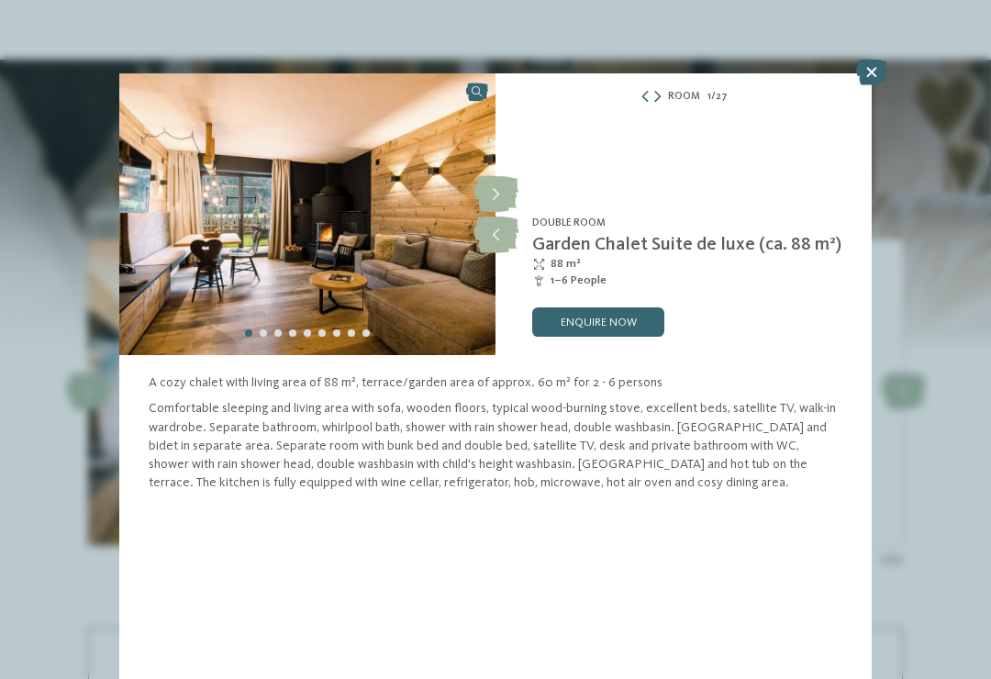
click at [492, 198] on icon at bounding box center [495, 194] width 45 height 37
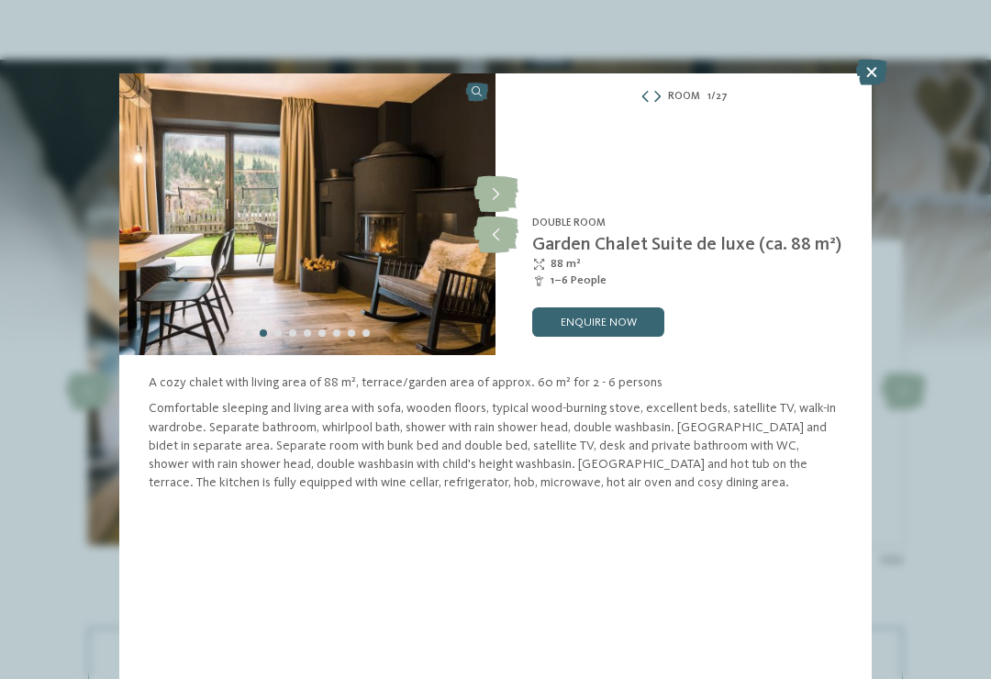
click at [499, 192] on icon at bounding box center [495, 194] width 45 height 37
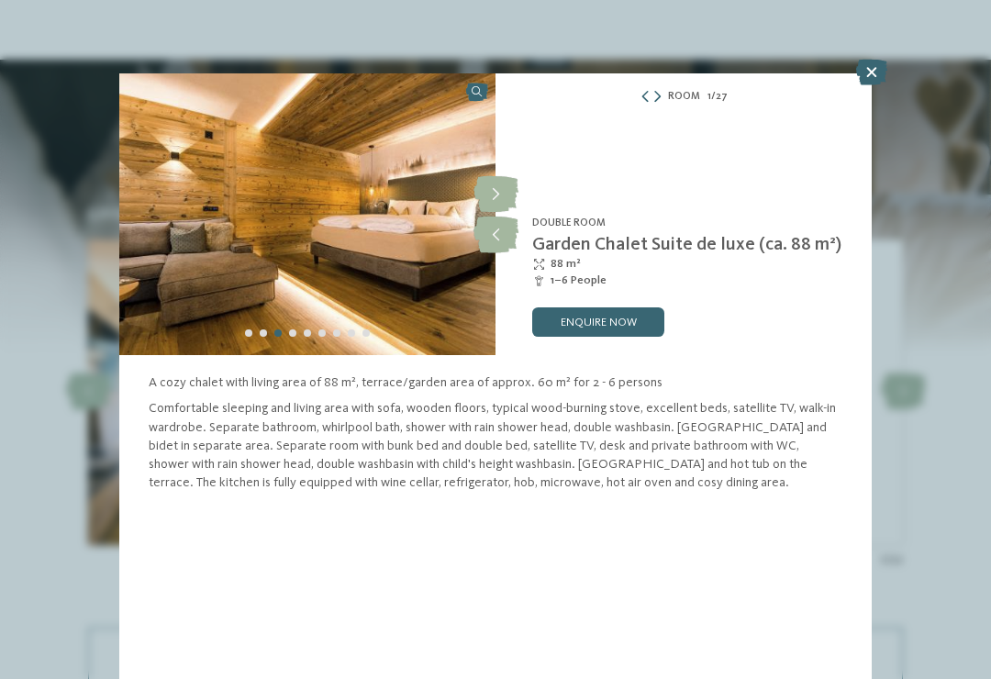
click at [495, 193] on icon at bounding box center [495, 194] width 45 height 37
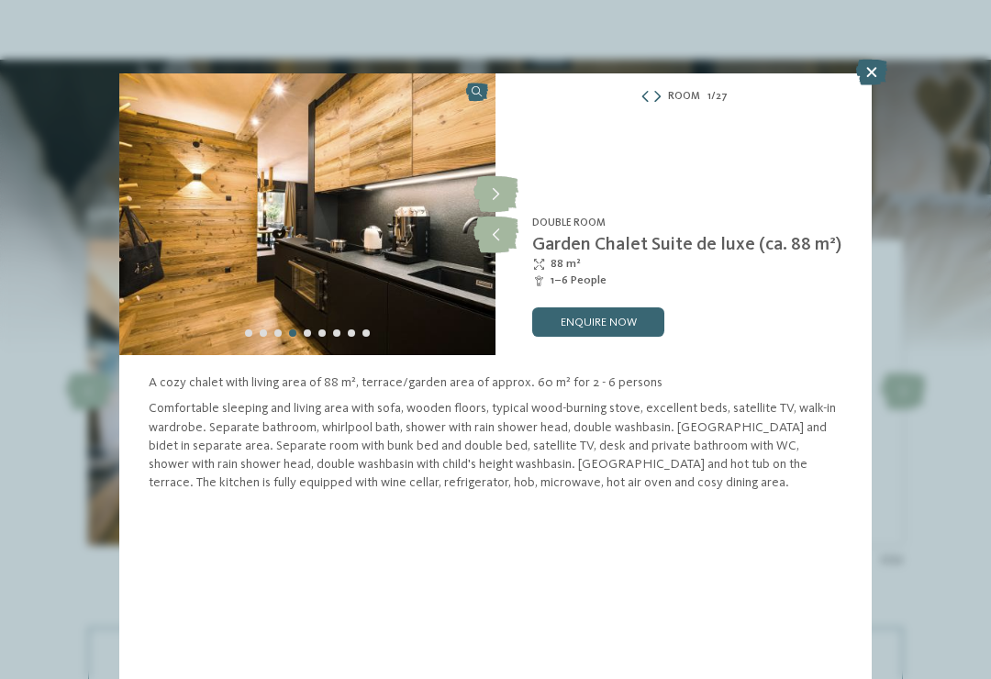
click at [492, 198] on icon at bounding box center [495, 194] width 45 height 37
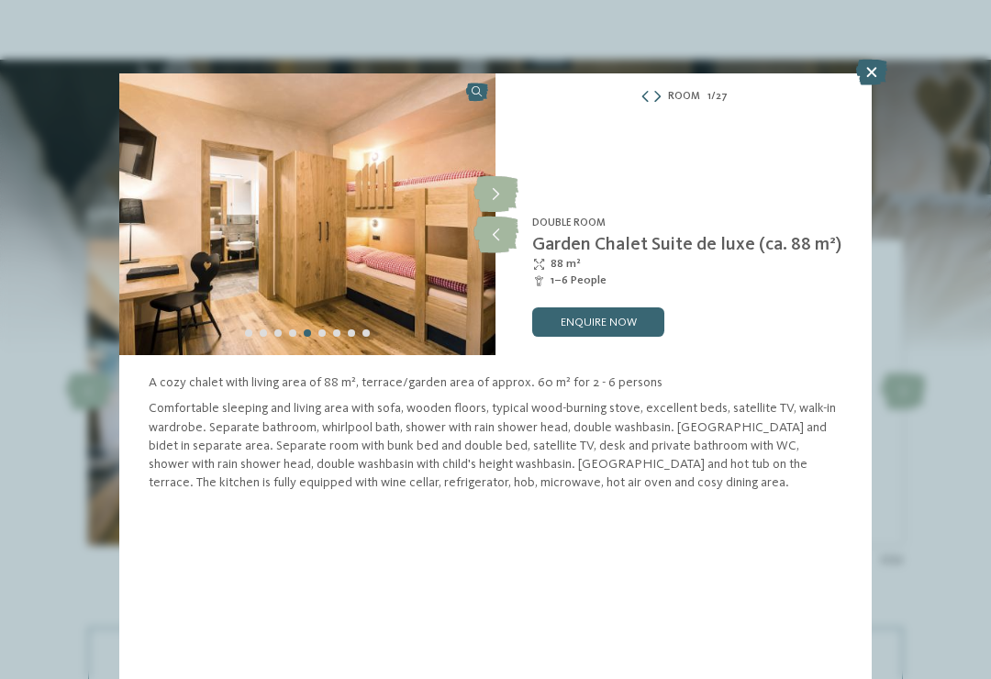
click at [494, 197] on icon at bounding box center [495, 194] width 45 height 37
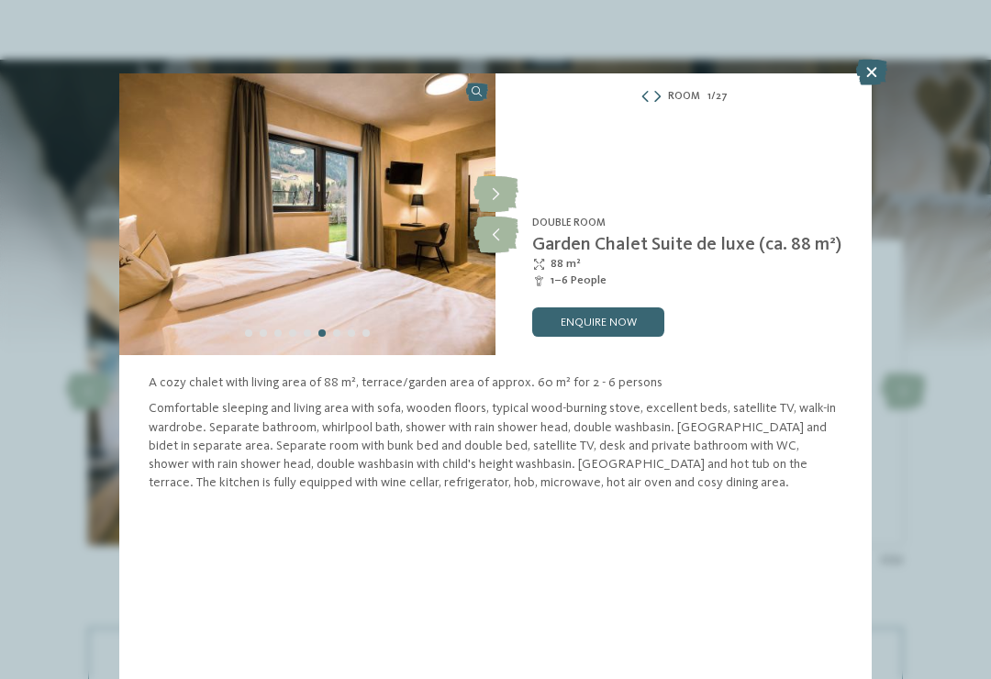
click at [493, 197] on icon at bounding box center [495, 194] width 45 height 37
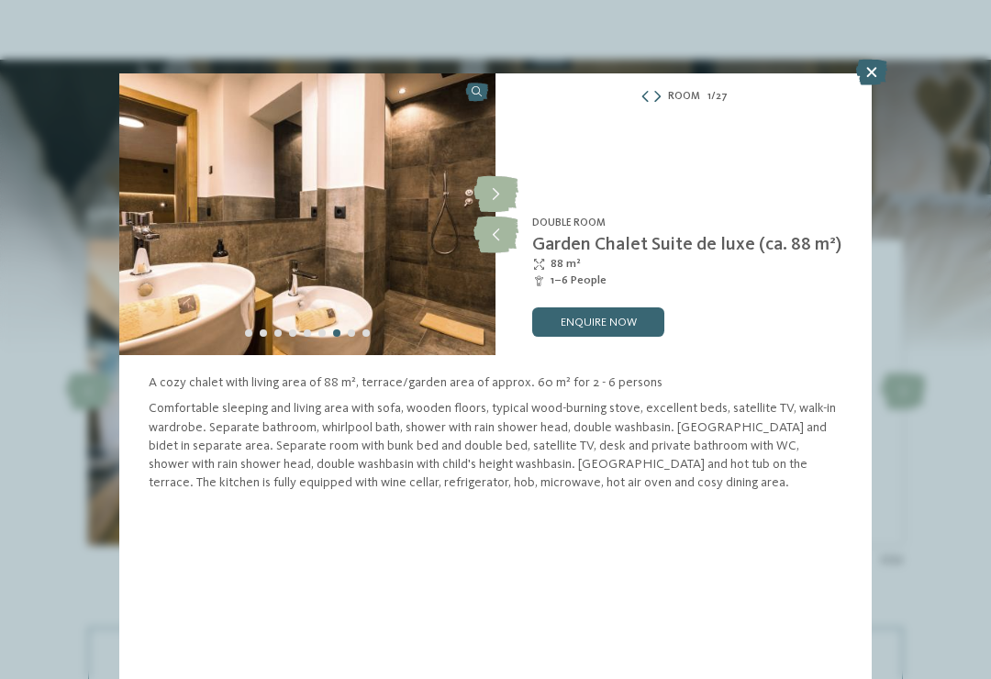
click at [491, 204] on icon at bounding box center [495, 194] width 45 height 37
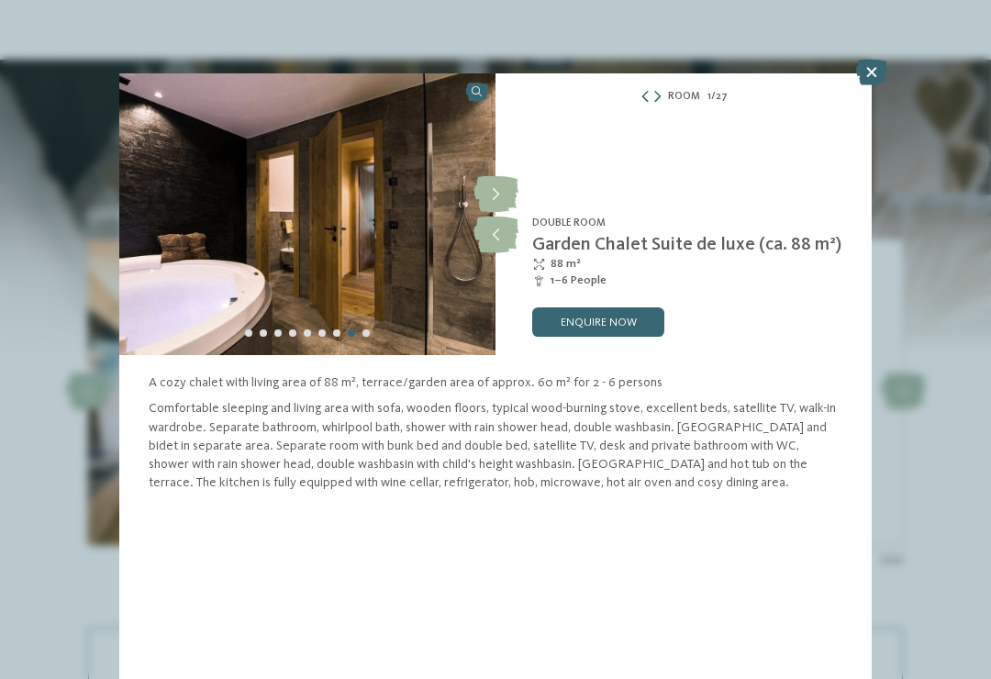
click at [874, 78] on icon at bounding box center [871, 73] width 31 height 26
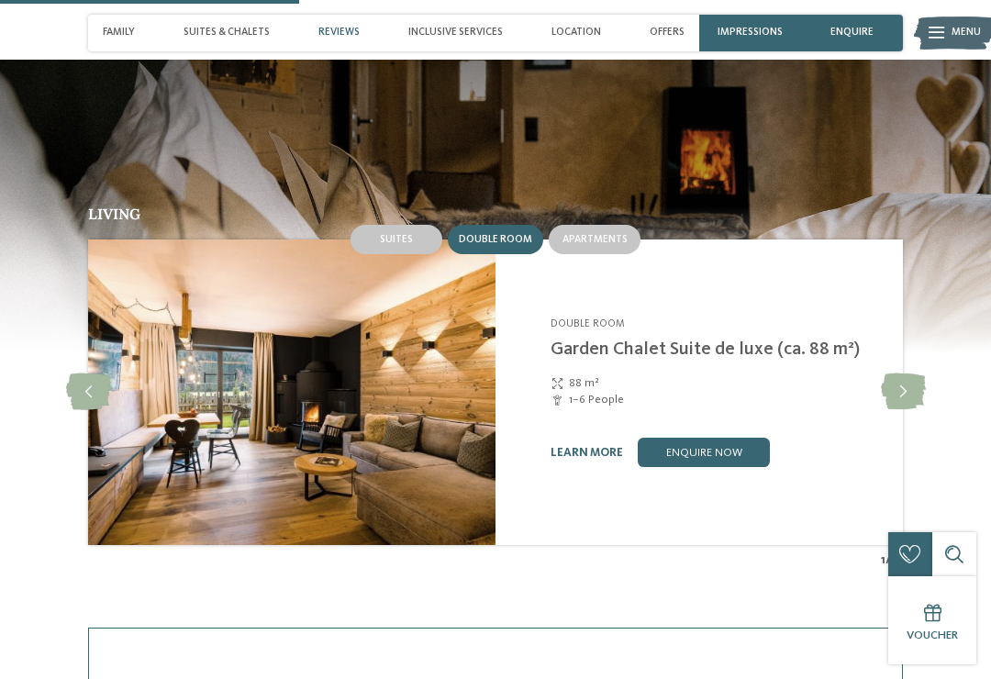
click at [605, 234] on span "Apartments" at bounding box center [594, 239] width 65 height 11
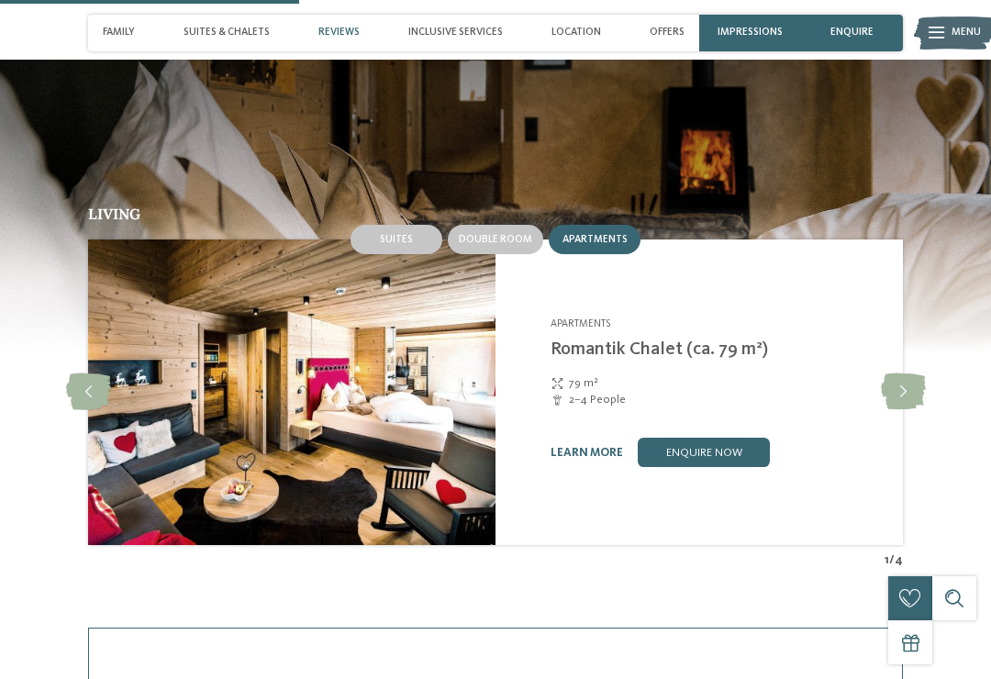
click at [356, 372] on img at bounding box center [291, 392] width 407 height 306
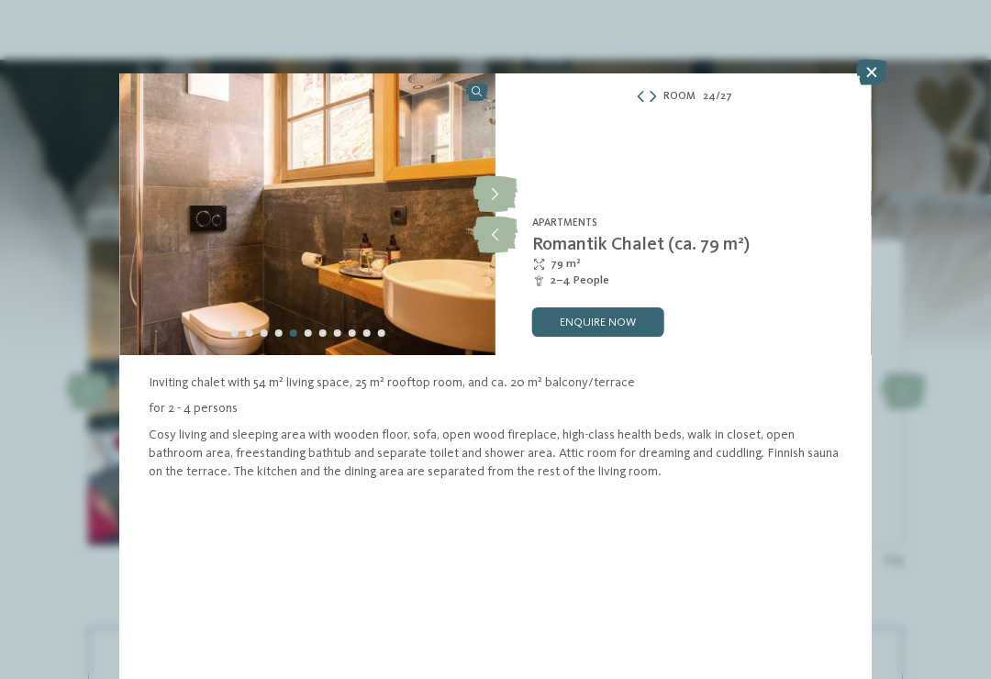
click at [488, 199] on icon at bounding box center [495, 194] width 45 height 37
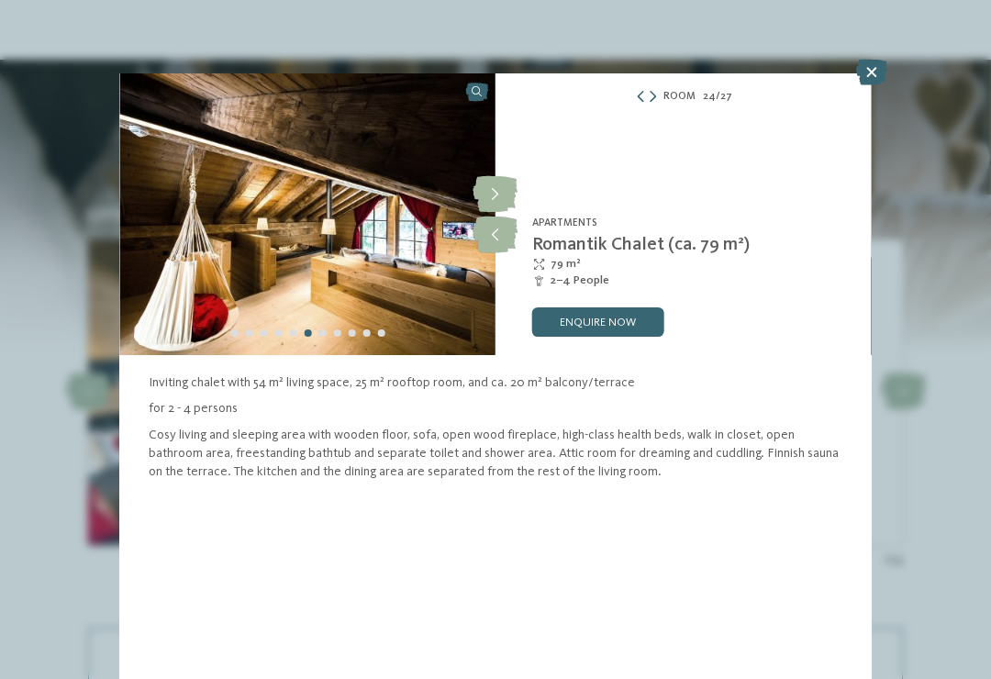
click at [494, 197] on icon at bounding box center [495, 194] width 45 height 37
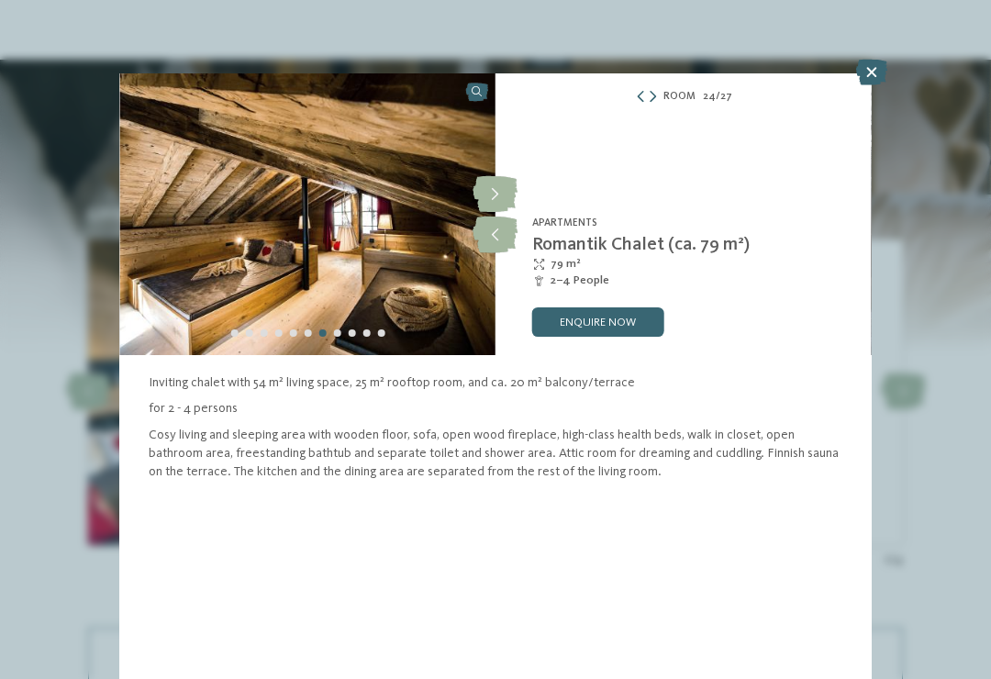
click at [493, 191] on icon at bounding box center [495, 194] width 45 height 37
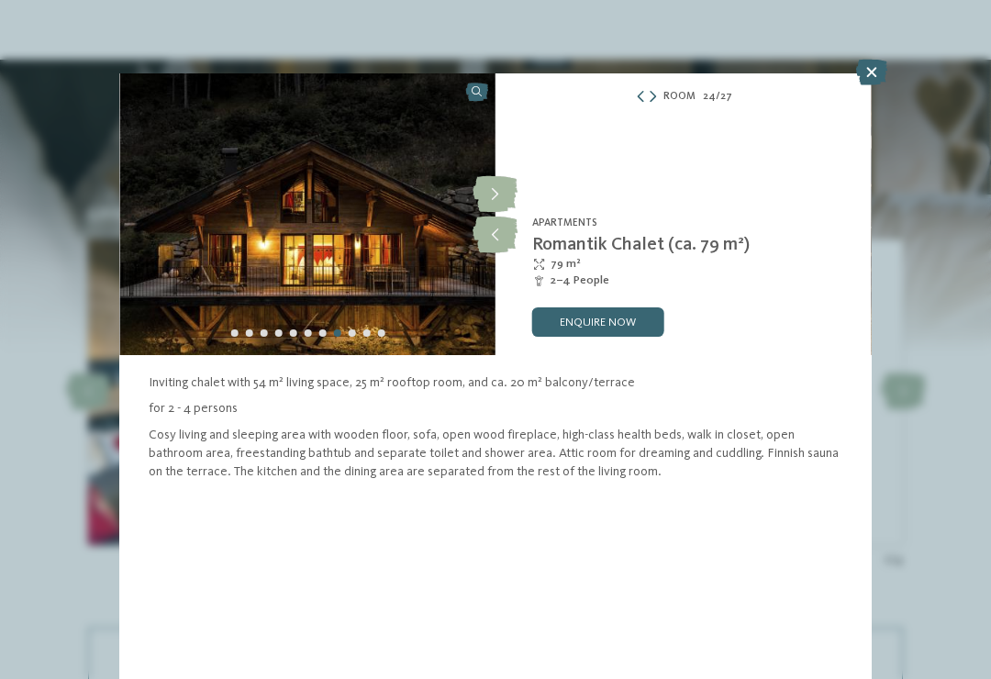
click at [494, 194] on icon at bounding box center [495, 194] width 45 height 37
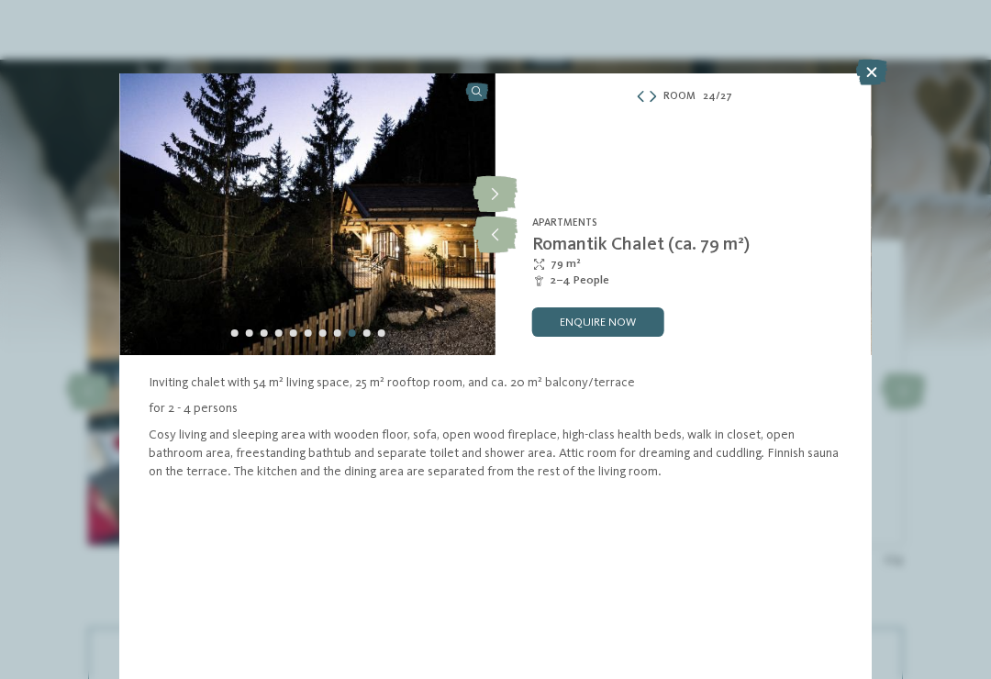
click at [497, 192] on icon at bounding box center [495, 194] width 45 height 37
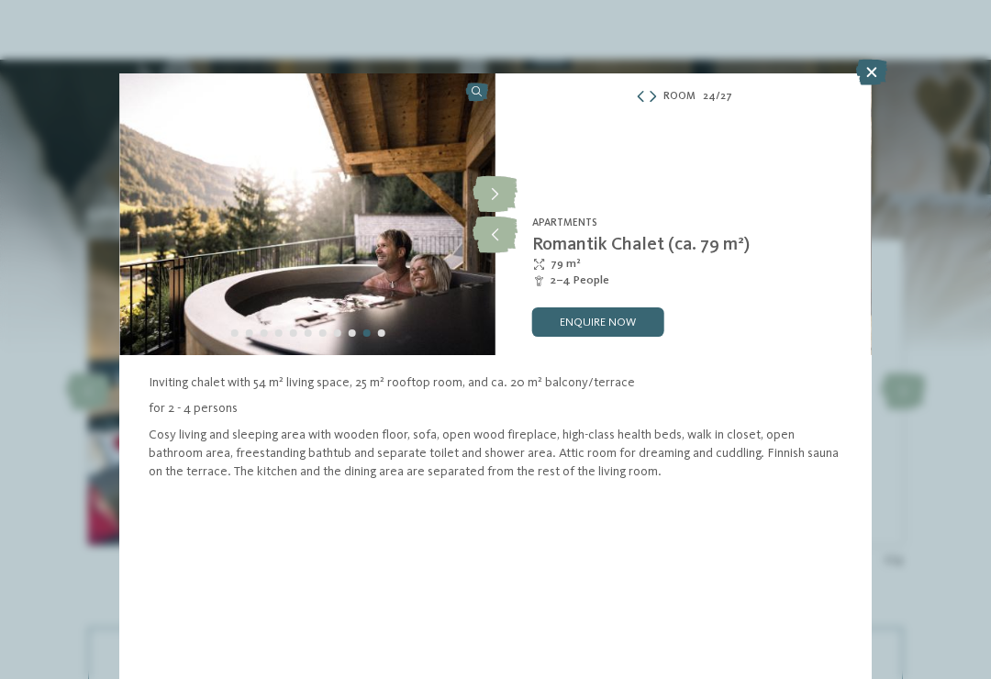
click at [497, 195] on icon at bounding box center [495, 194] width 45 height 37
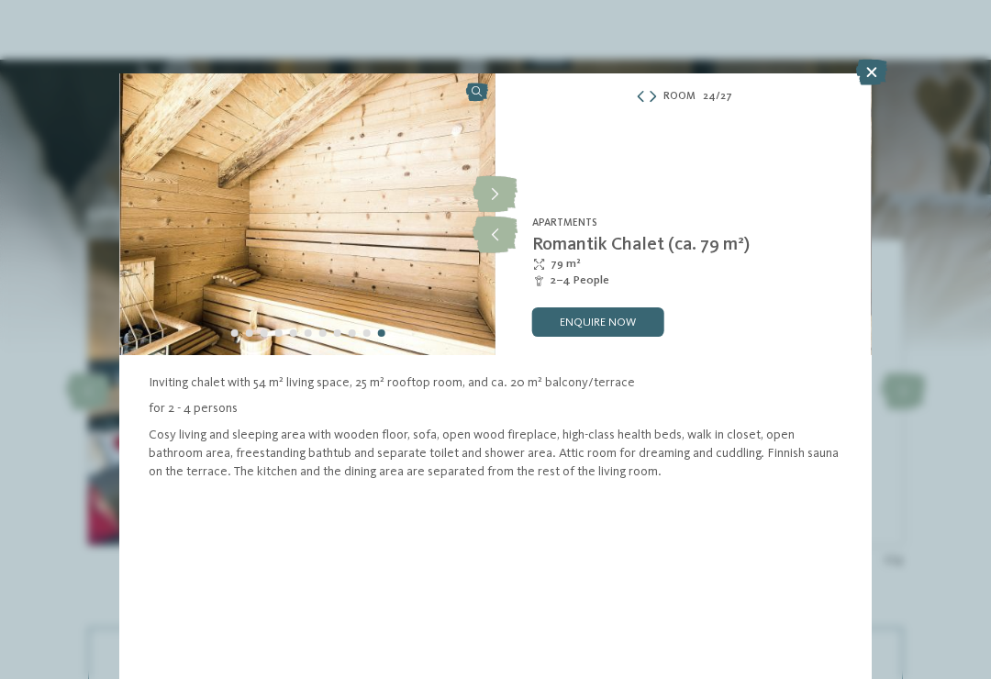
click at [497, 201] on icon at bounding box center [495, 194] width 45 height 37
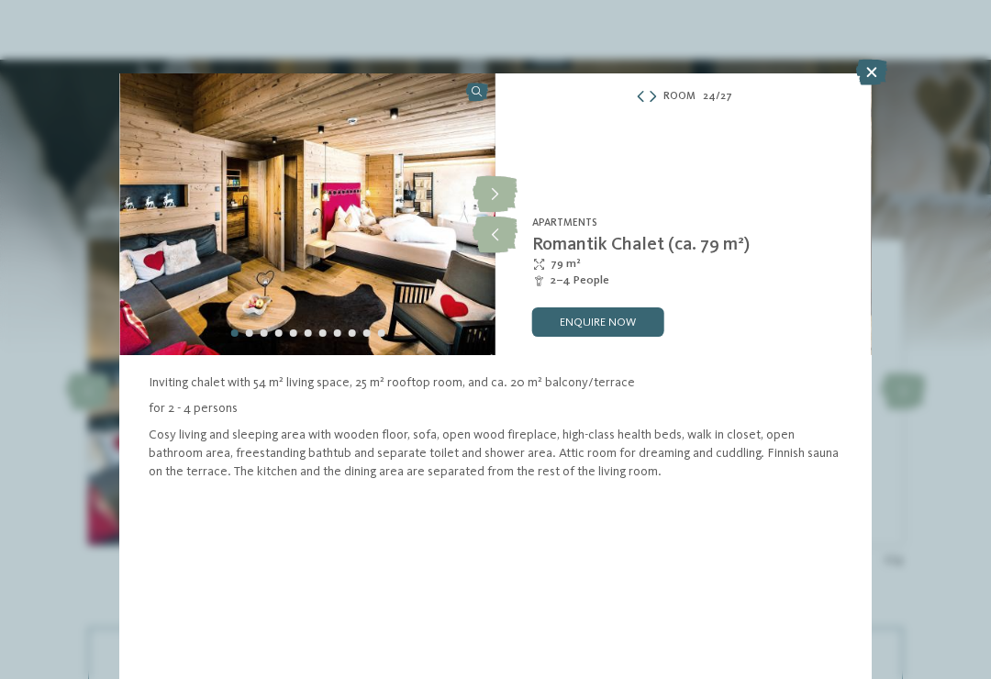
click at [497, 195] on icon at bounding box center [495, 194] width 45 height 37
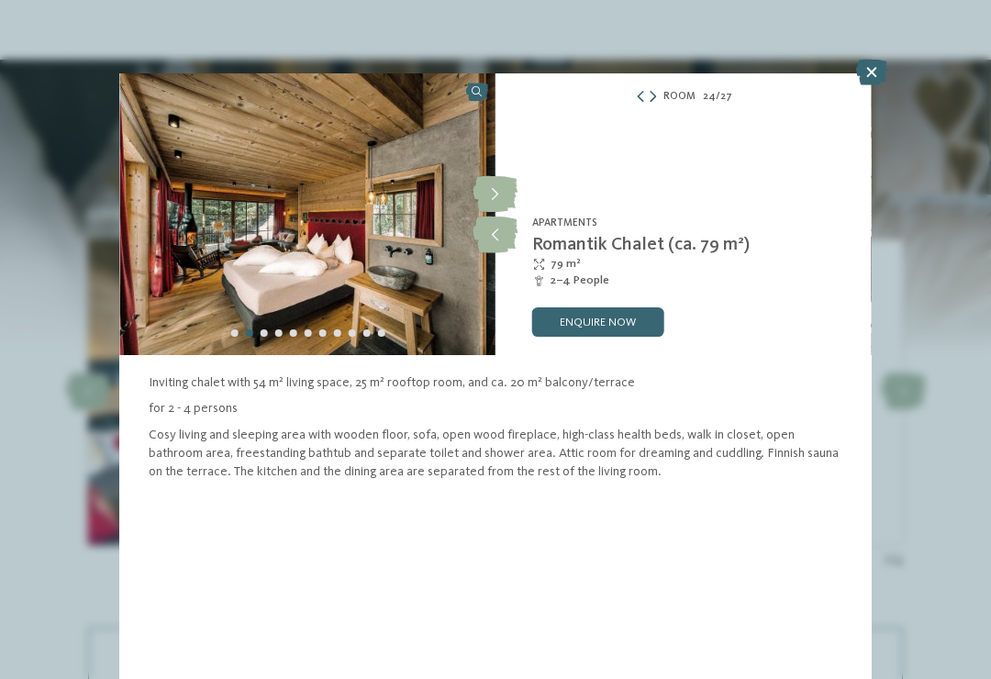
click at [495, 193] on icon at bounding box center [495, 194] width 45 height 37
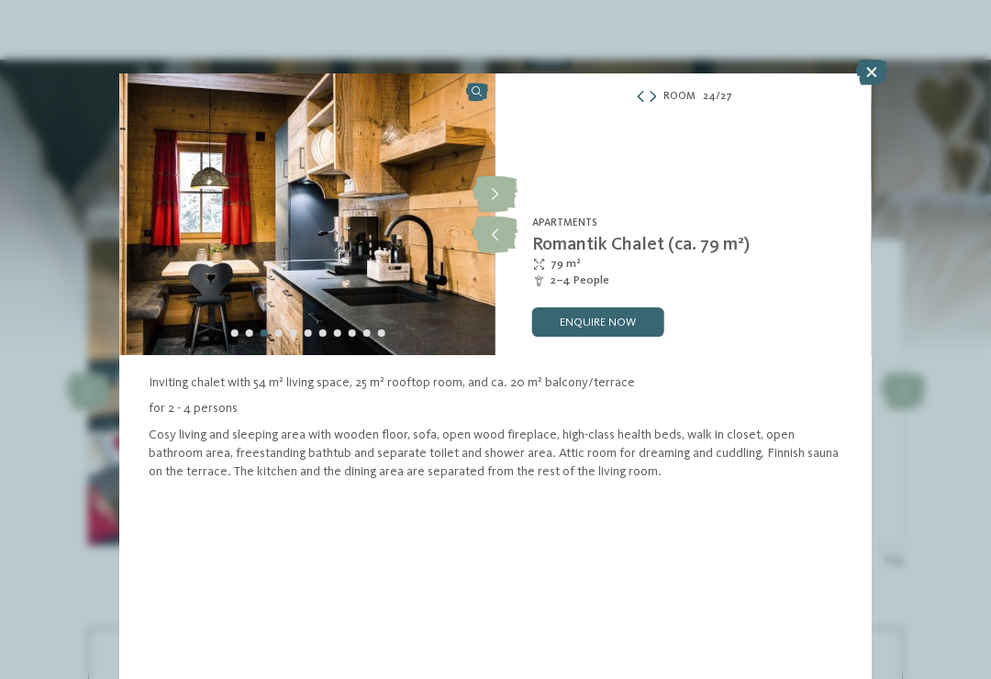
click at [497, 193] on icon at bounding box center [495, 194] width 45 height 37
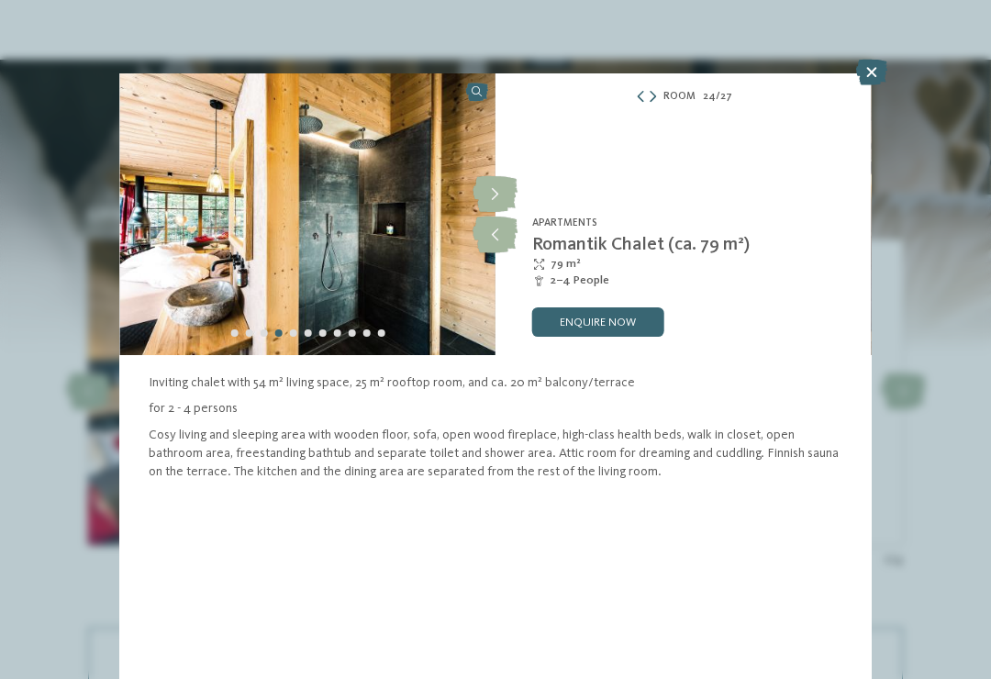
click at [501, 193] on icon at bounding box center [495, 194] width 45 height 37
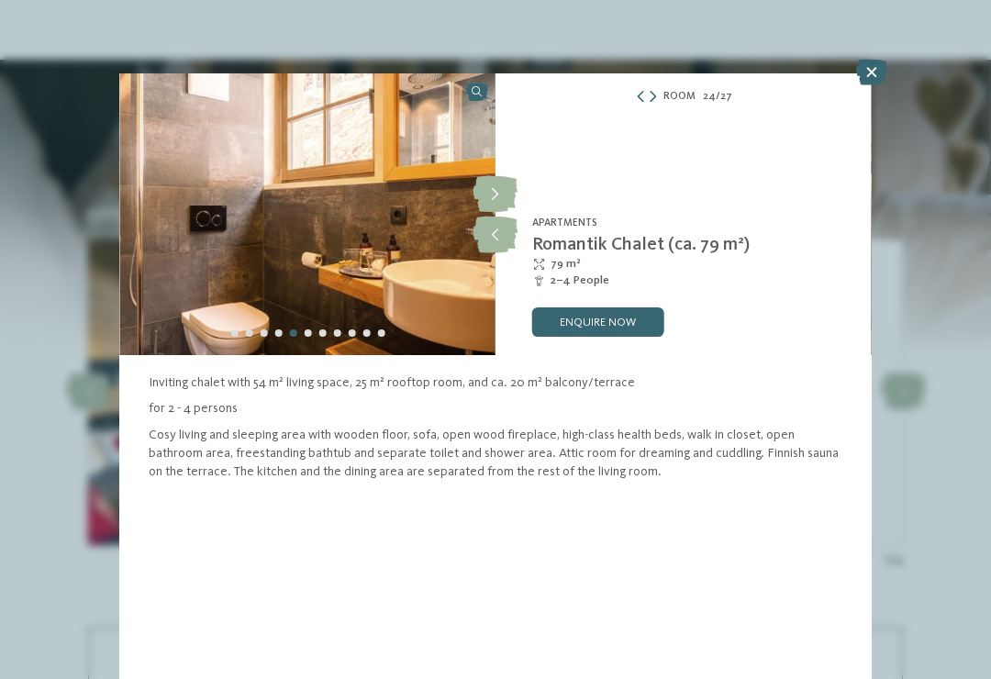
click at [870, 82] on icon at bounding box center [871, 73] width 31 height 26
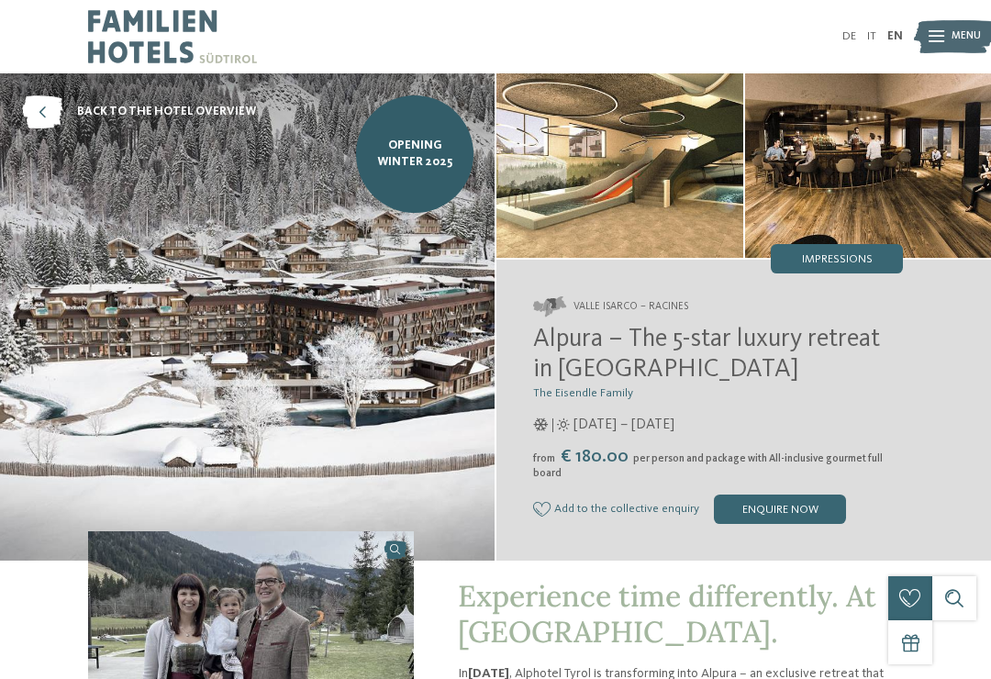
click at [647, 315] on address "Valle Isarco – Racines" at bounding box center [718, 306] width 370 height 20
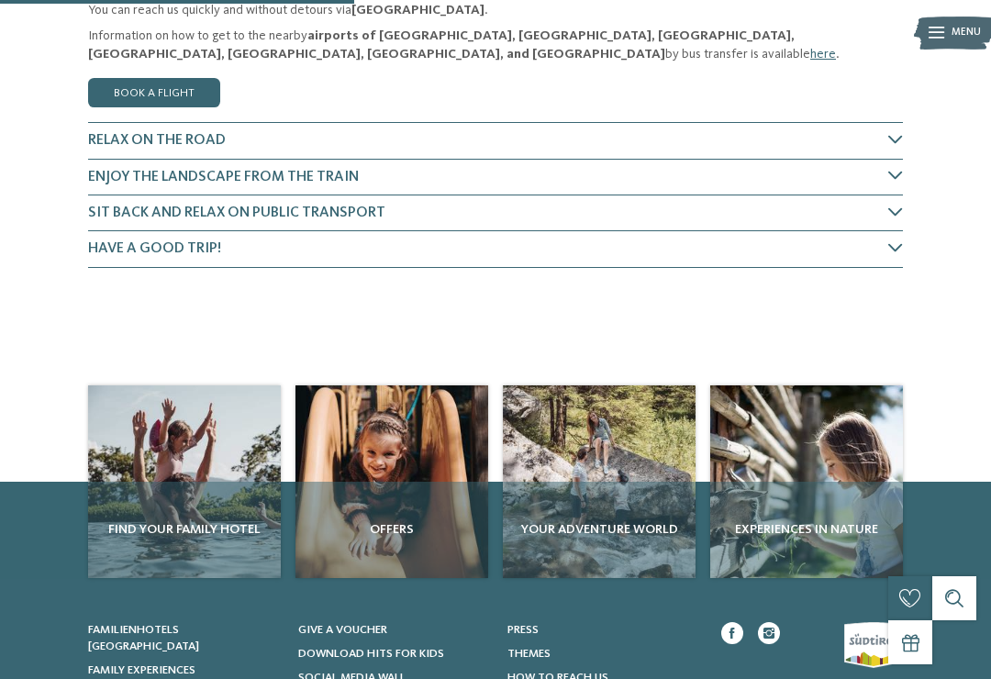
scroll to position [249, 0]
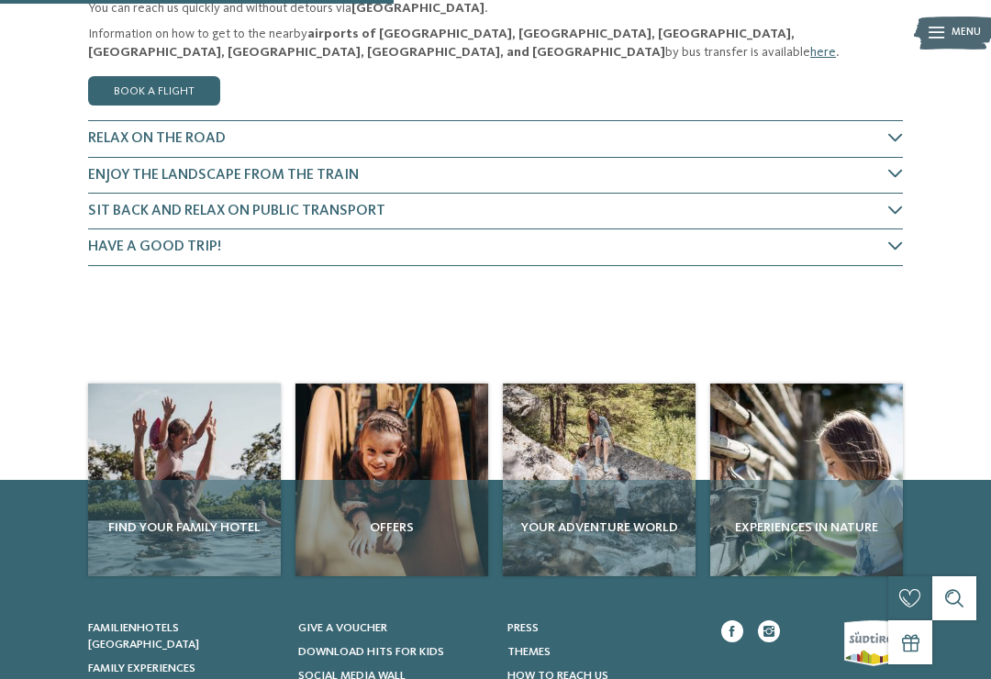
click at [887, 142] on h4 "Relax on the road" at bounding box center [488, 138] width 800 height 20
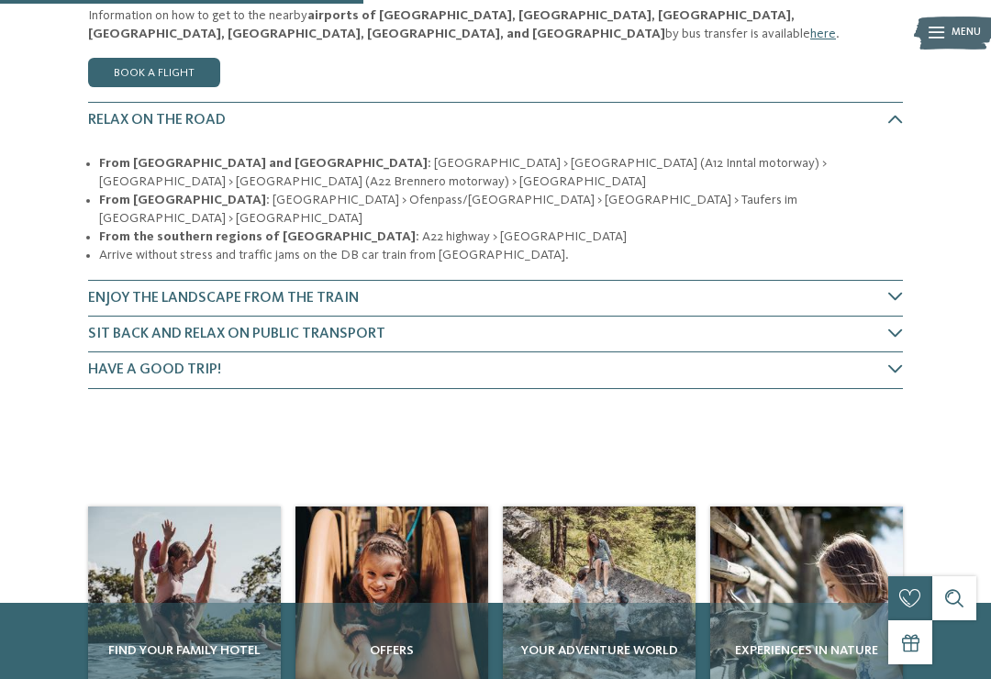
scroll to position [268, 0]
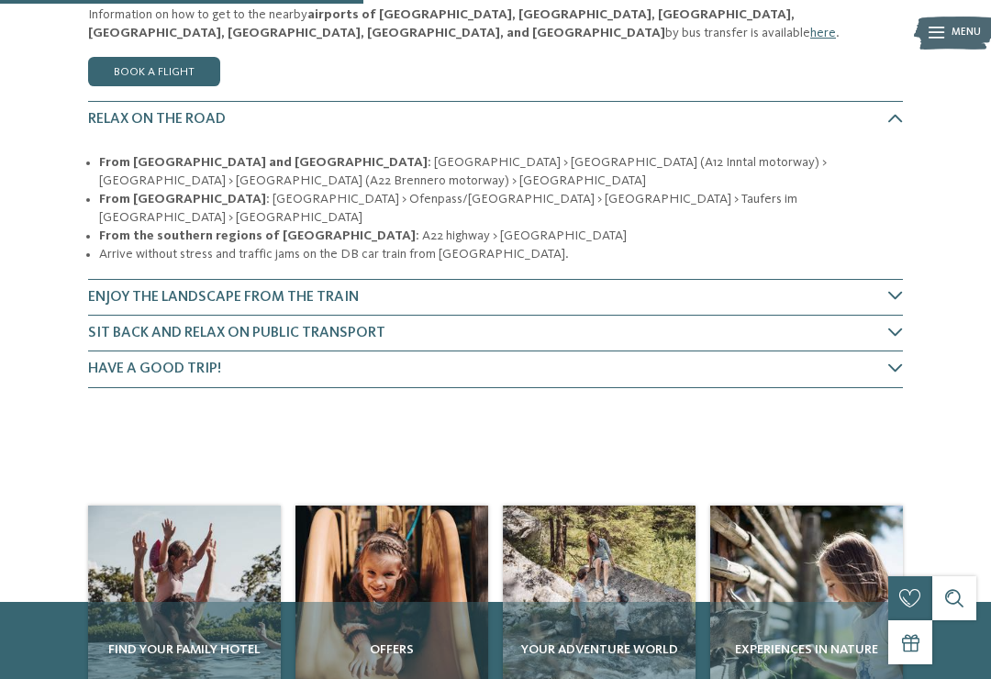
click at [554, 287] on h4 "Enjoy the landscape from the train" at bounding box center [488, 297] width 800 height 20
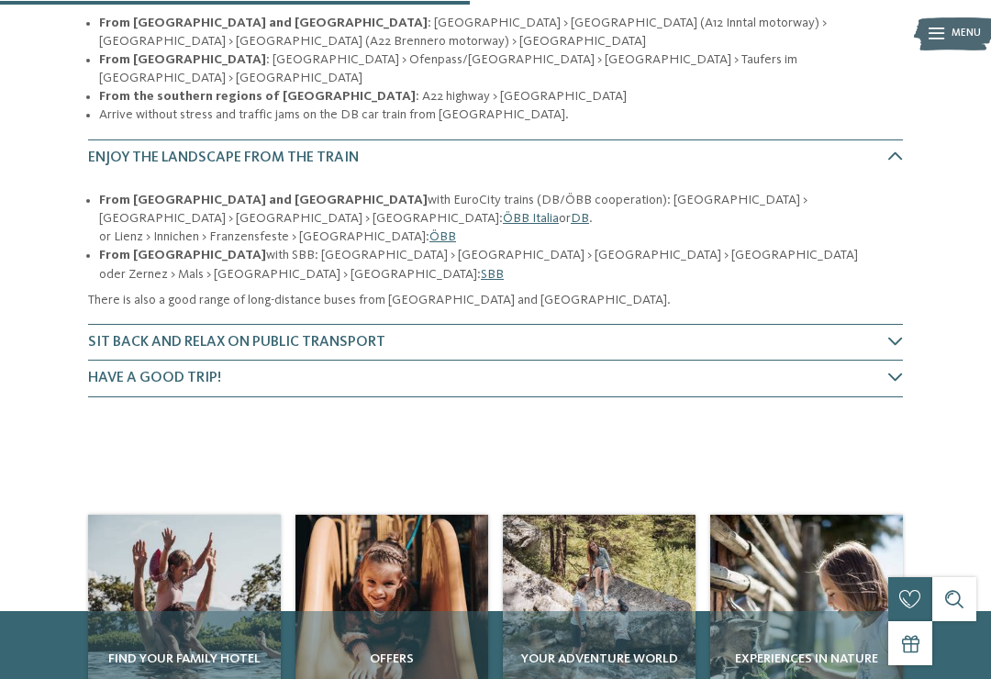
scroll to position [407, 0]
click at [440, 332] on h4 "Sit back and relax on public transport" at bounding box center [488, 342] width 800 height 20
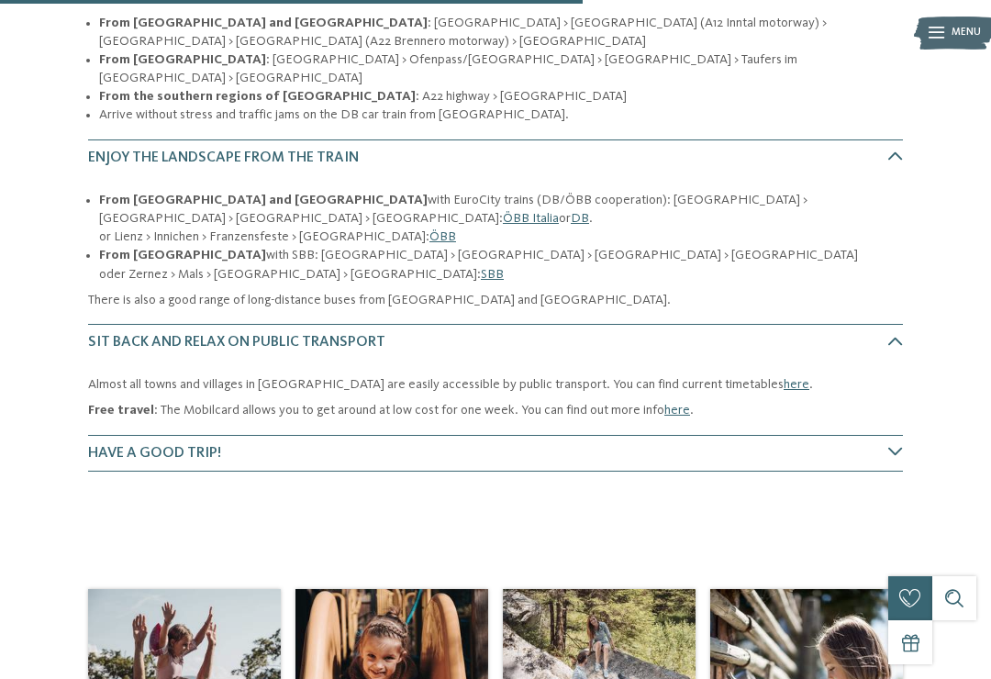
scroll to position [573, 0]
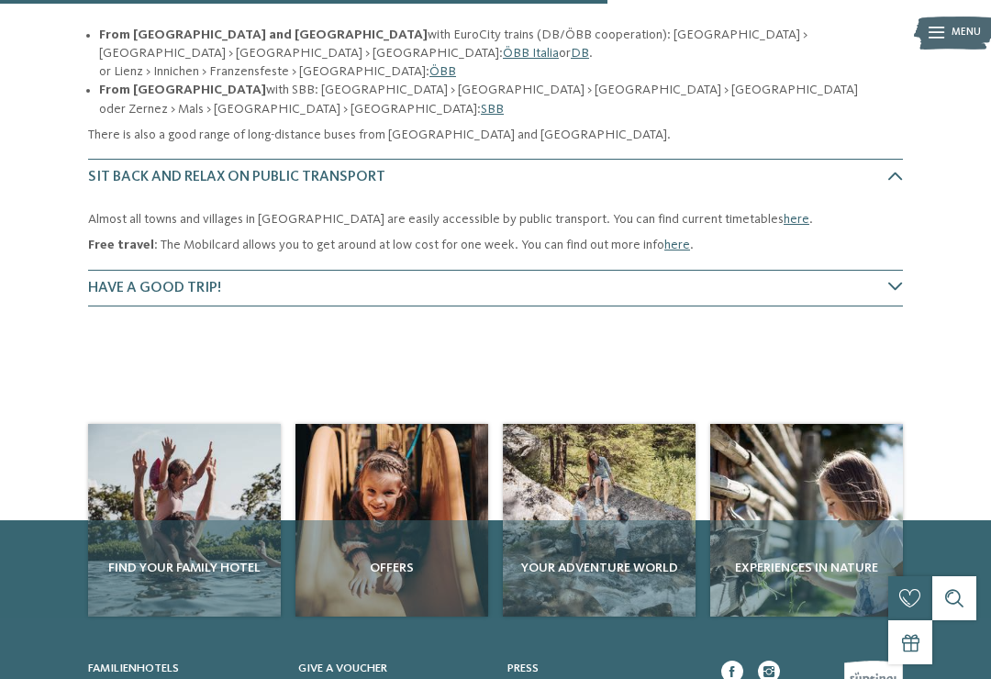
click at [875, 271] on div "Have a good trip!" at bounding box center [495, 289] width 815 height 36
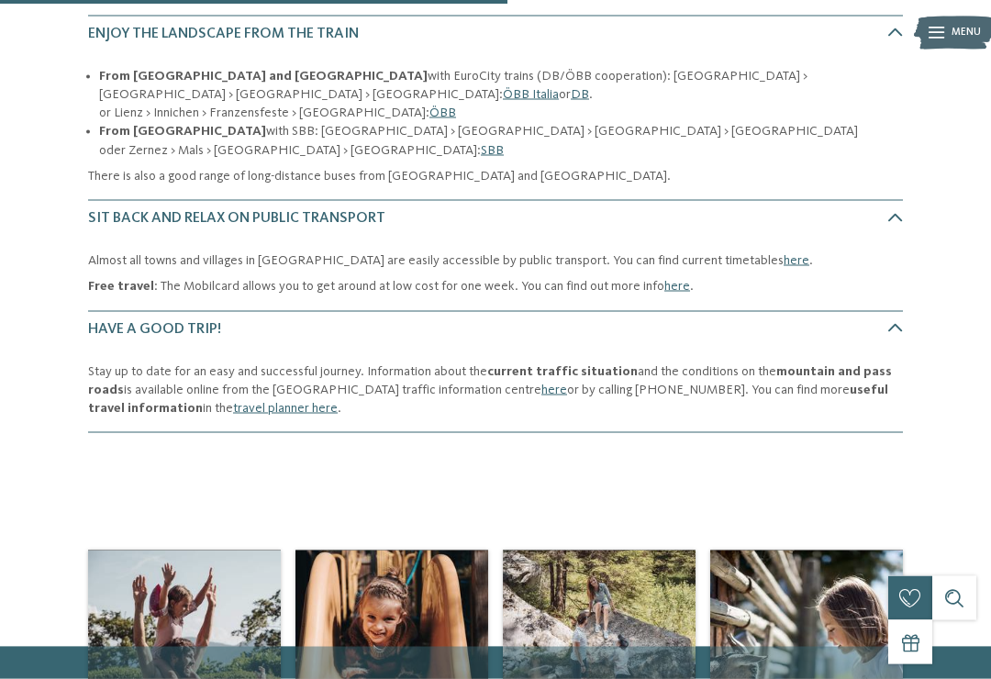
scroll to position [515, 0]
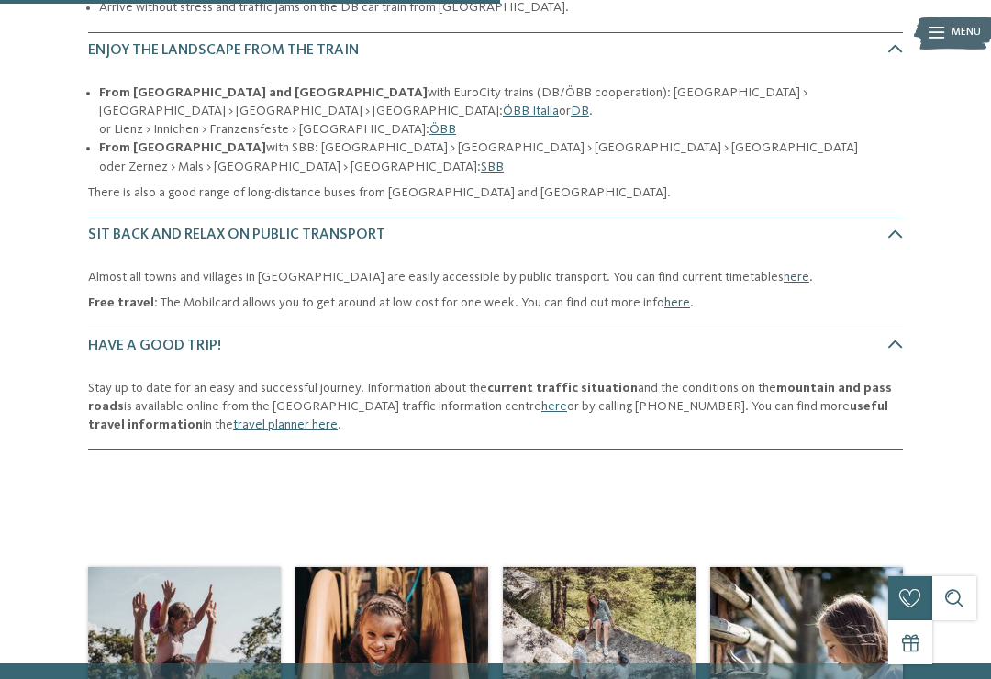
click at [678, 296] on link "here" at bounding box center [677, 302] width 26 height 13
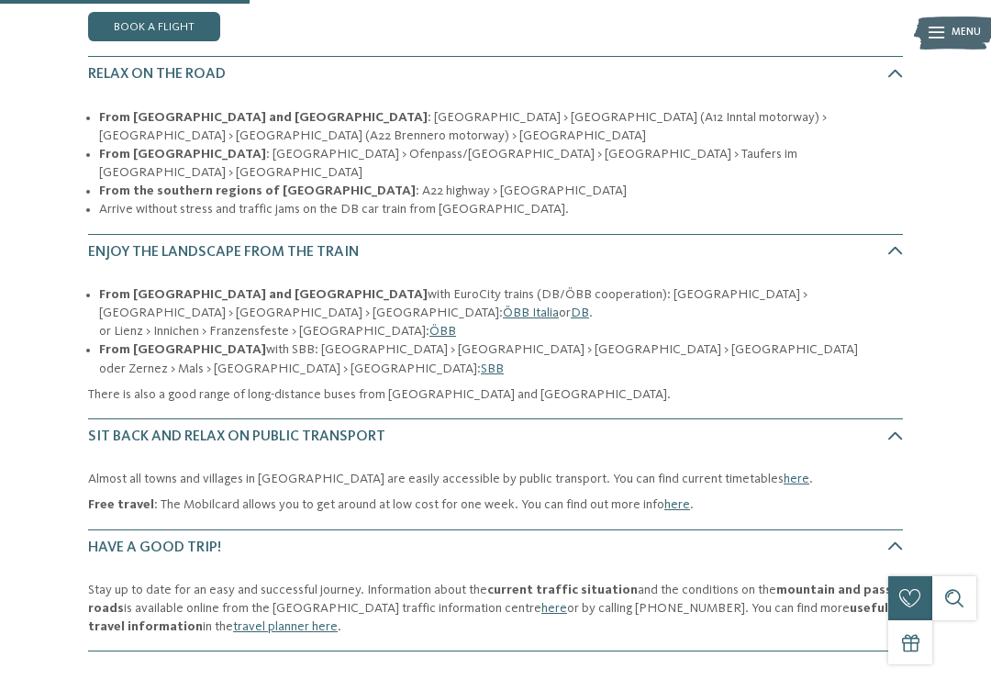
scroll to position [0, 0]
